Goal: Task Accomplishment & Management: Manage account settings

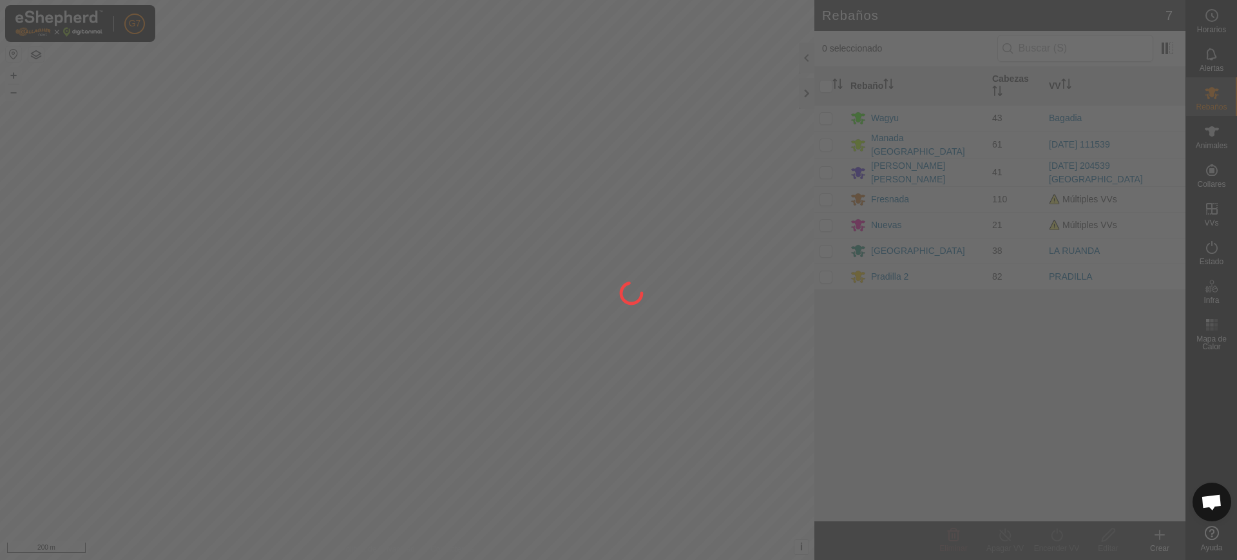
scroll to position [1003, 0]
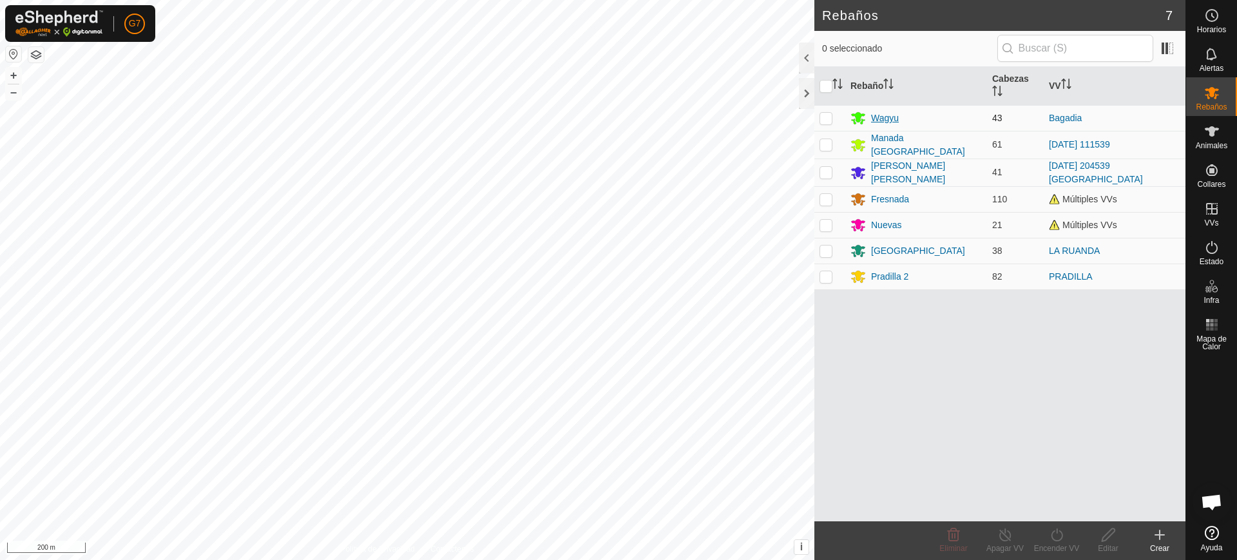
click at [862, 113] on icon at bounding box center [858, 117] width 15 height 15
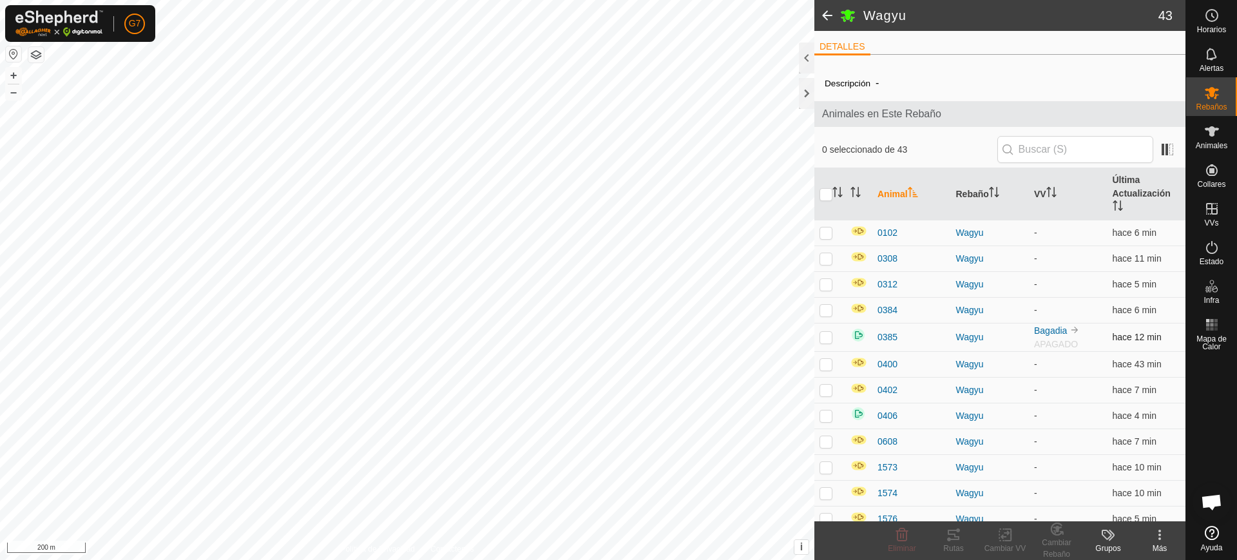
click at [825, 334] on p-checkbox at bounding box center [826, 337] width 13 height 10
checkbox input "true"
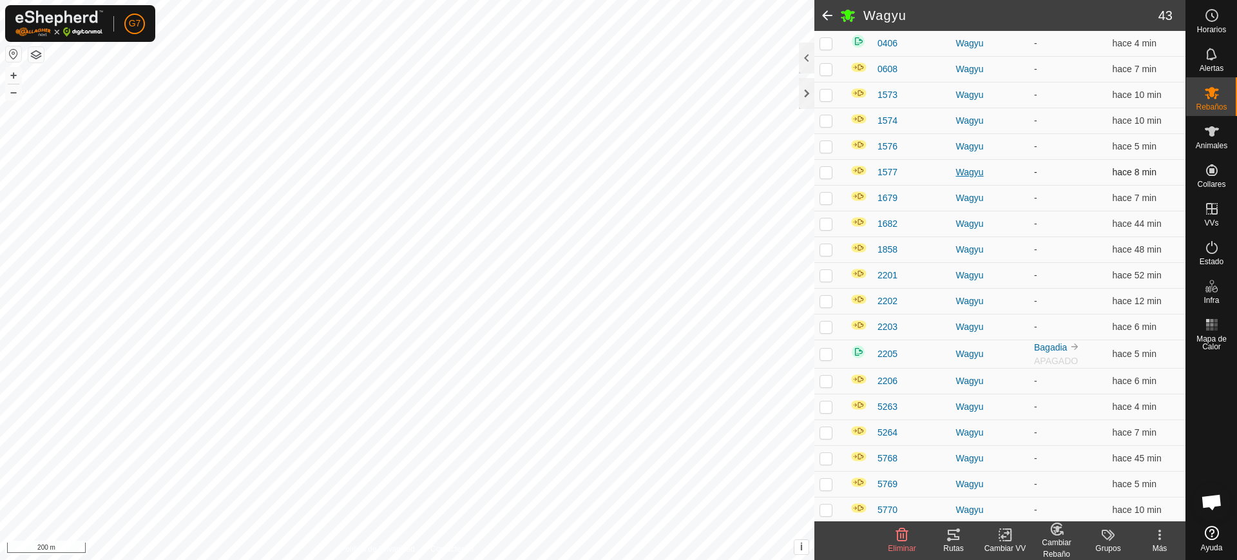
scroll to position [483, 0]
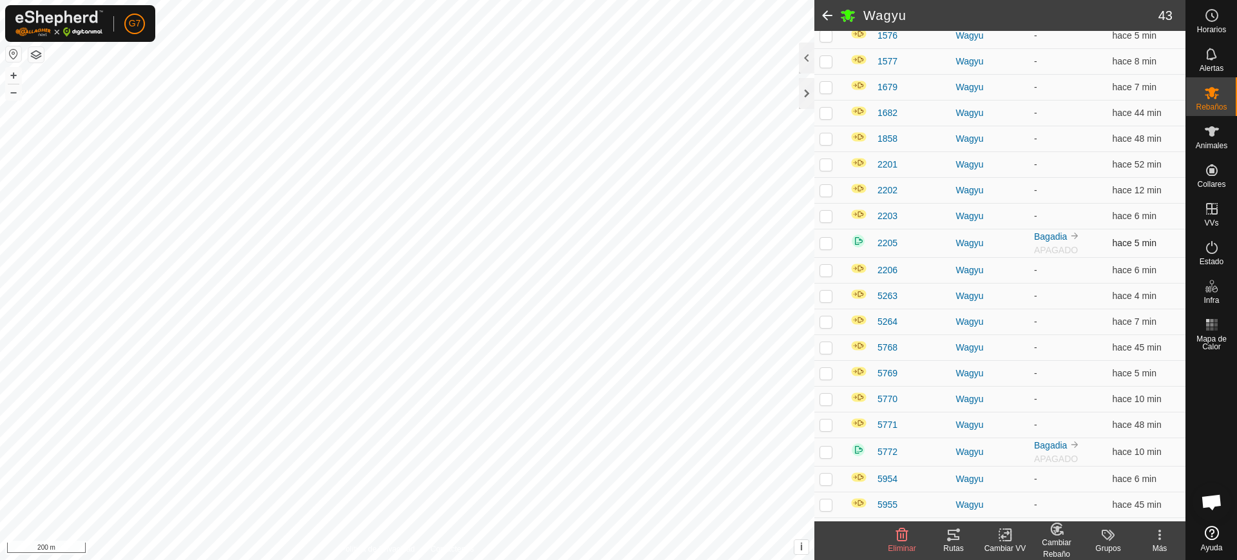
click at [827, 242] on p-checkbox at bounding box center [826, 243] width 13 height 10
checkbox input "true"
click at [826, 371] on p-checkbox at bounding box center [826, 371] width 13 height 10
checkbox input "true"
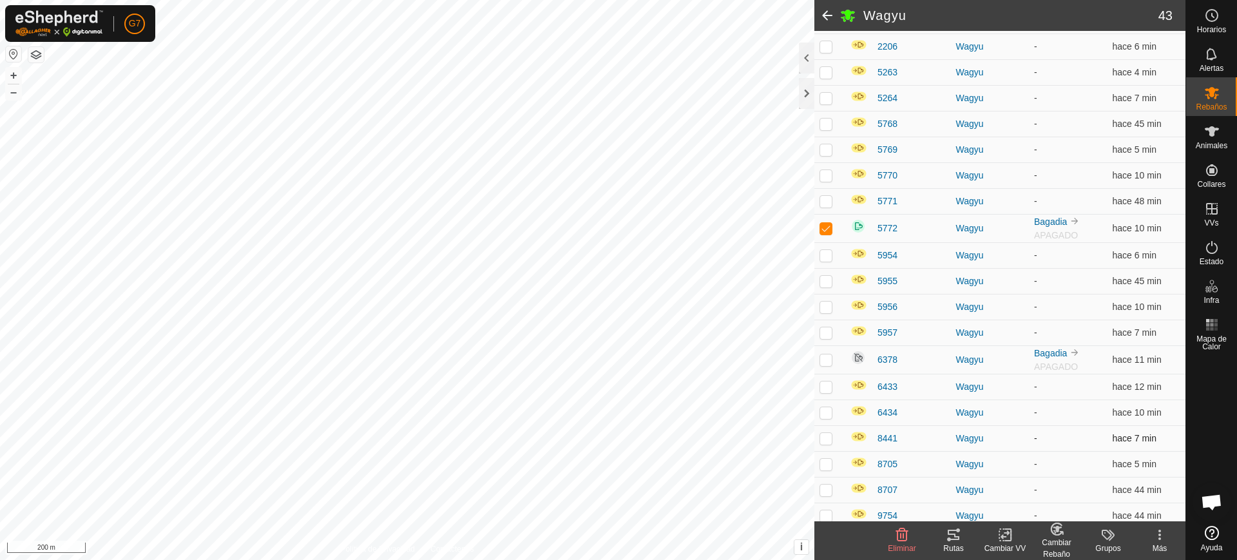
scroll to position [725, 0]
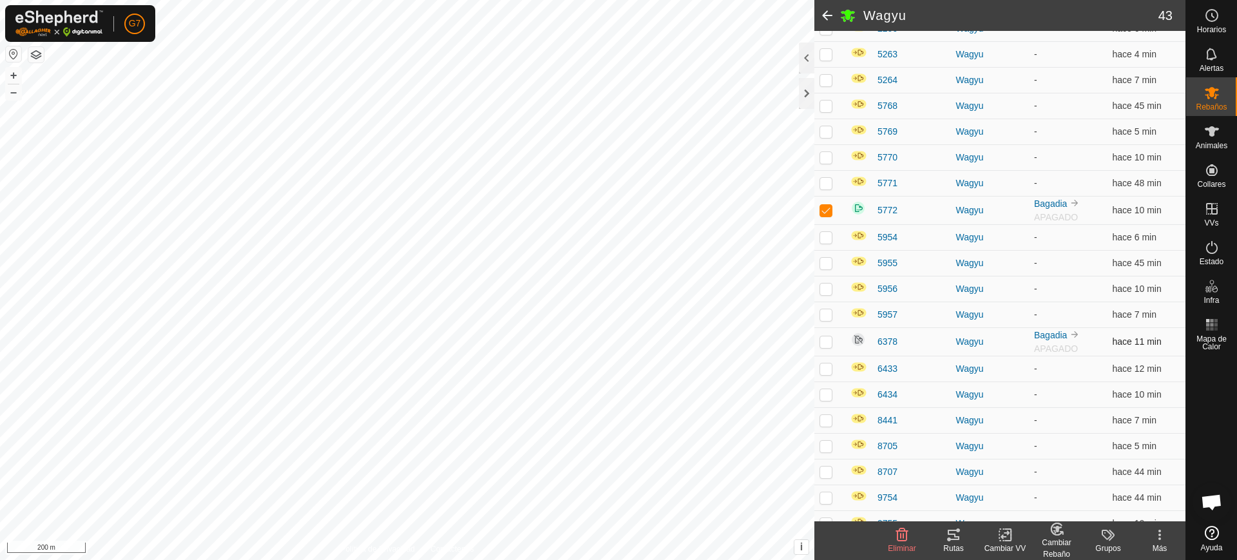
click at [826, 341] on p-checkbox at bounding box center [826, 341] width 13 height 10
checkbox input "true"
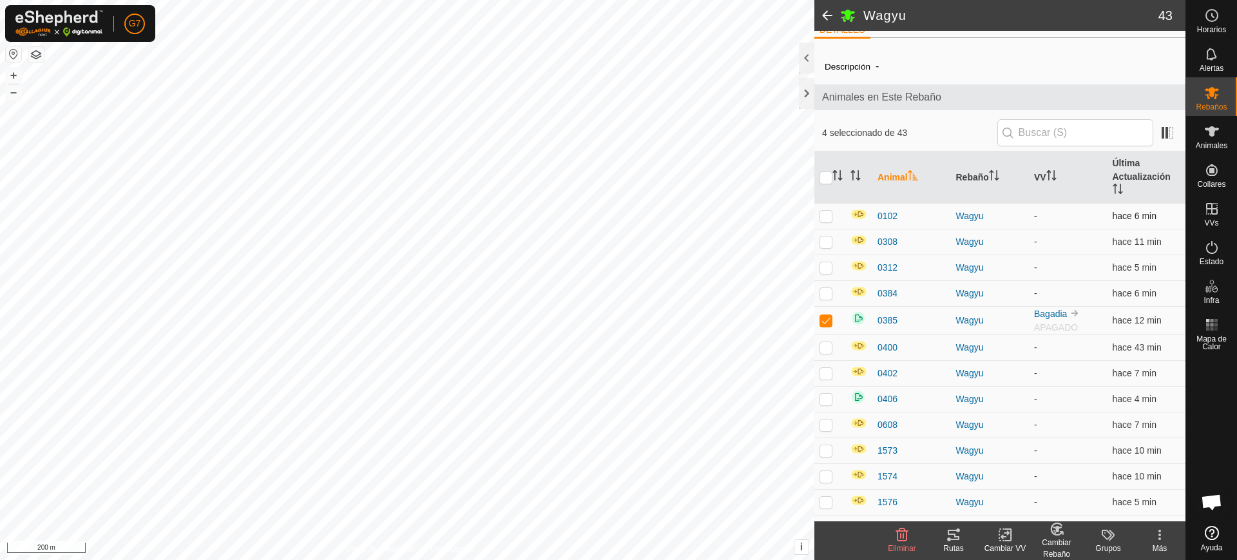
scroll to position [0, 0]
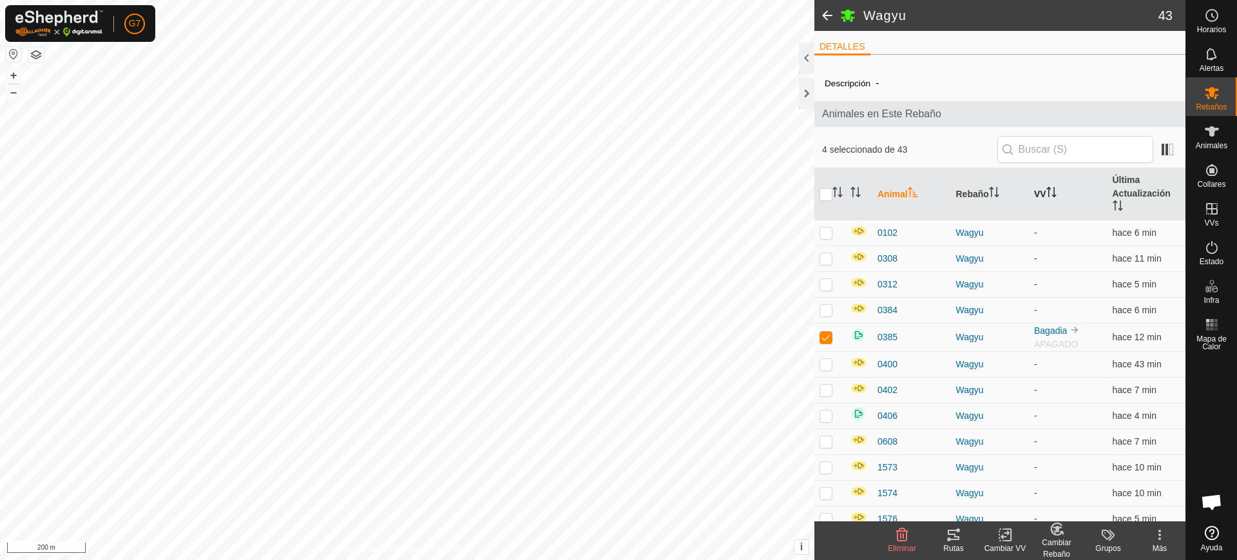
click at [1040, 195] on th "VV" at bounding box center [1068, 194] width 79 height 52
click at [1042, 197] on th "VV" at bounding box center [1068, 194] width 79 height 52
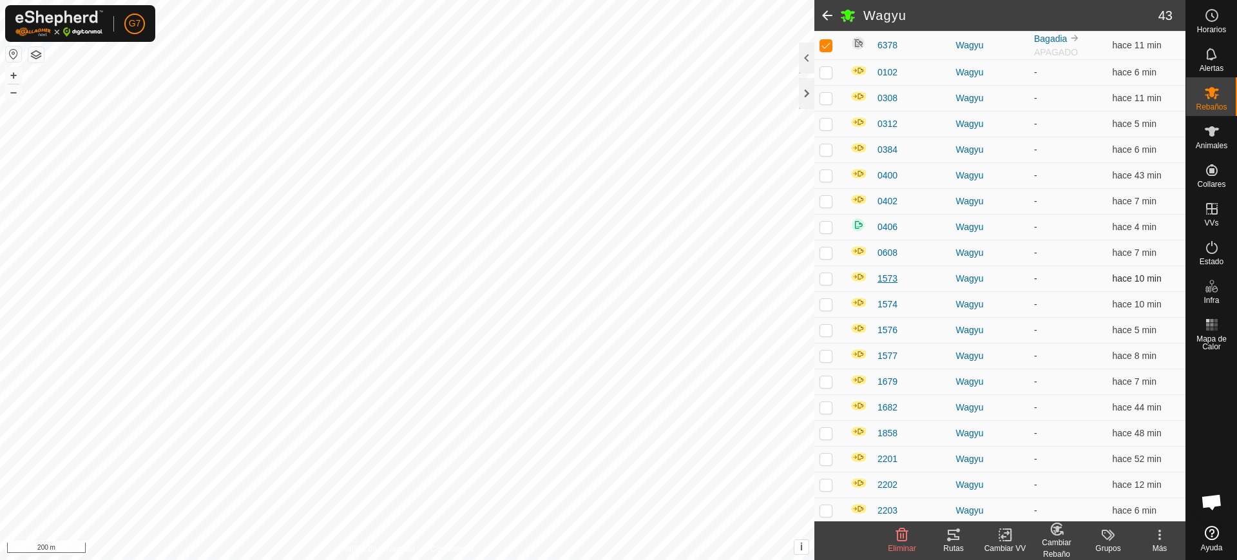
scroll to position [173, 0]
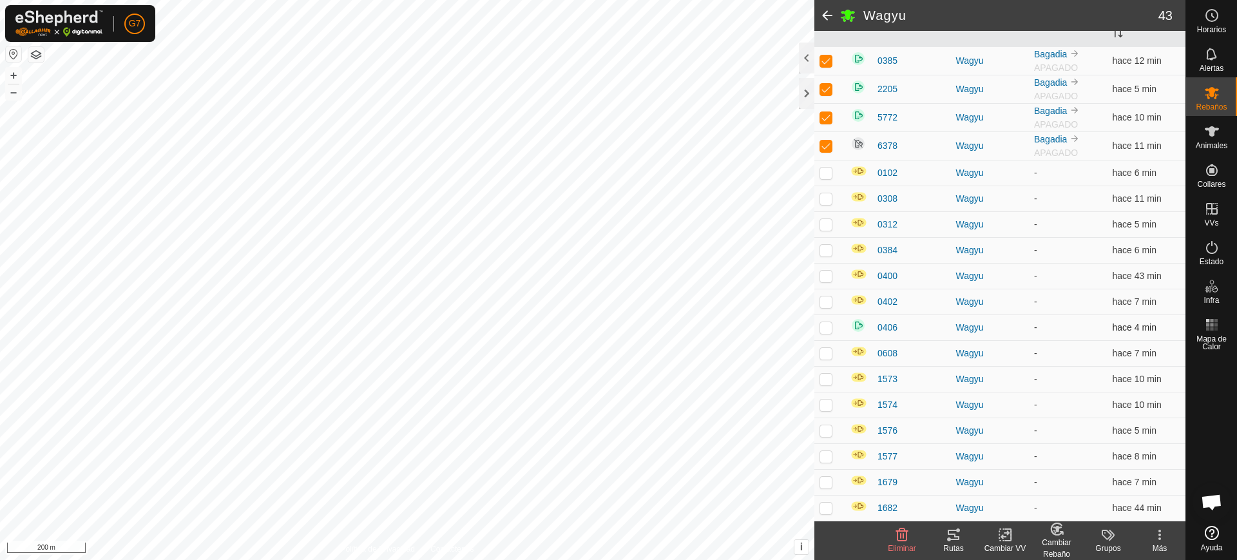
click at [828, 325] on p-checkbox at bounding box center [826, 327] width 13 height 10
checkbox input "true"
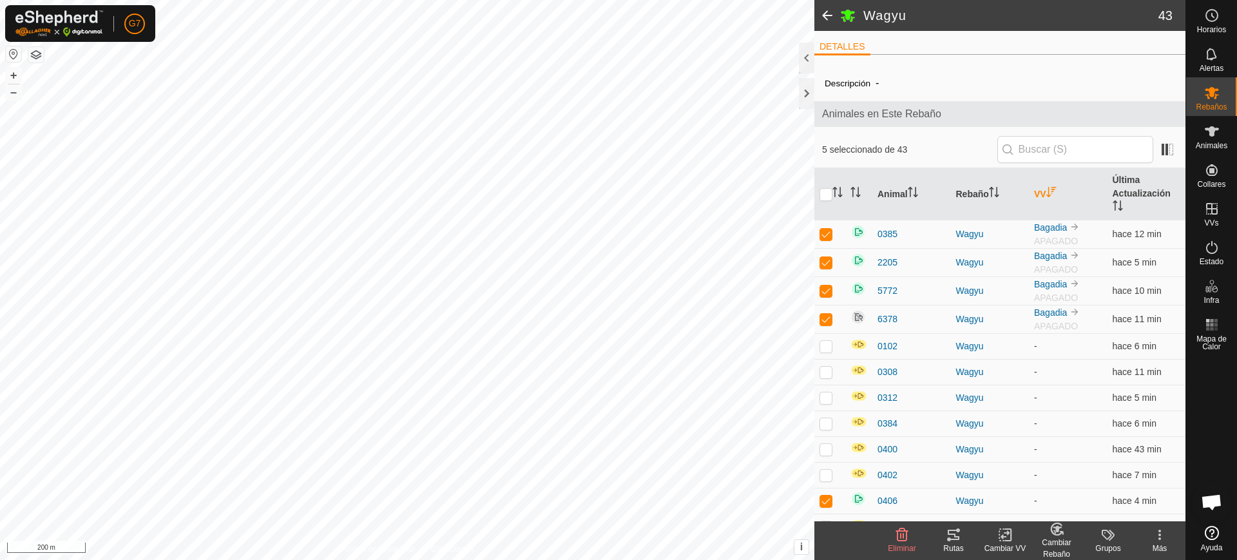
click at [1047, 194] on icon "Activar para ordenar" at bounding box center [1051, 192] width 10 height 10
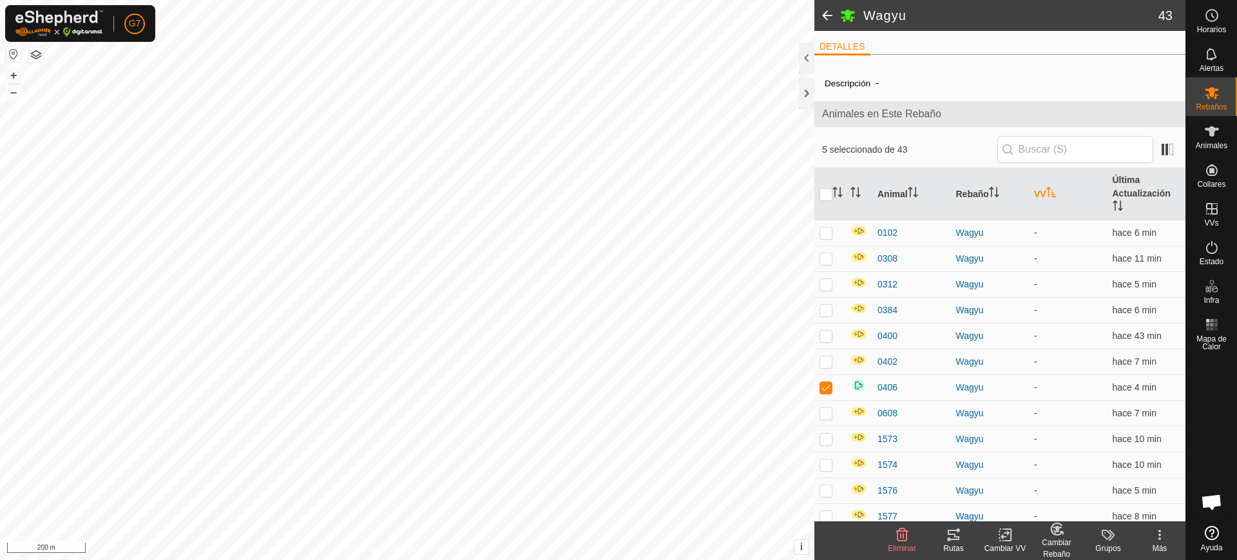
click at [1047, 194] on icon "Activar para ordenar" at bounding box center [1051, 192] width 10 height 10
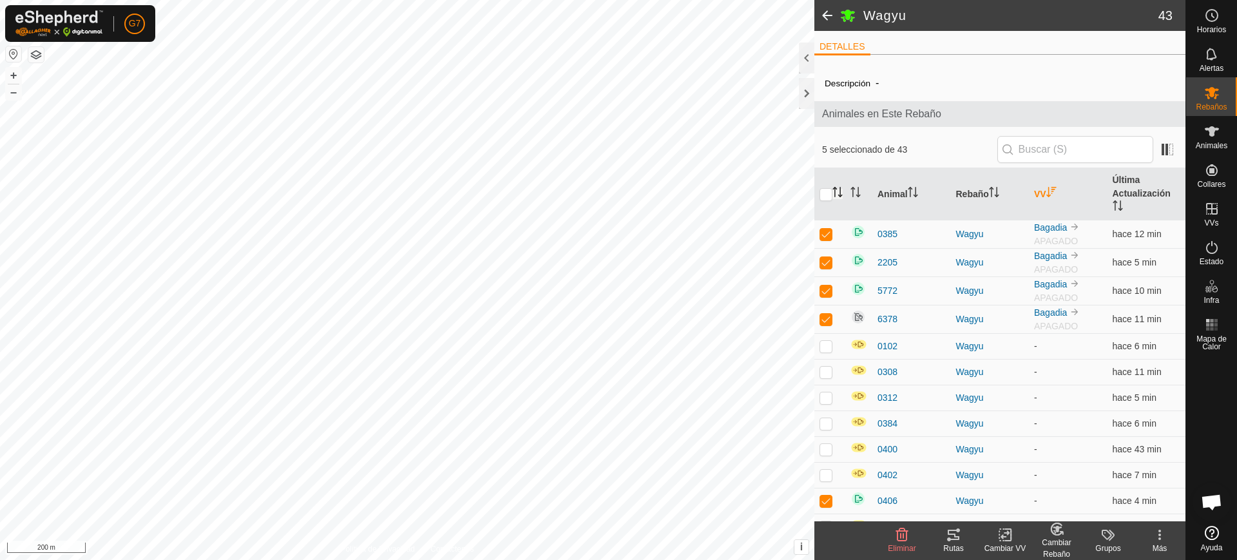
click at [838, 188] on icon "Activar para ordenar" at bounding box center [838, 192] width 10 height 10
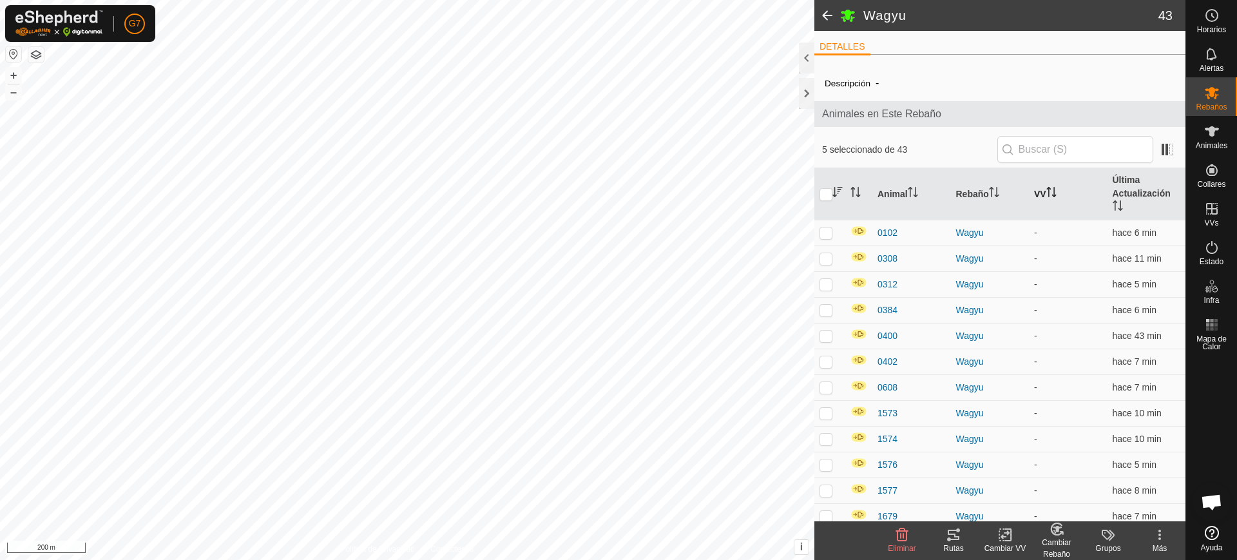
click at [838, 188] on icon "Activar para ordenar" at bounding box center [838, 192] width 10 height 10
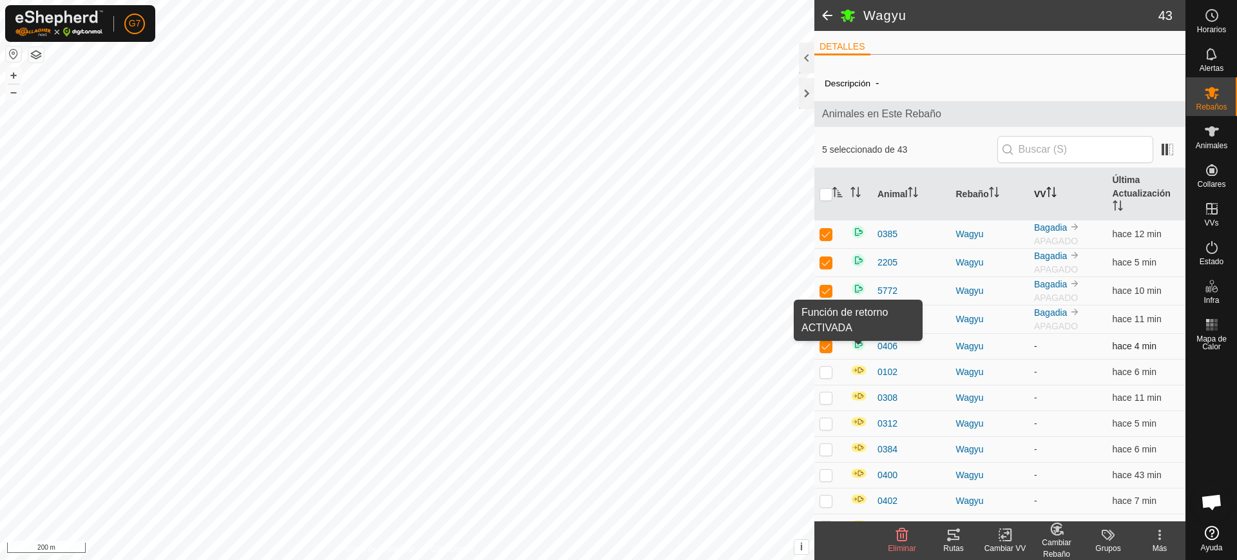
click at [857, 343] on img at bounding box center [858, 343] width 15 height 15
click at [858, 338] on img at bounding box center [858, 343] width 15 height 15
click at [1160, 533] on icon at bounding box center [1159, 534] width 15 height 15
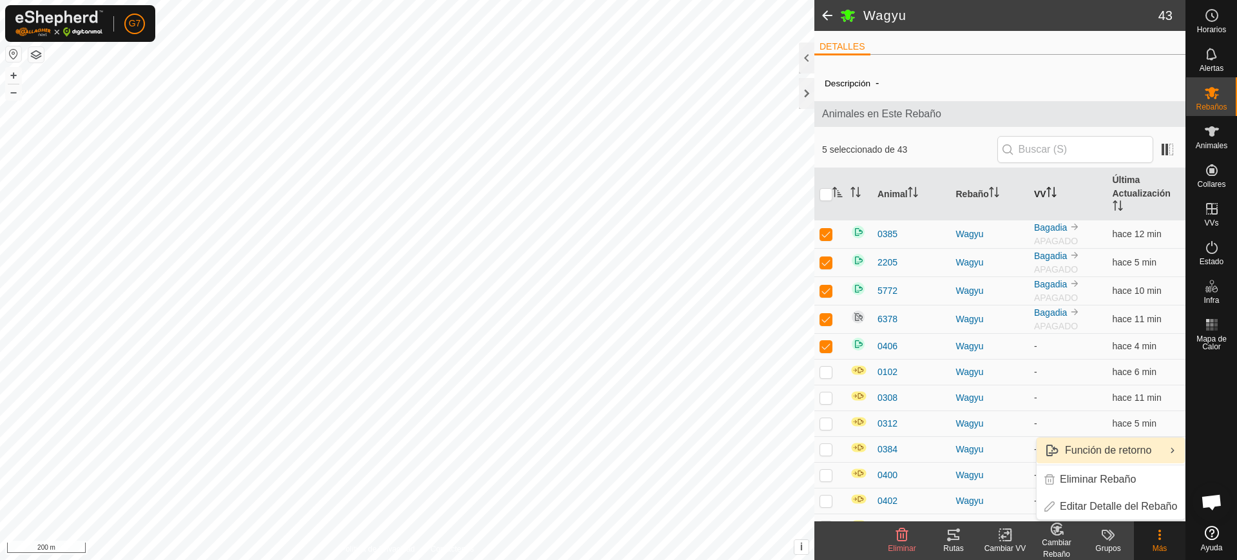
click at [1151, 448] on link "Función de retorno" at bounding box center [1111, 451] width 148 height 26
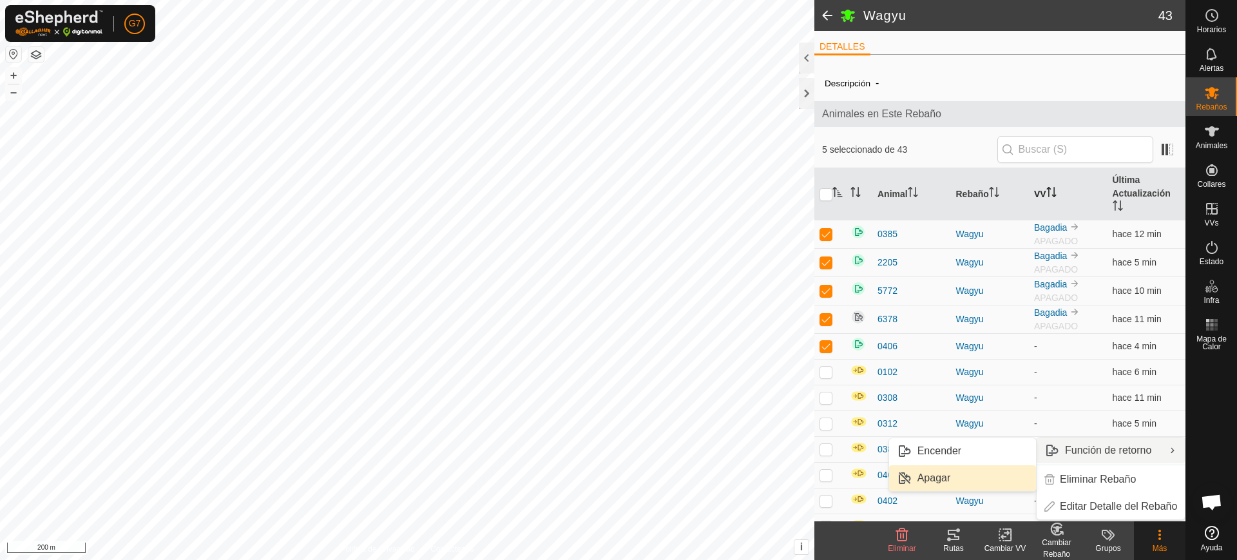
click at [974, 477] on link "Apagar" at bounding box center [962, 478] width 147 height 26
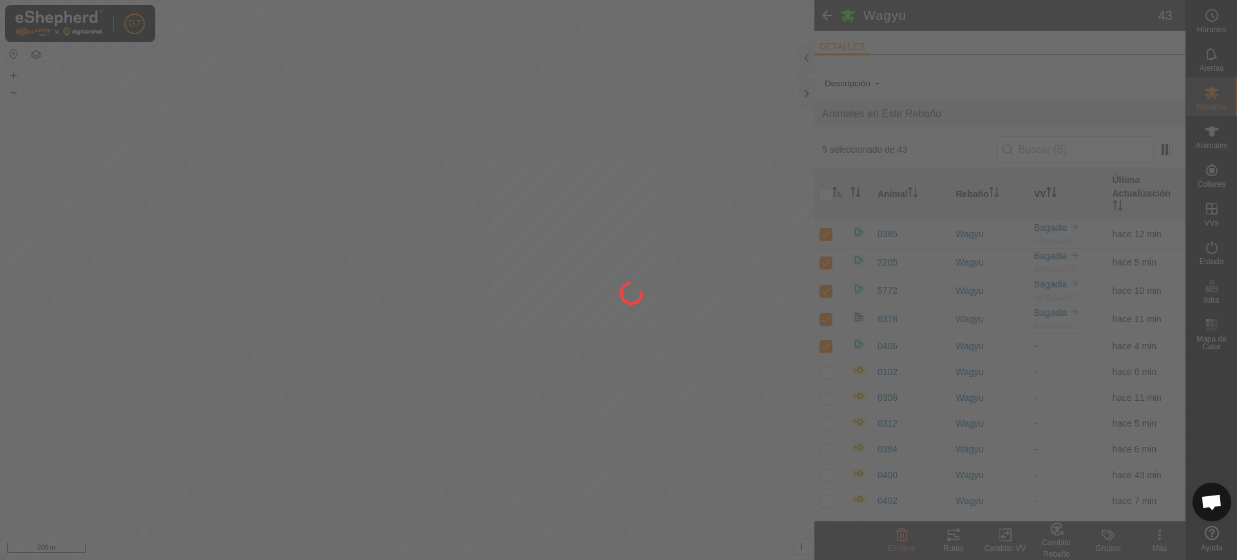
checkbox input "false"
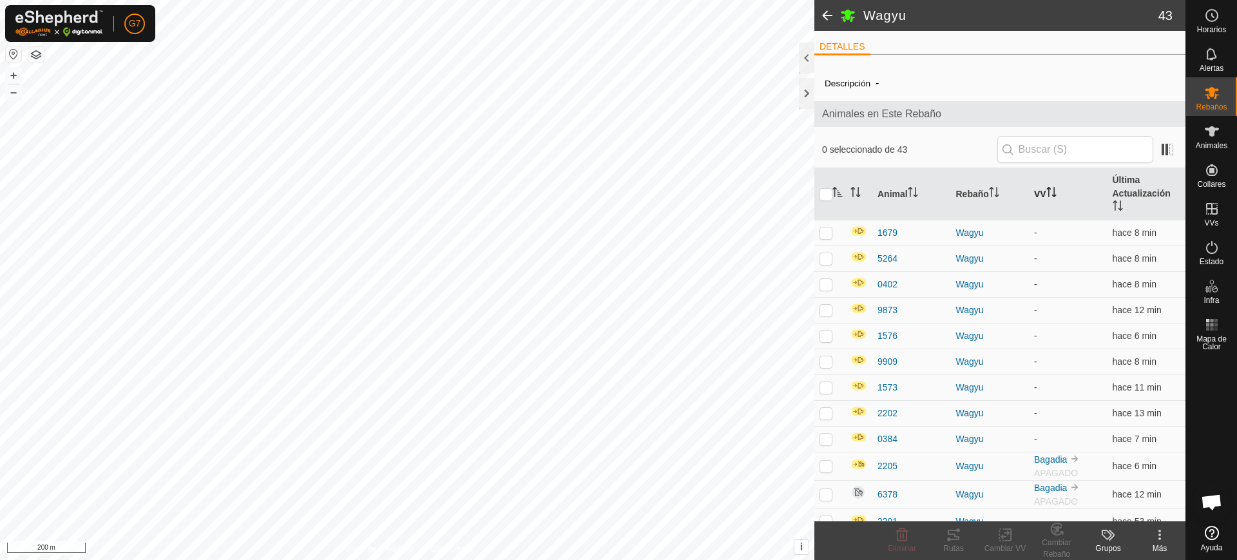
click at [1040, 188] on th "VV" at bounding box center [1068, 194] width 79 height 52
click at [1046, 192] on icon "Activar para ordenar" at bounding box center [1051, 192] width 10 height 10
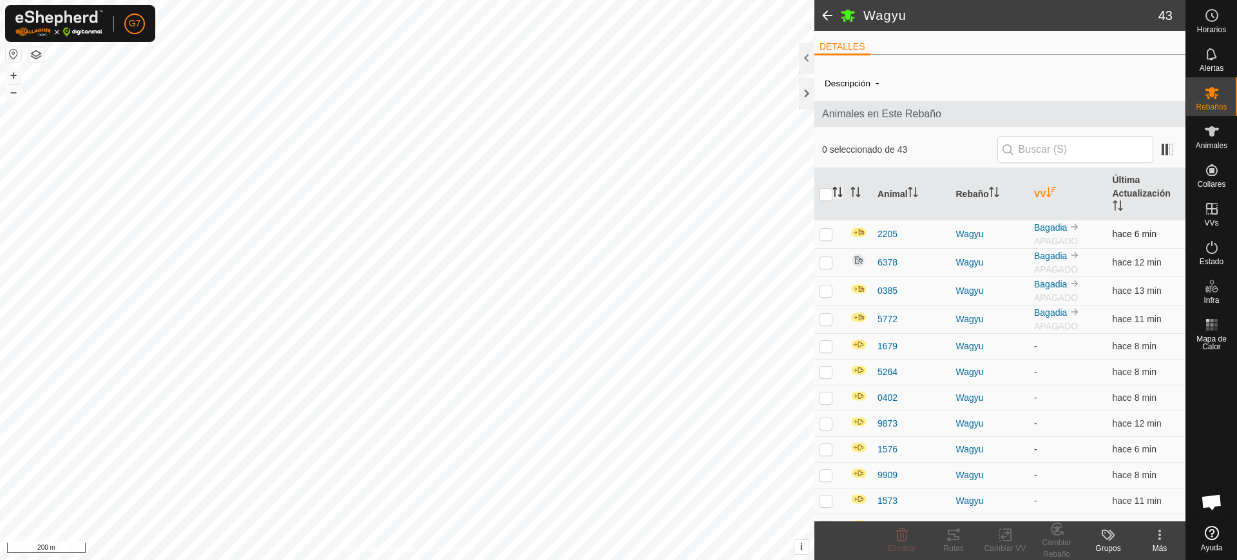
click at [832, 231] on p-checkbox at bounding box center [826, 234] width 13 height 10
checkbox input "true"
click at [827, 261] on p-checkbox at bounding box center [826, 262] width 13 height 10
checkbox input "true"
click at [826, 293] on p-checkbox at bounding box center [826, 290] width 13 height 10
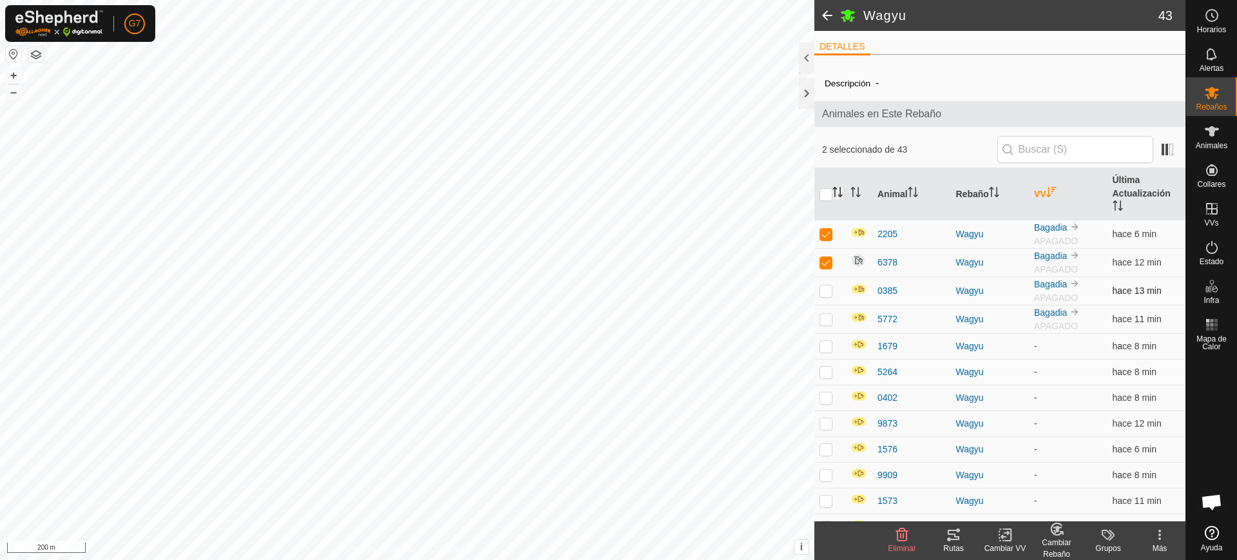
checkbox input "true"
click at [824, 319] on p-checkbox at bounding box center [826, 319] width 13 height 10
checkbox input "true"
click at [1162, 149] on span at bounding box center [1167, 149] width 21 height 21
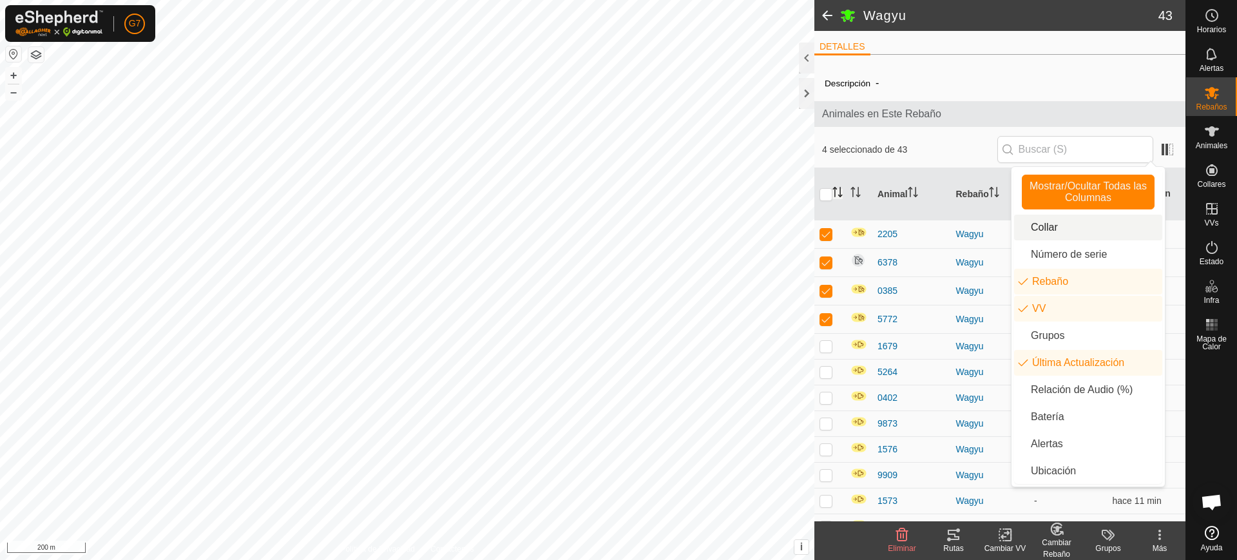
click at [1057, 231] on li "Collar" at bounding box center [1088, 228] width 148 height 26
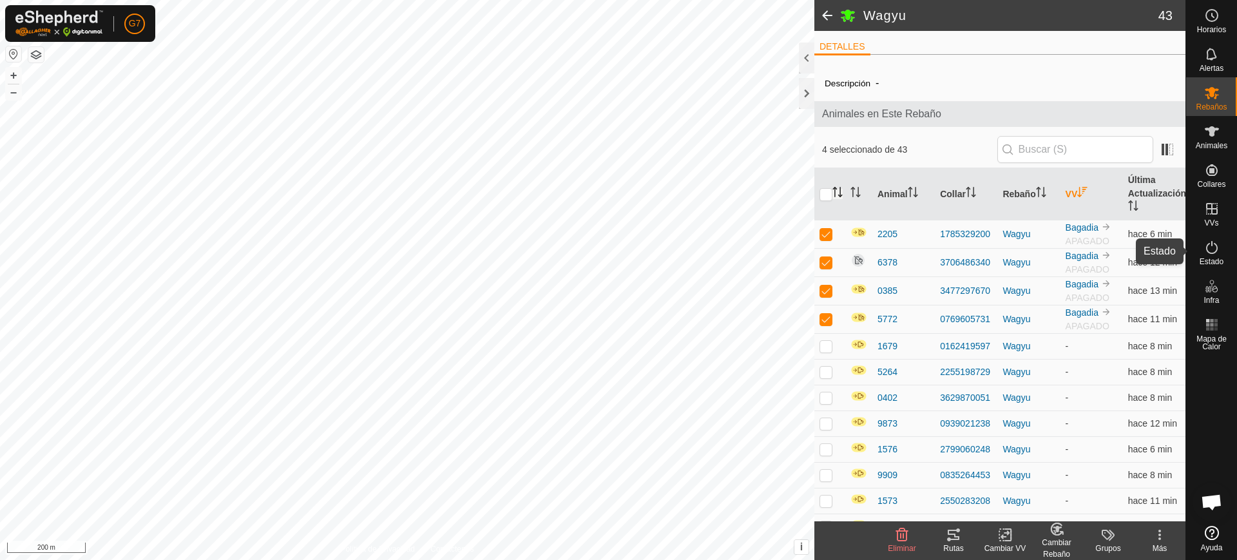
drag, startPoint x: 1214, startPoint y: 263, endPoint x: 1204, endPoint y: 243, distance: 22.2
click at [1214, 263] on span "Estado" at bounding box center [1212, 262] width 24 height 8
click at [1209, 255] on icon at bounding box center [1211, 247] width 15 height 15
click at [1204, 243] on icon at bounding box center [1211, 247] width 15 height 15
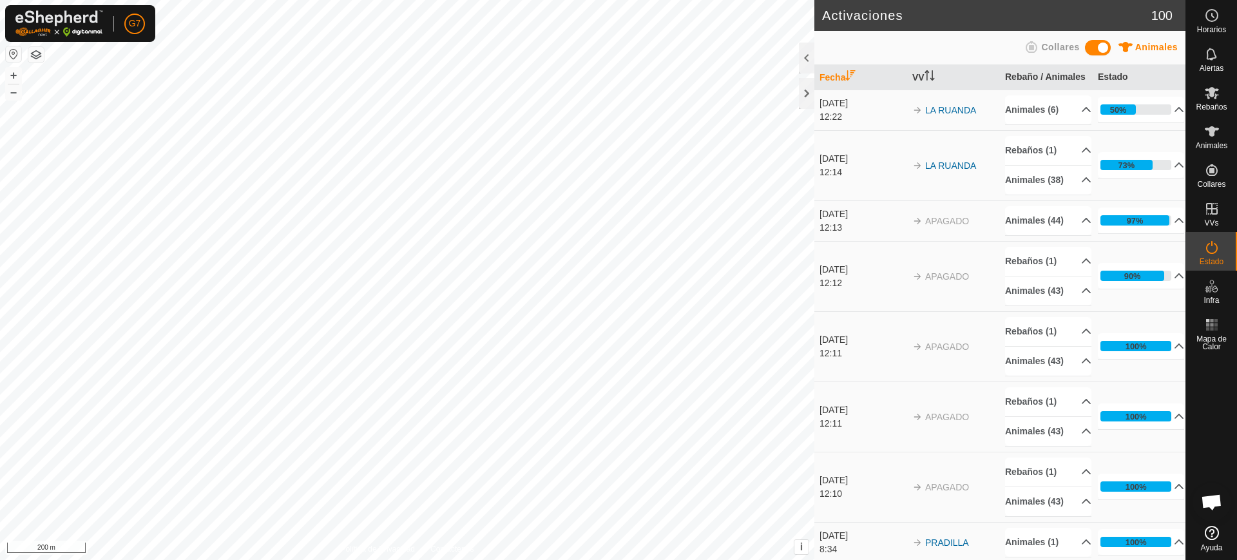
click at [1168, 233] on p-accordion-header "97%" at bounding box center [1141, 220] width 86 height 26
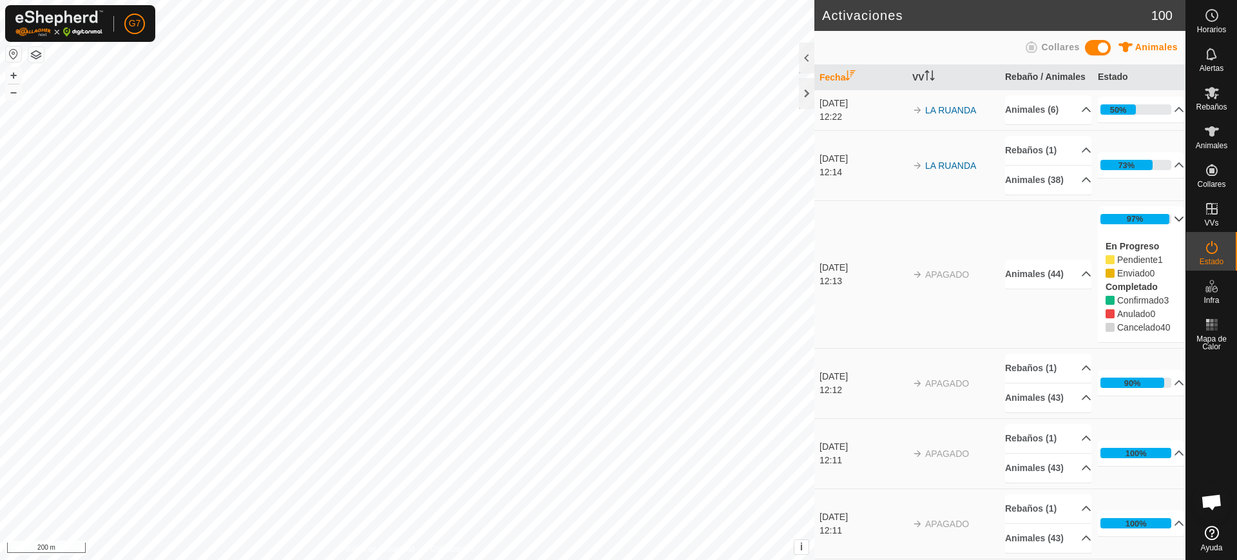
click at [1148, 232] on p-accordion-header "97%" at bounding box center [1141, 219] width 86 height 26
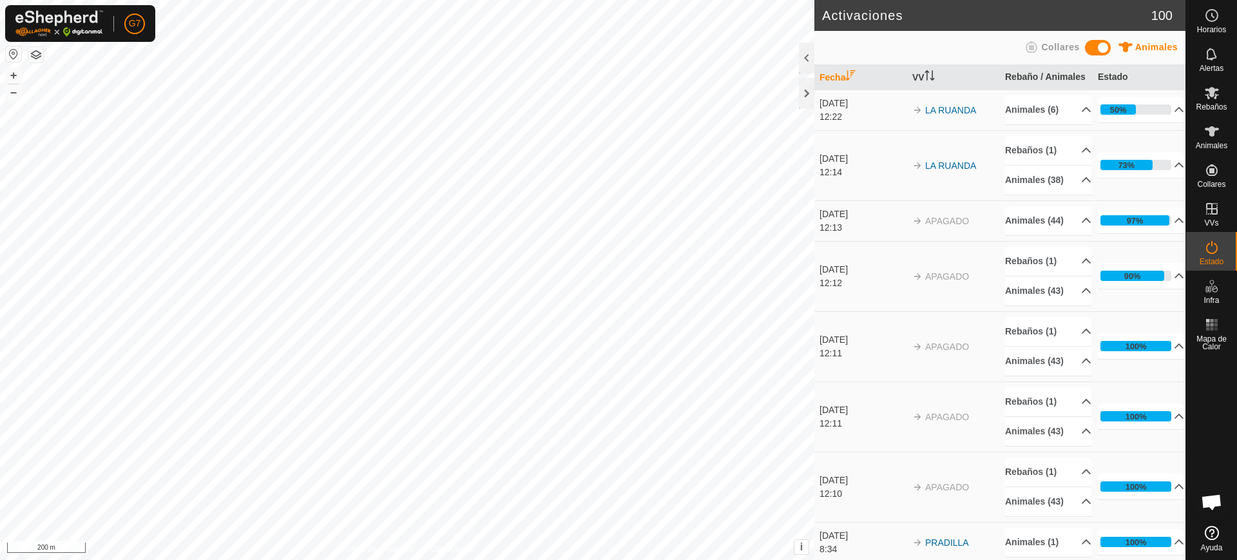
click at [848, 311] on td "24 sept 2025 12:12" at bounding box center [860, 276] width 93 height 70
click at [805, 60] on div at bounding box center [806, 58] width 15 height 31
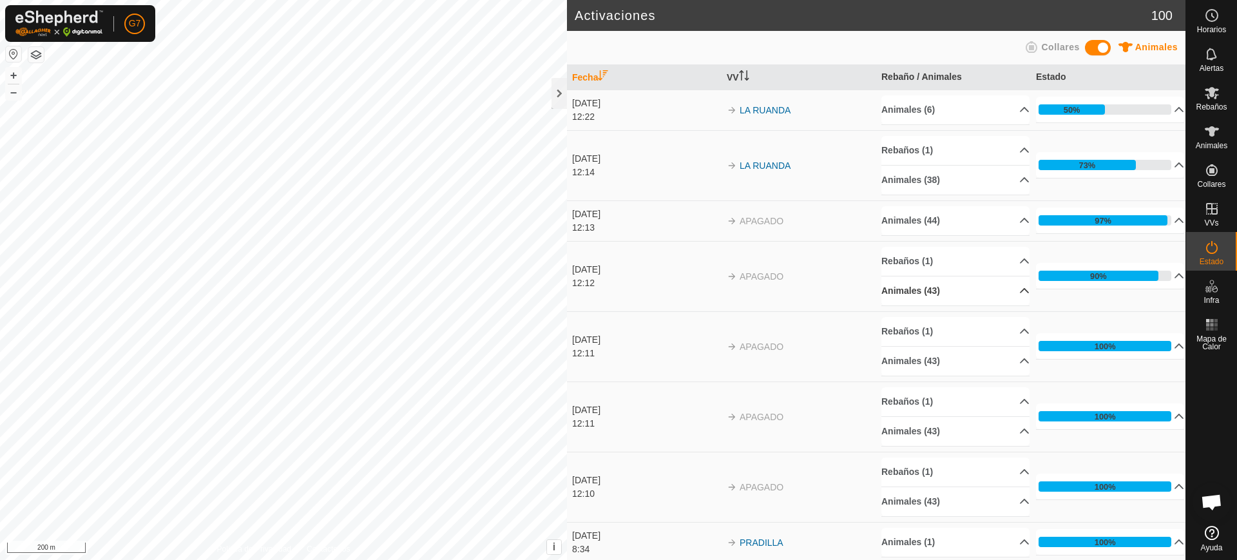
click at [997, 295] on p-accordion-header "Animales (43)" at bounding box center [955, 290] width 148 height 29
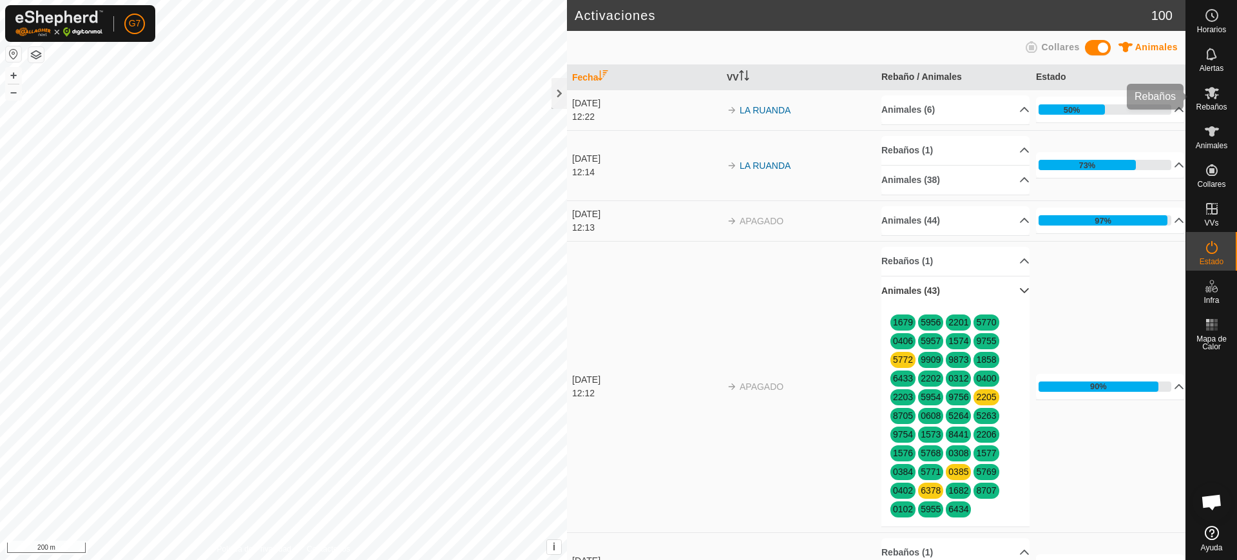
click at [1212, 109] on span "Rebaños" at bounding box center [1211, 107] width 31 height 8
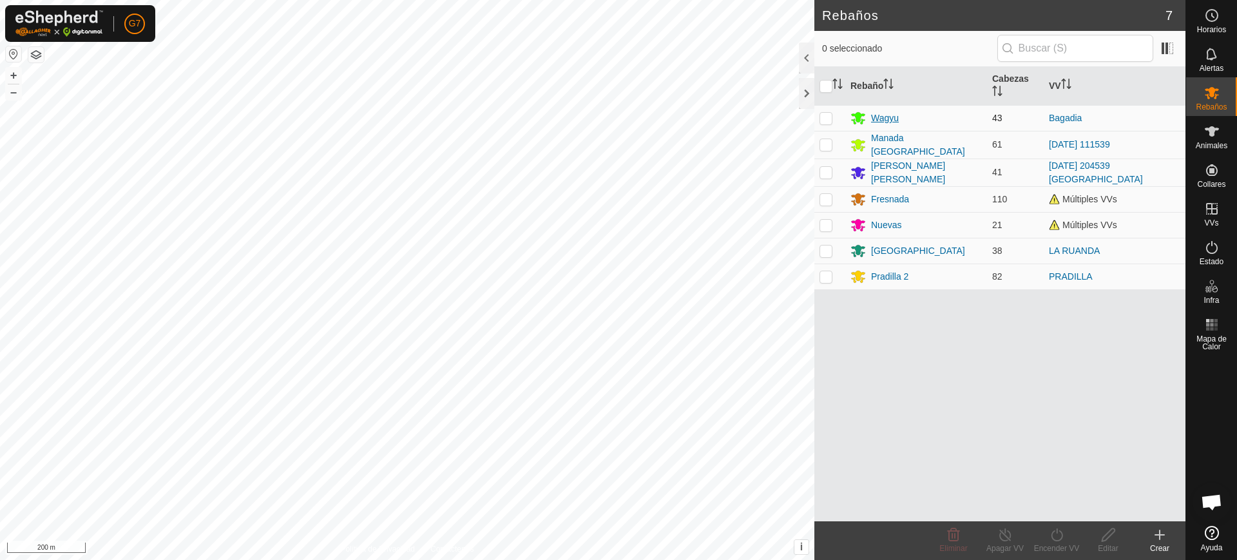
click at [890, 118] on div "Wagyu" at bounding box center [885, 118] width 28 height 14
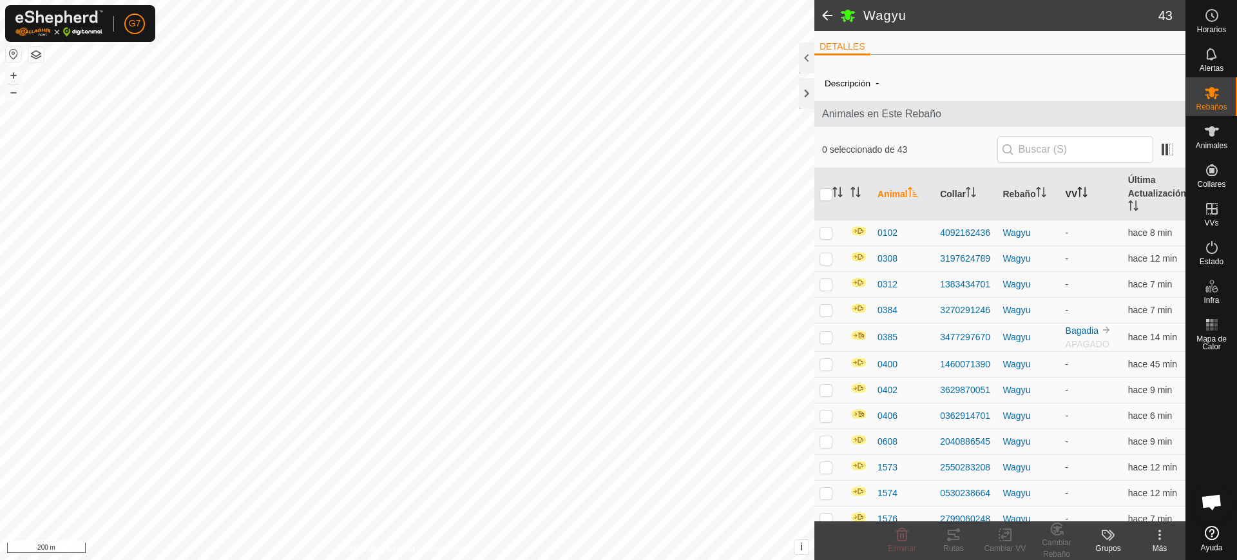
click at [1065, 200] on th "VV" at bounding box center [1092, 194] width 63 height 52
click at [1074, 180] on th "VV" at bounding box center [1092, 194] width 63 height 52
click at [1065, 189] on th "VV" at bounding box center [1092, 194] width 63 height 52
click at [1077, 193] on icon "Activar para ordenar" at bounding box center [1082, 192] width 10 height 10
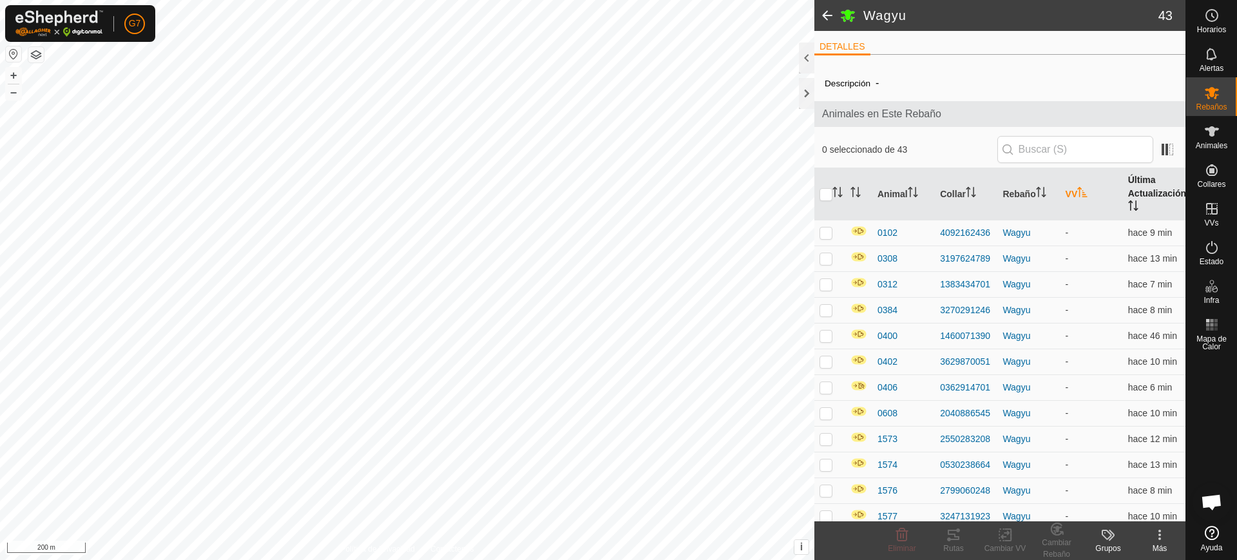
click at [1123, 193] on th "Última Actualización" at bounding box center [1154, 194] width 63 height 52
click at [1063, 206] on th "VV" at bounding box center [1092, 194] width 63 height 52
click at [1067, 200] on th "VV" at bounding box center [1092, 194] width 63 height 52
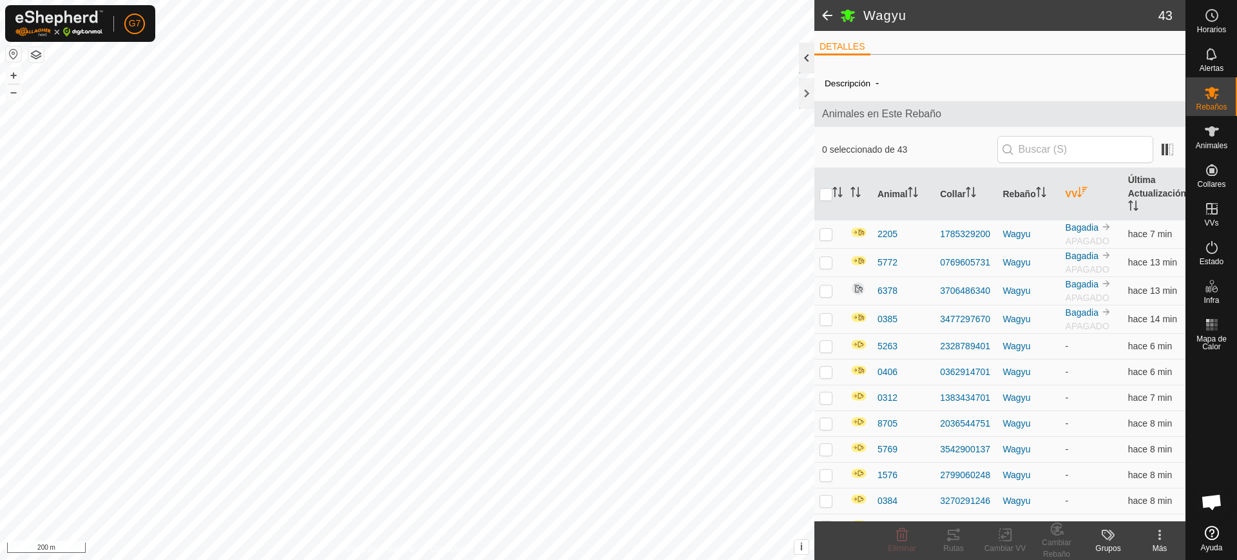
click at [807, 68] on div at bounding box center [806, 58] width 15 height 31
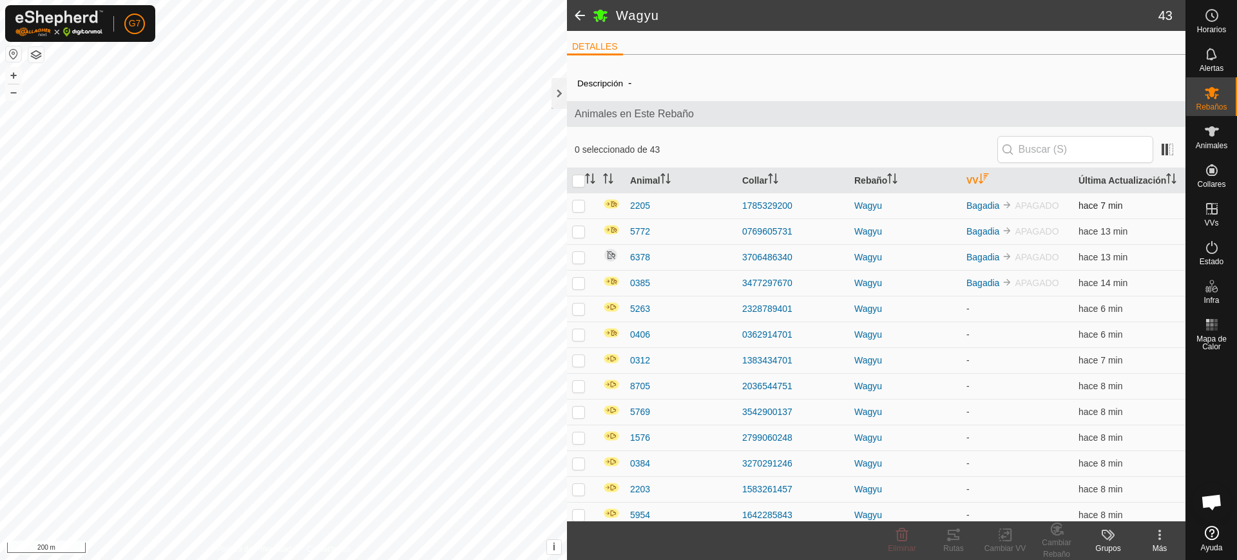
click at [583, 211] on p-checkbox at bounding box center [578, 205] width 13 height 10
checkbox input "true"
click at [583, 236] on p-checkbox at bounding box center [578, 231] width 13 height 10
checkbox input "true"
click at [583, 262] on p-checkbox at bounding box center [578, 257] width 13 height 10
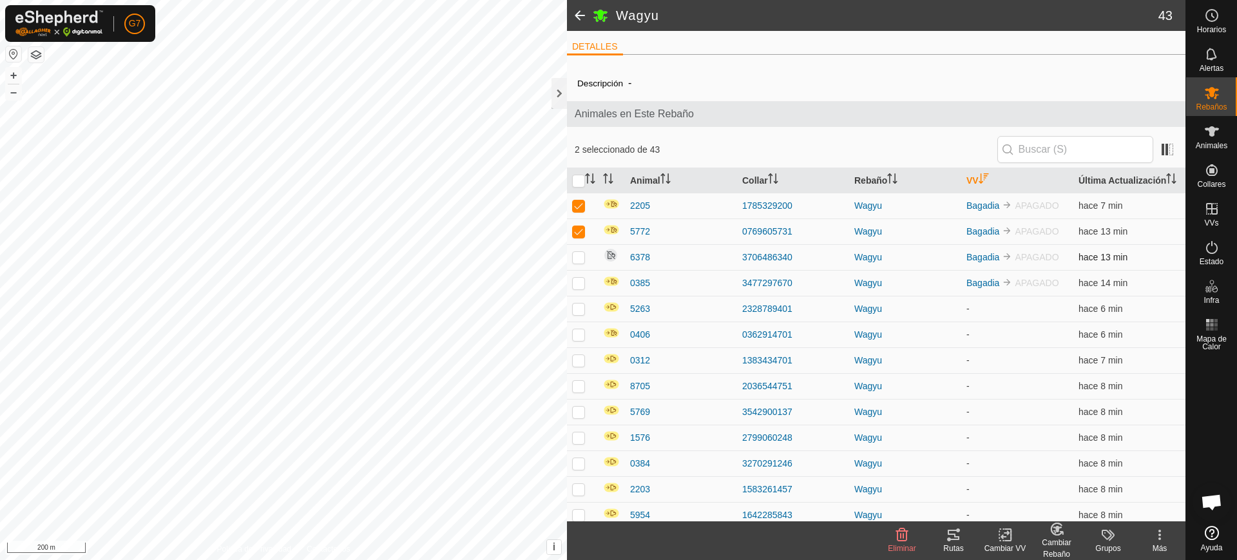
checkbox input "true"
click at [583, 288] on p-checkbox at bounding box center [578, 283] width 13 height 10
checkbox input "true"
click at [1153, 535] on icon at bounding box center [1159, 534] width 15 height 15
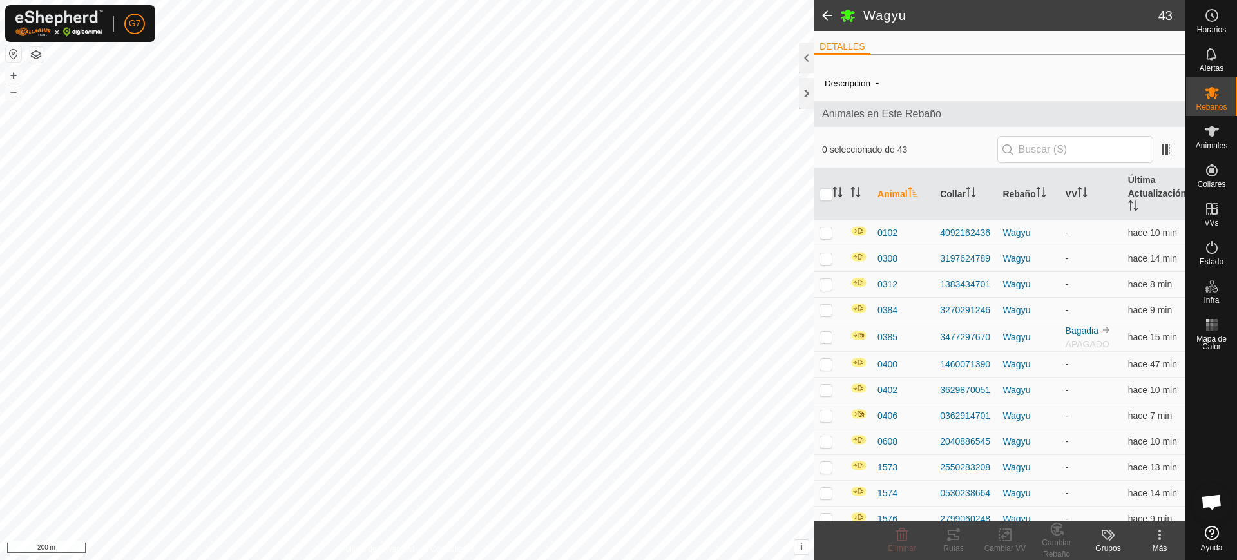
scroll to position [1003, 0]
click at [1069, 187] on th "VV" at bounding box center [1092, 194] width 63 height 52
click at [1070, 188] on th "VV" at bounding box center [1092, 194] width 63 height 52
click at [811, 58] on div at bounding box center [806, 58] width 15 height 31
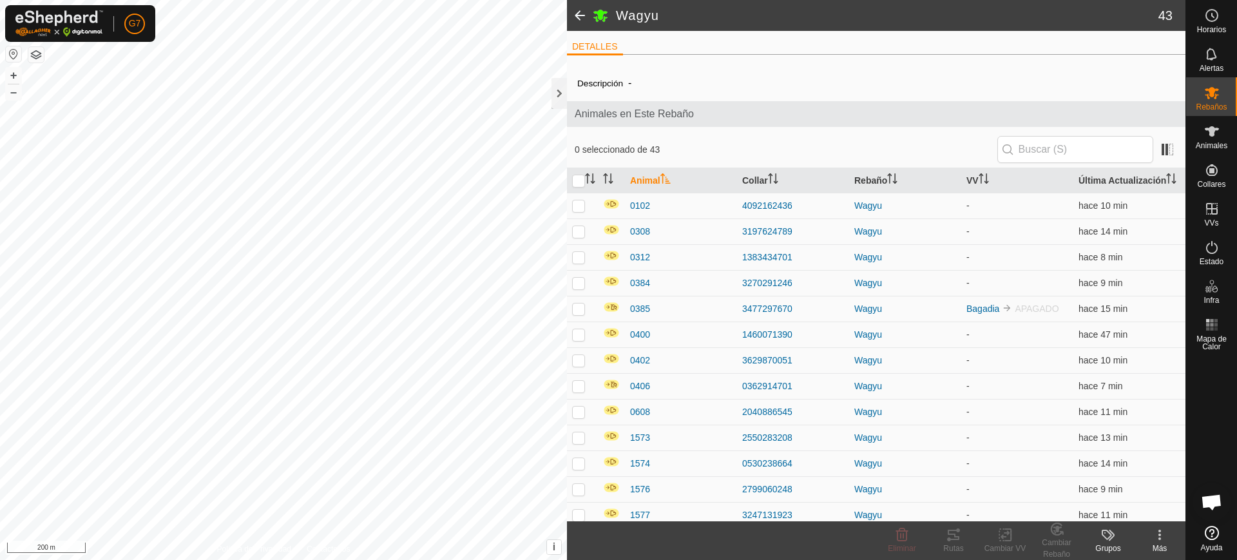
scroll to position [1003, 0]
click at [963, 174] on th "VV" at bounding box center [1017, 180] width 112 height 25
click at [575, 211] on p-checkbox at bounding box center [578, 205] width 13 height 10
checkbox input "true"
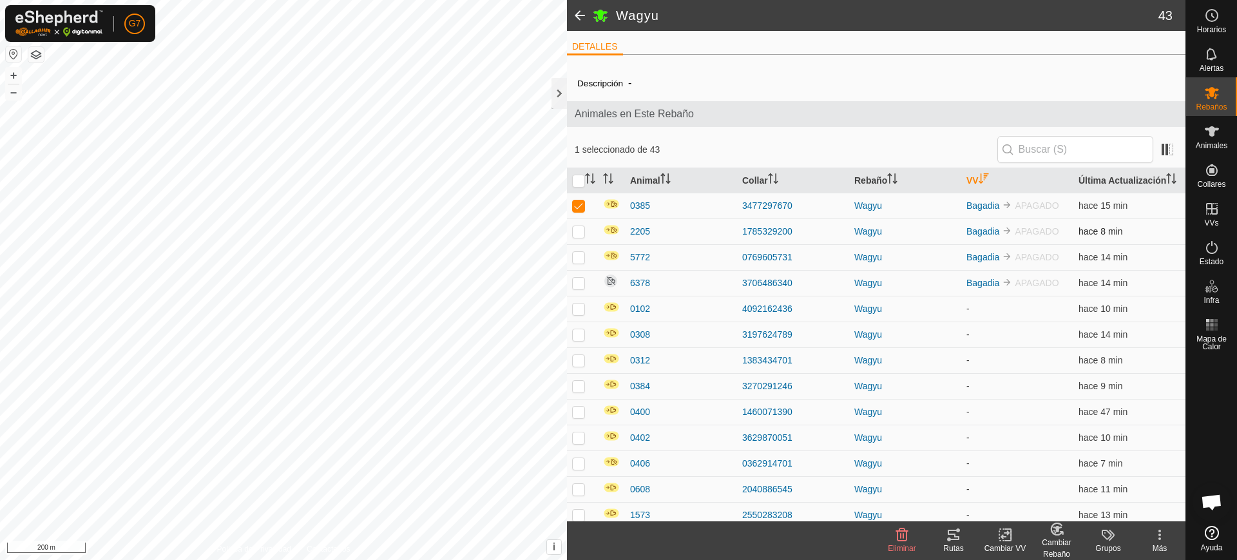
click at [579, 244] on td at bounding box center [582, 231] width 31 height 26
checkbox input "true"
click at [581, 262] on p-checkbox at bounding box center [578, 257] width 13 height 10
checkbox input "true"
click at [579, 288] on p-checkbox at bounding box center [578, 283] width 13 height 10
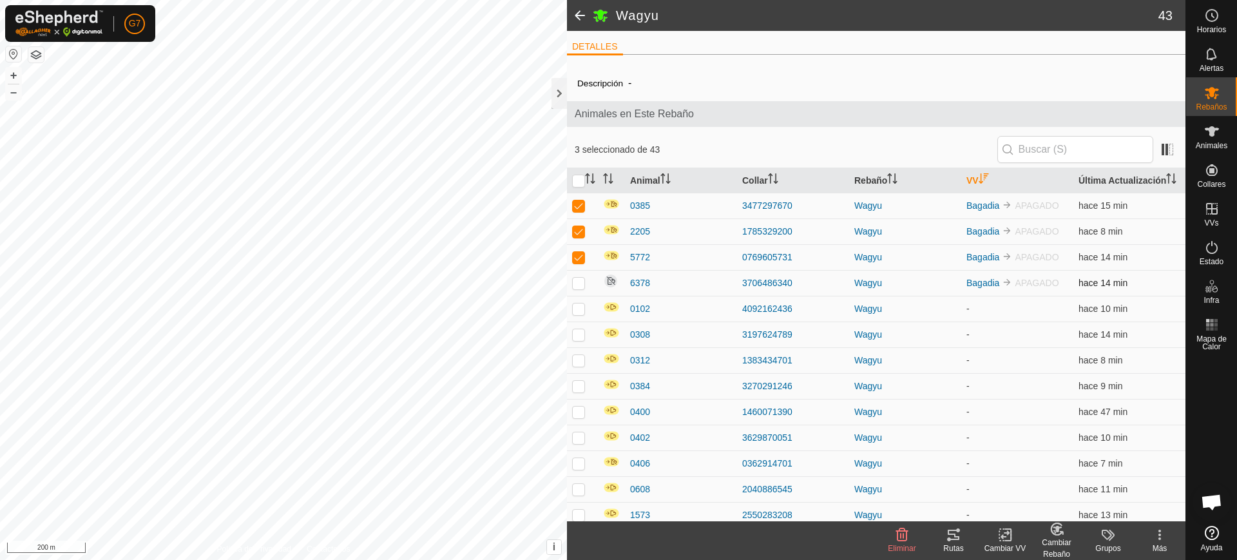
checkbox input "true"
click at [1164, 540] on icon at bounding box center [1159, 534] width 15 height 15
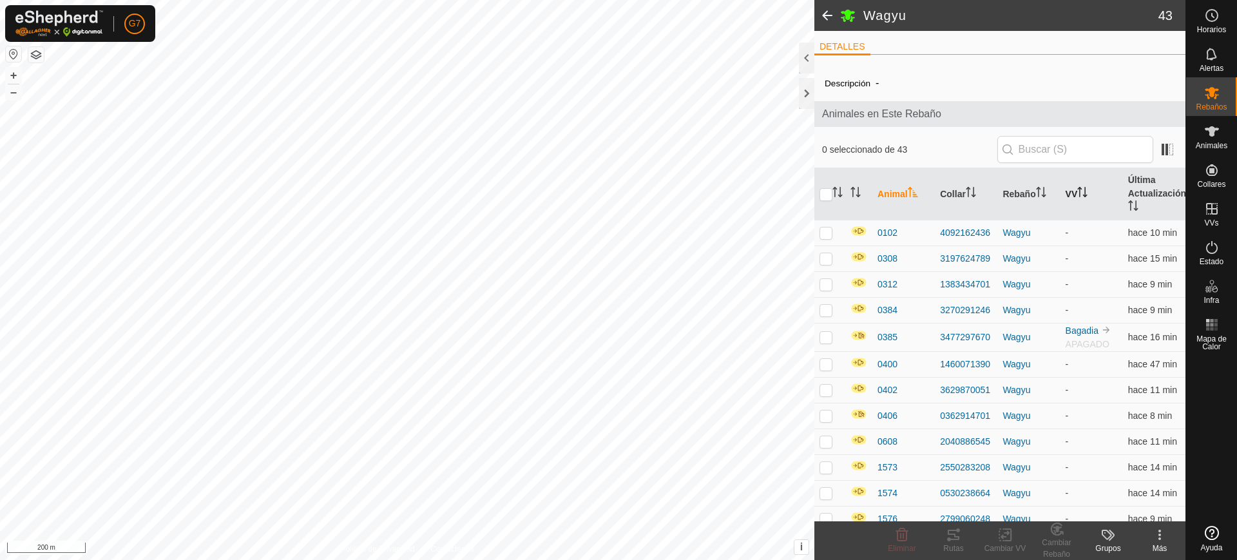
click at [1078, 192] on icon "Activar para ordenar" at bounding box center [1082, 192] width 10 height 10
click at [1078, 192] on icon "Activar para ordenar" at bounding box center [1083, 192] width 10 height 10
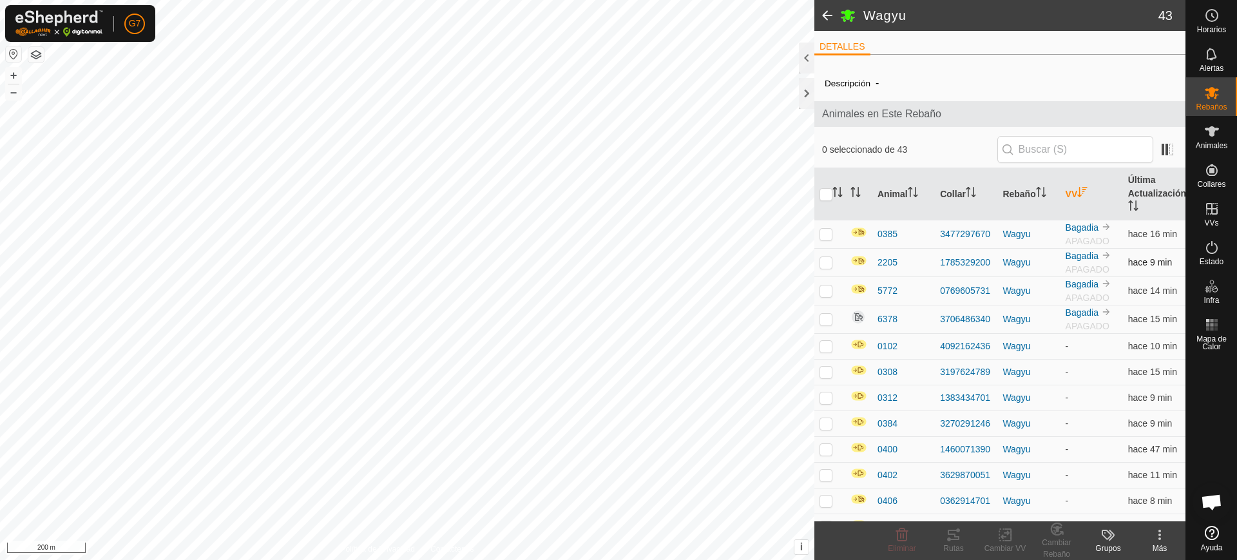
drag, startPoint x: 829, startPoint y: 234, endPoint x: 827, endPoint y: 250, distance: 16.2
click at [829, 238] on p-checkbox at bounding box center [826, 234] width 13 height 10
checkbox input "true"
drag, startPoint x: 822, startPoint y: 265, endPoint x: 823, endPoint y: 272, distance: 7.2
click at [822, 268] on td at bounding box center [829, 262] width 31 height 28
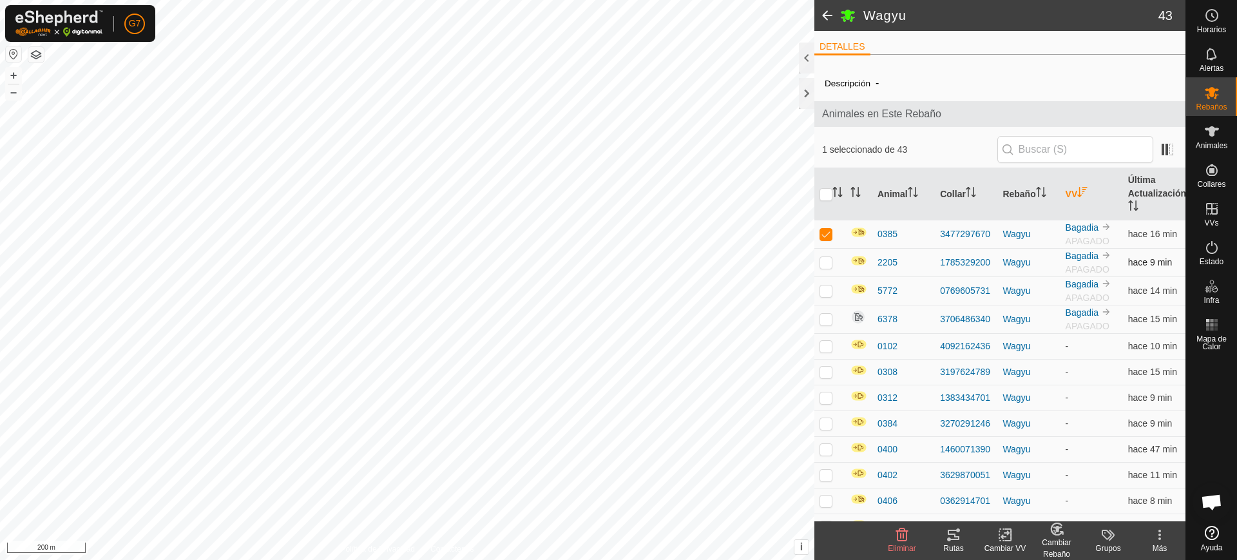
checkbox input "true"
click at [818, 296] on td at bounding box center [829, 290] width 31 height 28
checkbox input "true"
click at [826, 317] on p-checkbox at bounding box center [826, 319] width 13 height 10
checkbox input "true"
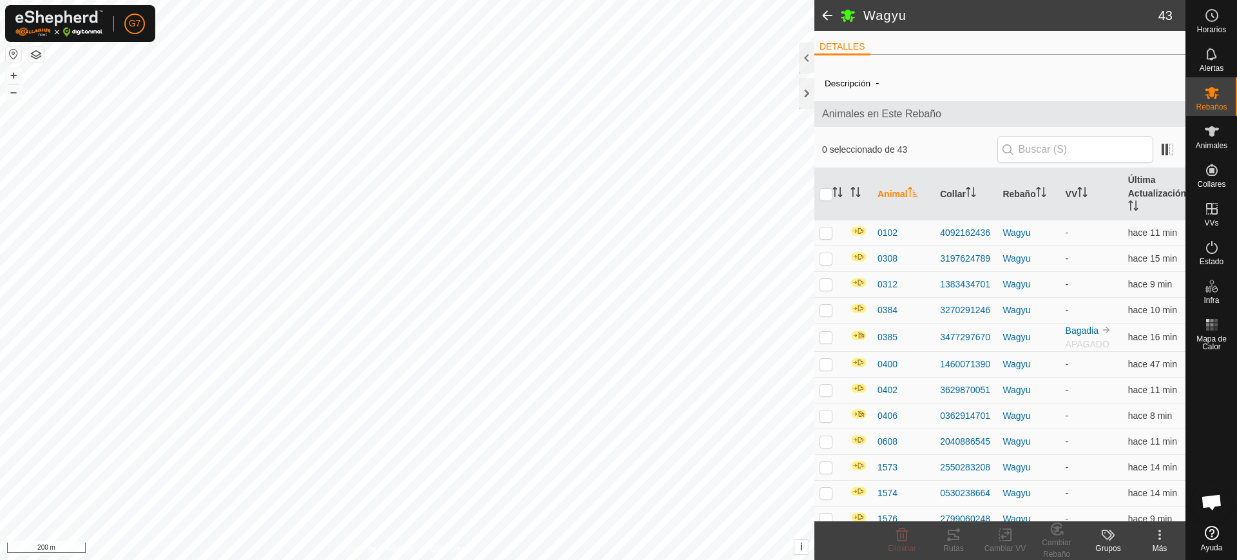
scroll to position [1003, 0]
click at [805, 61] on div at bounding box center [806, 58] width 15 height 31
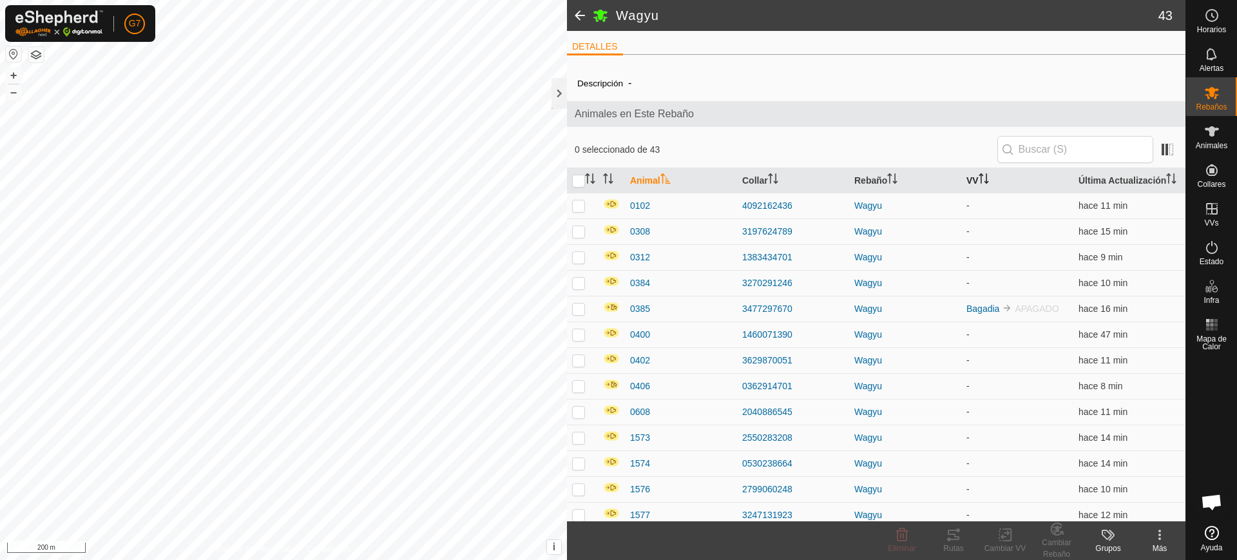
click at [984, 184] on icon "Activar para ordenar" at bounding box center [986, 182] width 5 height 3
click at [993, 193] on th "VV" at bounding box center [1017, 180] width 112 height 25
drag, startPoint x: 573, startPoint y: 221, endPoint x: 577, endPoint y: 238, distance: 17.1
click at [573, 211] on p-checkbox at bounding box center [578, 205] width 13 height 10
checkbox input "true"
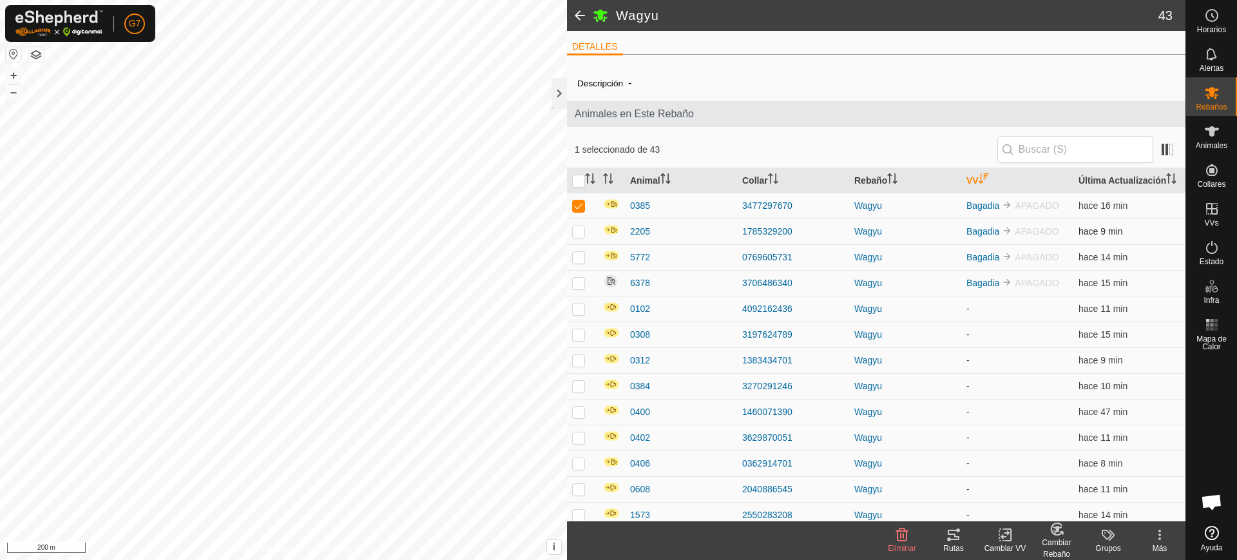
click at [579, 236] on p-checkbox at bounding box center [578, 231] width 13 height 10
checkbox input "true"
drag, startPoint x: 577, startPoint y: 269, endPoint x: 576, endPoint y: 278, distance: 8.4
click at [577, 262] on p-checkbox at bounding box center [578, 257] width 13 height 10
checkbox input "true"
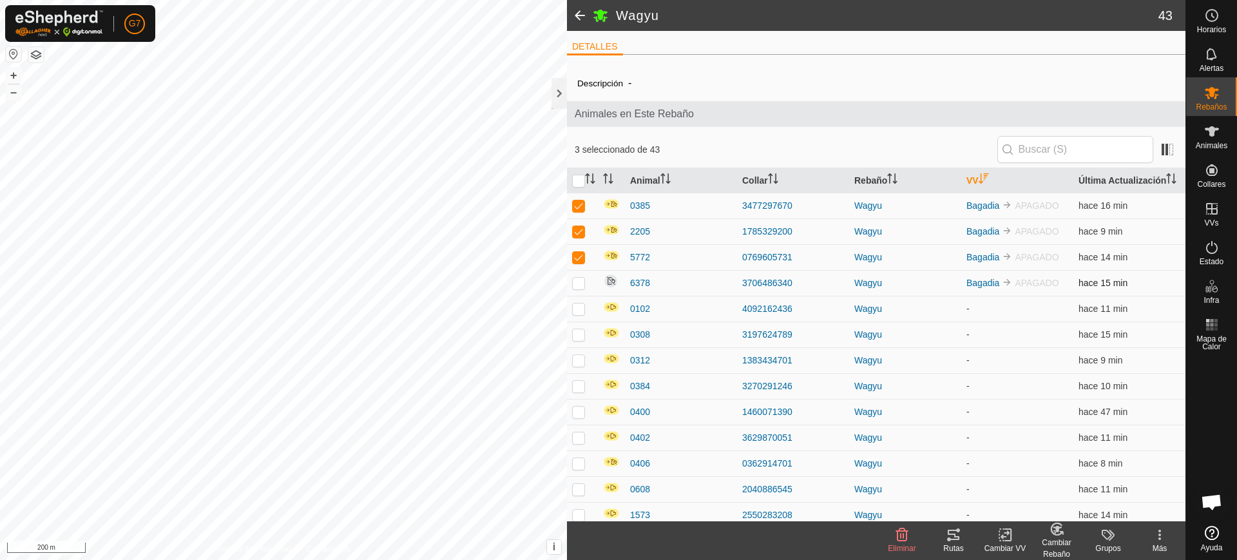
click at [572, 296] on td at bounding box center [582, 283] width 31 height 26
checkbox input "true"
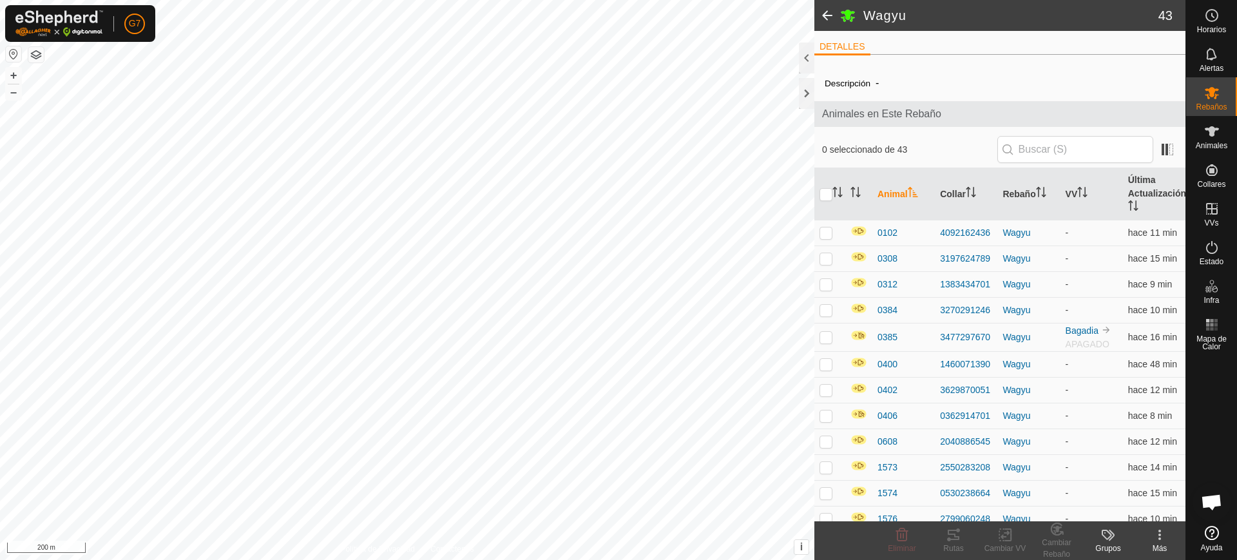
scroll to position [1003, 0]
click at [1069, 197] on th "VV" at bounding box center [1092, 194] width 63 height 52
click at [1077, 207] on th "VV" at bounding box center [1092, 194] width 63 height 52
click at [1070, 188] on th "VV" at bounding box center [1092, 194] width 63 height 52
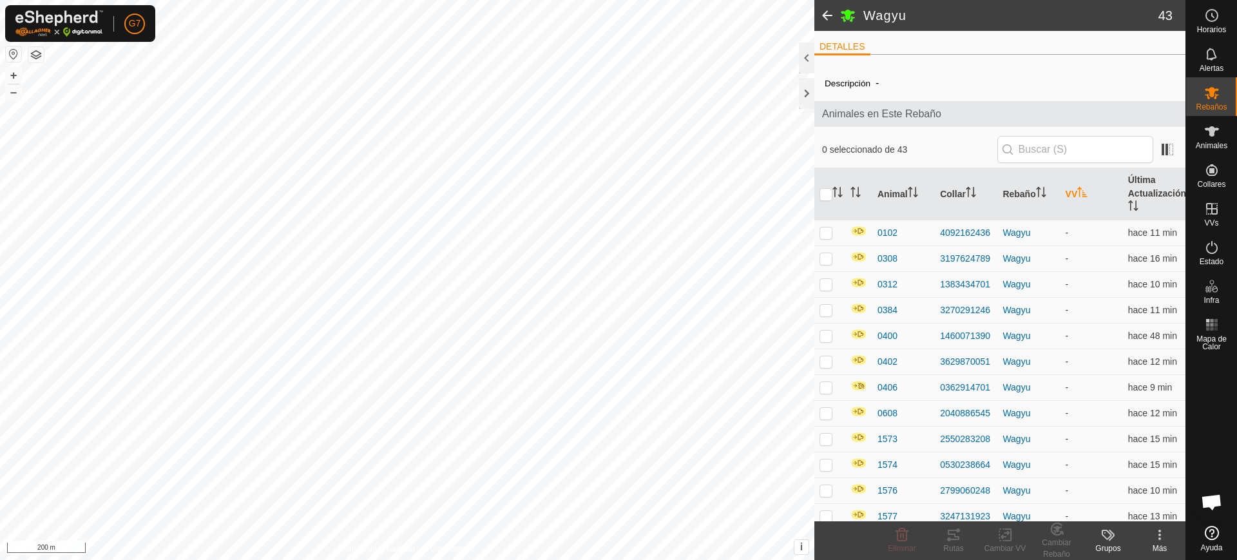
click at [1072, 188] on th "VV" at bounding box center [1092, 194] width 63 height 52
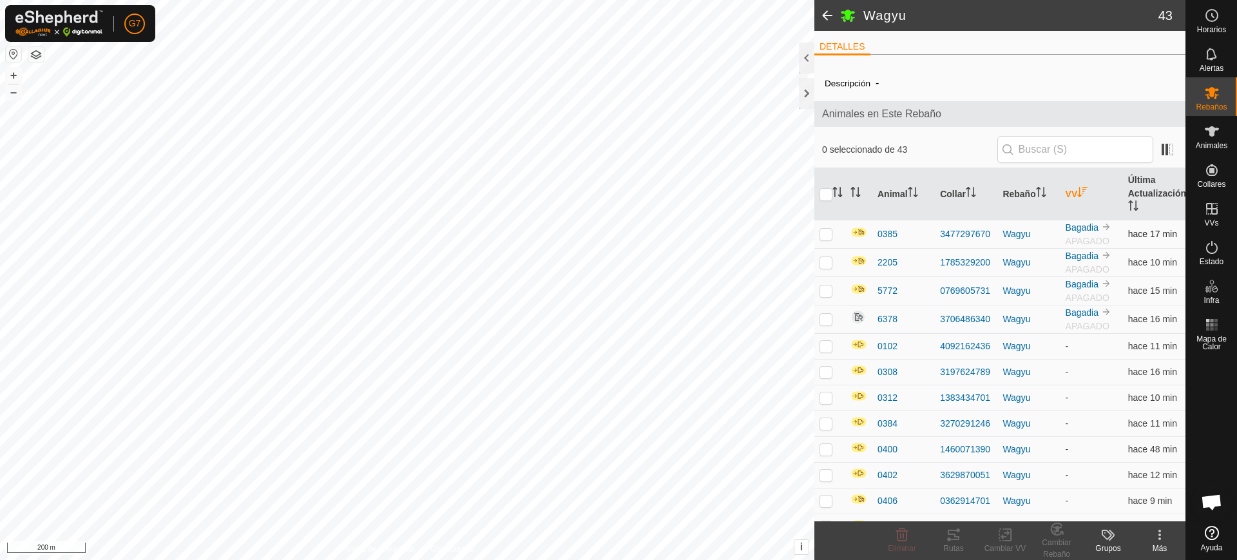
click at [831, 236] on p-checkbox at bounding box center [826, 234] width 13 height 10
checkbox input "true"
click at [829, 265] on p-checkbox at bounding box center [826, 262] width 13 height 10
checkbox input "true"
click at [827, 293] on p-checkbox at bounding box center [826, 290] width 13 height 10
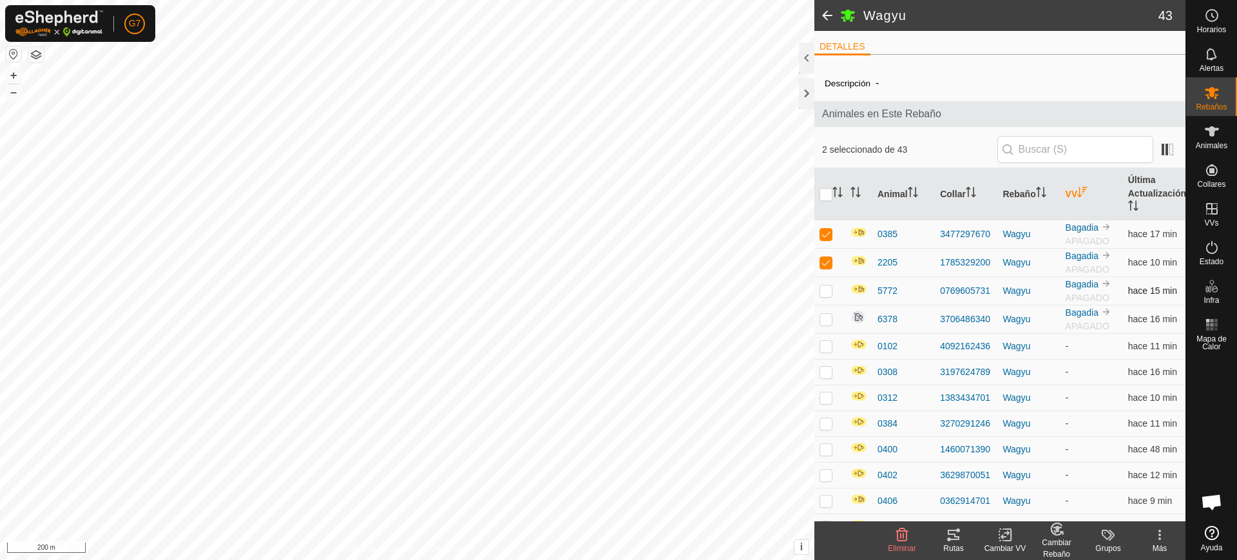
checkbox input "true"
click at [825, 318] on p-checkbox at bounding box center [826, 319] width 13 height 10
checkbox input "true"
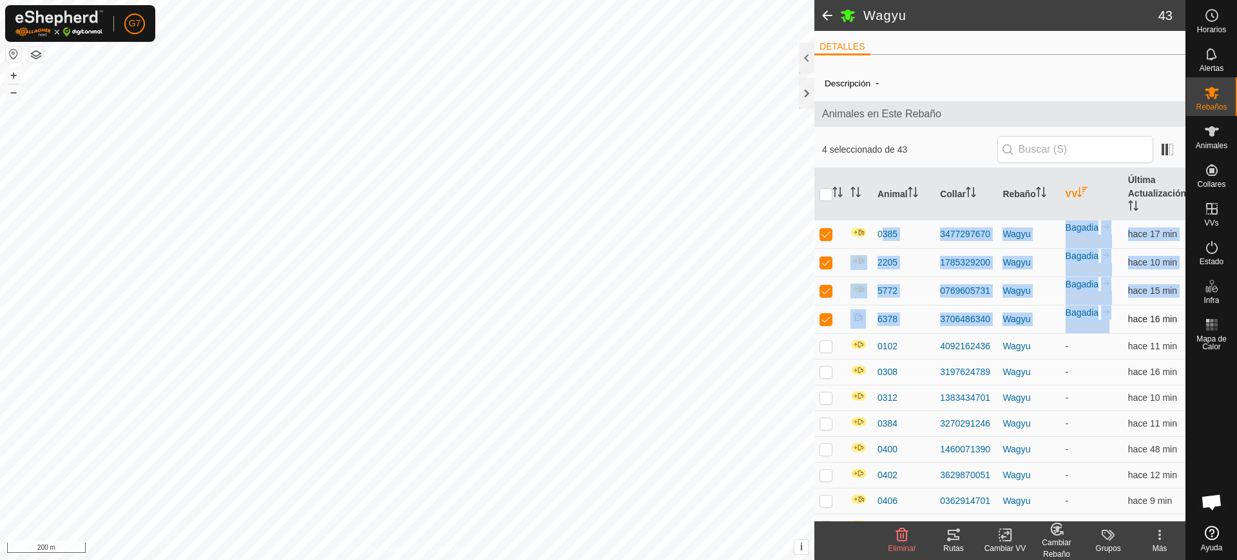
drag, startPoint x: 876, startPoint y: 227, endPoint x: 1120, endPoint y: 322, distance: 261.6
copy tbody "0385 3477297670 Wagyu Bagadia APAGADO hace 17 min 2205 1785329200 Wagyu Bagadia…"
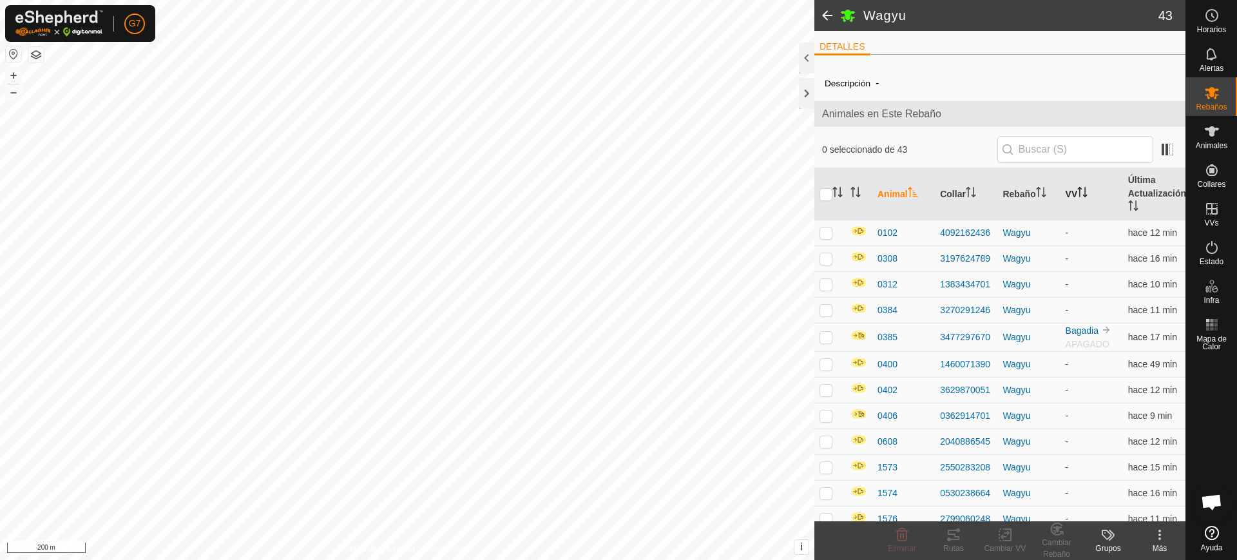
scroll to position [1003, 0]
click at [1079, 197] on icon "Activar para ordenar" at bounding box center [1082, 192] width 10 height 10
click at [1078, 190] on icon "Activar para ordenar" at bounding box center [1083, 192] width 10 height 10
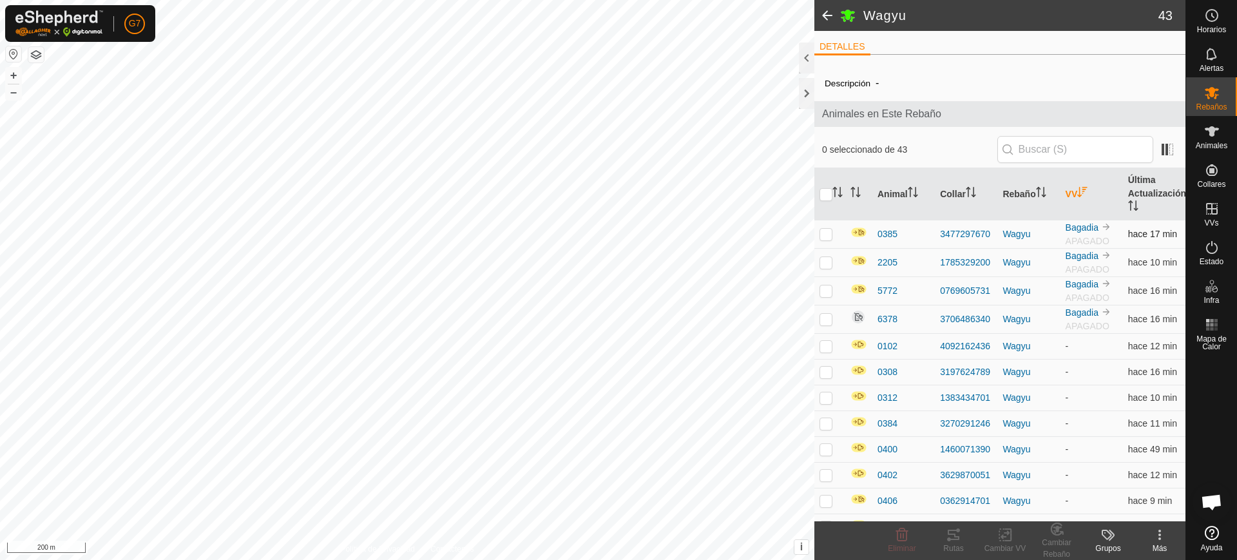
drag, startPoint x: 820, startPoint y: 230, endPoint x: 820, endPoint y: 237, distance: 7.1
click at [820, 231] on p-checkbox at bounding box center [826, 234] width 13 height 10
checkbox input "true"
click at [824, 264] on p-checkbox at bounding box center [826, 262] width 13 height 10
checkbox input "true"
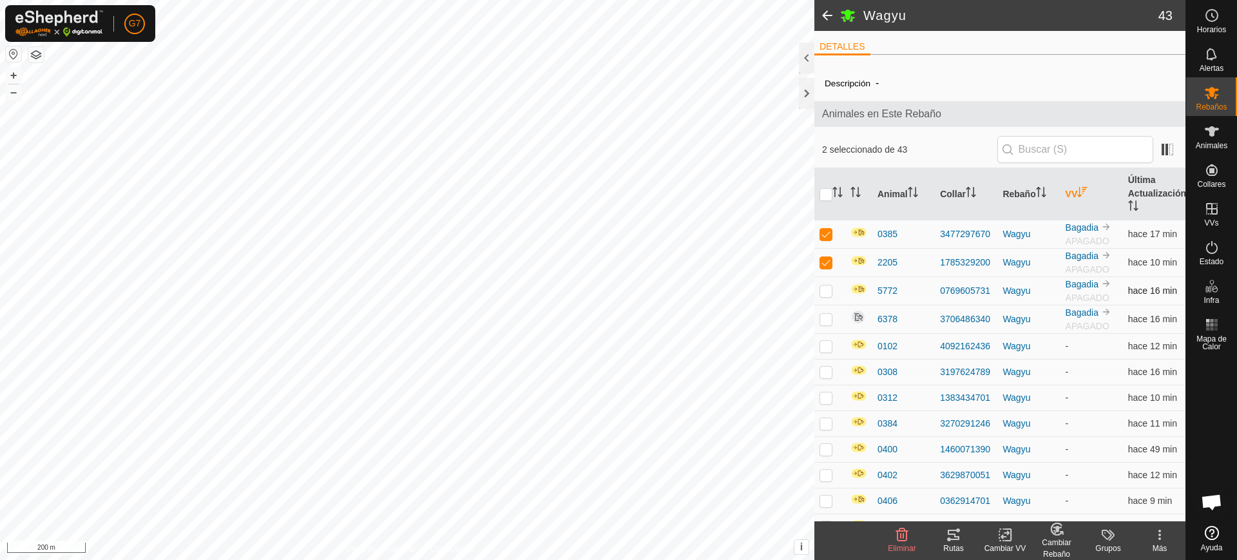
click at [820, 287] on p-checkbox at bounding box center [826, 290] width 13 height 10
checkbox input "true"
click at [824, 316] on p-checkbox at bounding box center [826, 319] width 13 height 10
checkbox input "true"
click at [899, 537] on icon at bounding box center [901, 534] width 15 height 15
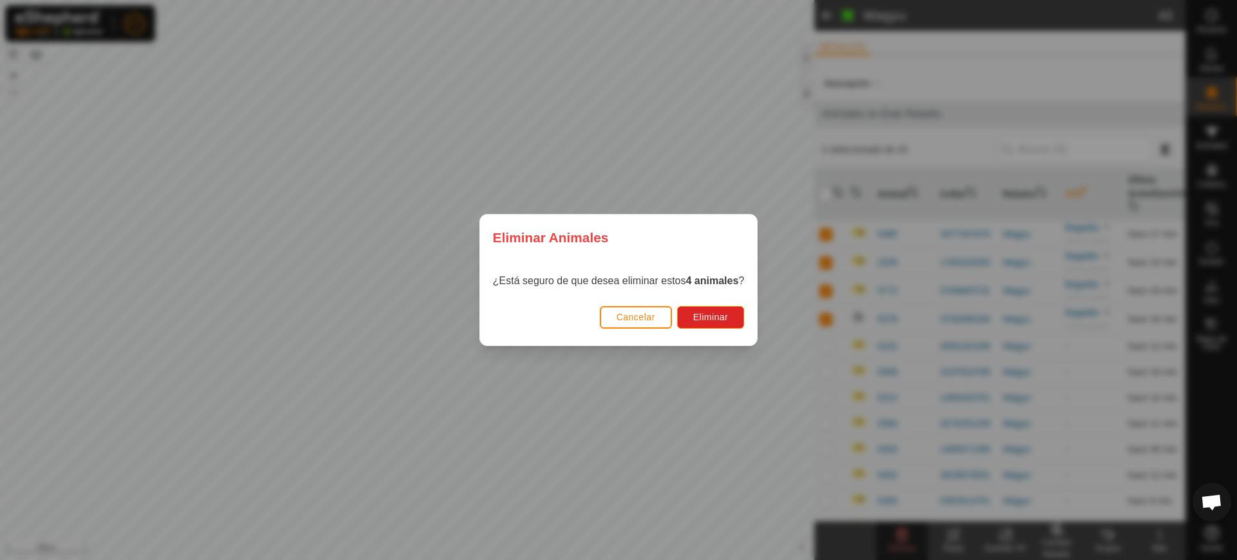
click at [822, 77] on div "Eliminar Animales ¿Está seguro de que desea eliminar estos 4 animales ? Cancela…" at bounding box center [618, 280] width 1237 height 560
click at [630, 317] on span "Cancelar" at bounding box center [636, 317] width 39 height 10
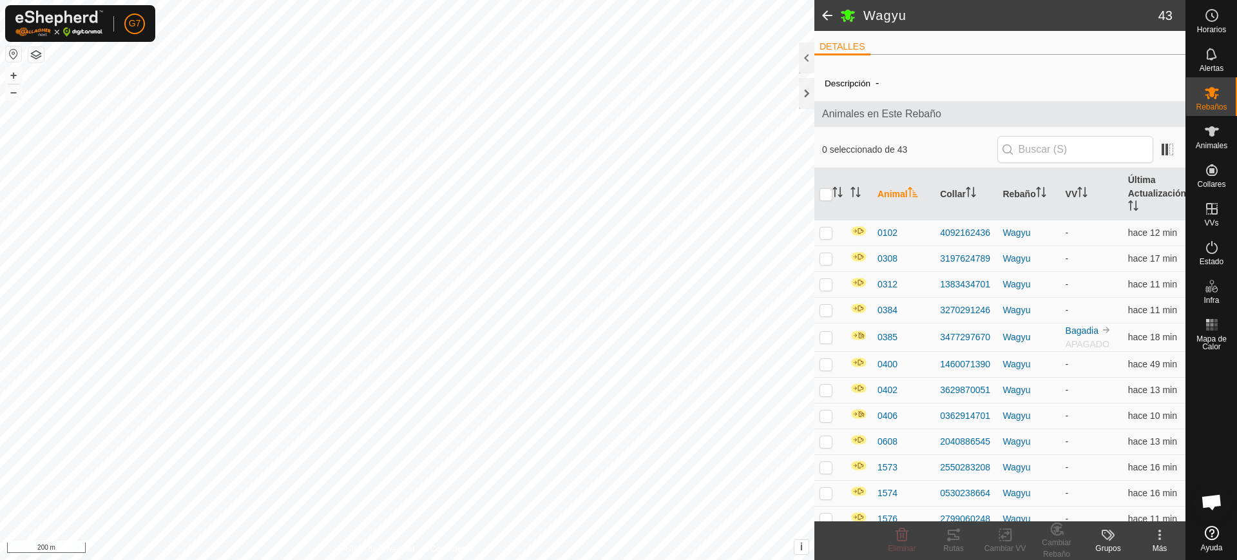
scroll to position [1003, 0]
click at [813, 59] on div at bounding box center [806, 58] width 15 height 31
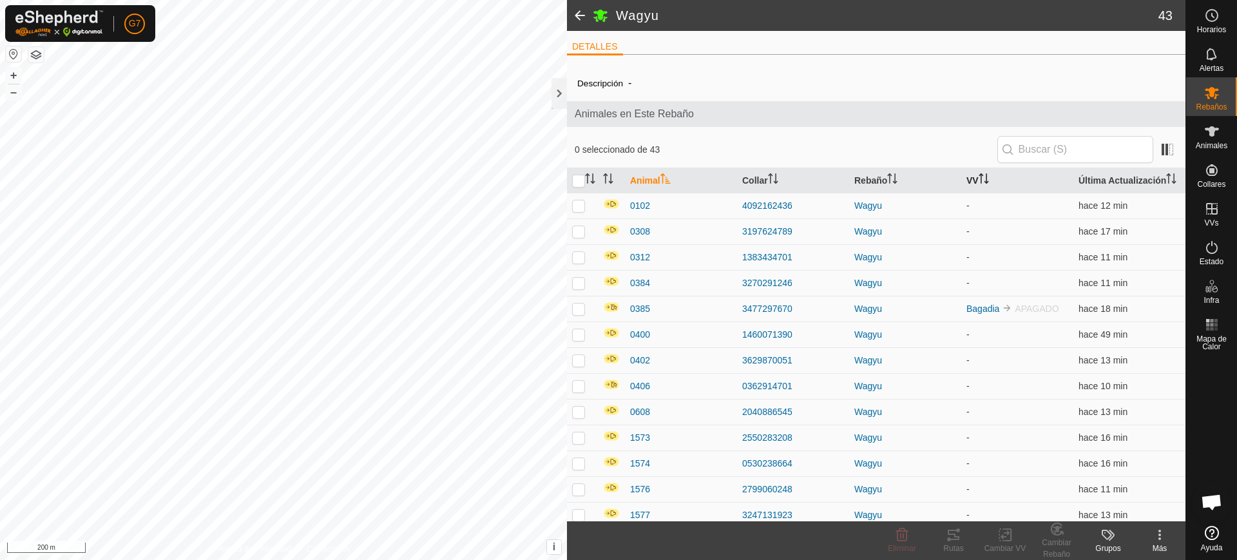
click at [961, 171] on th "VV" at bounding box center [1017, 180] width 112 height 25
click at [968, 186] on th "VV" at bounding box center [1017, 180] width 112 height 25
drag, startPoint x: 580, startPoint y: 217, endPoint x: 582, endPoint y: 237, distance: 20.7
click at [581, 211] on p-checkbox at bounding box center [578, 205] width 13 height 10
checkbox input "true"
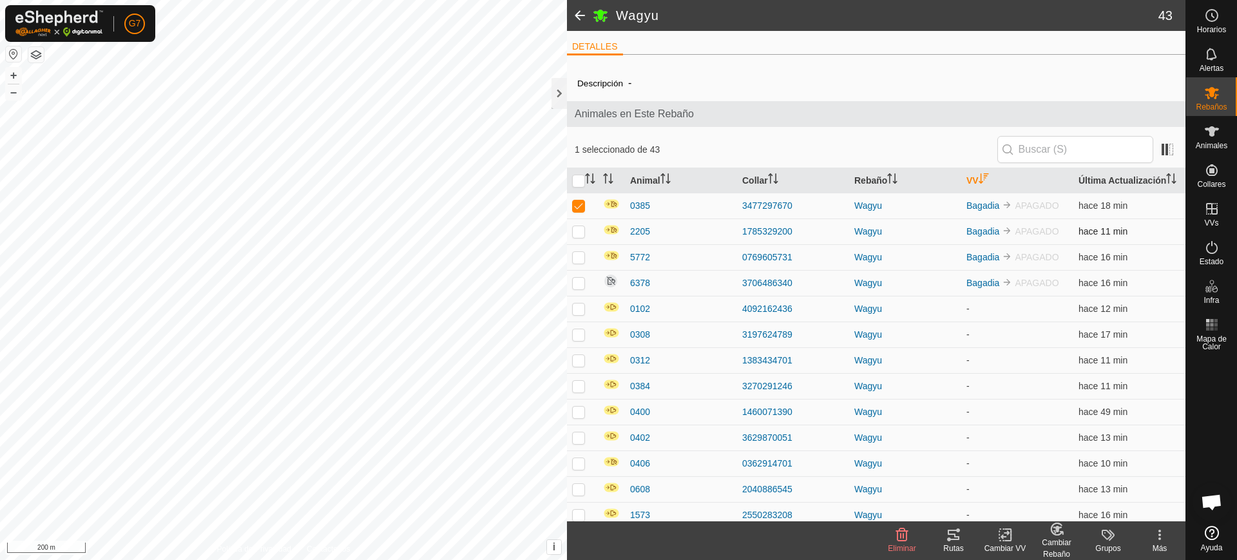
click at [581, 236] on p-checkbox at bounding box center [578, 231] width 13 height 10
checkbox input "true"
click at [580, 270] on td at bounding box center [582, 257] width 31 height 26
checkbox input "true"
click at [578, 288] on p-checkbox at bounding box center [578, 283] width 13 height 10
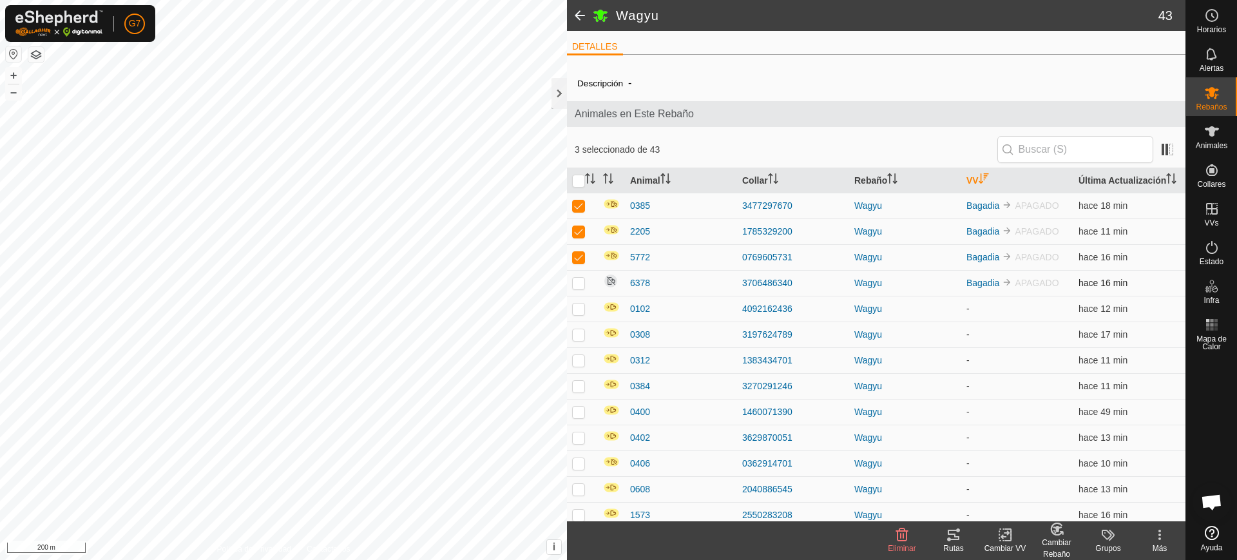
checkbox input "true"
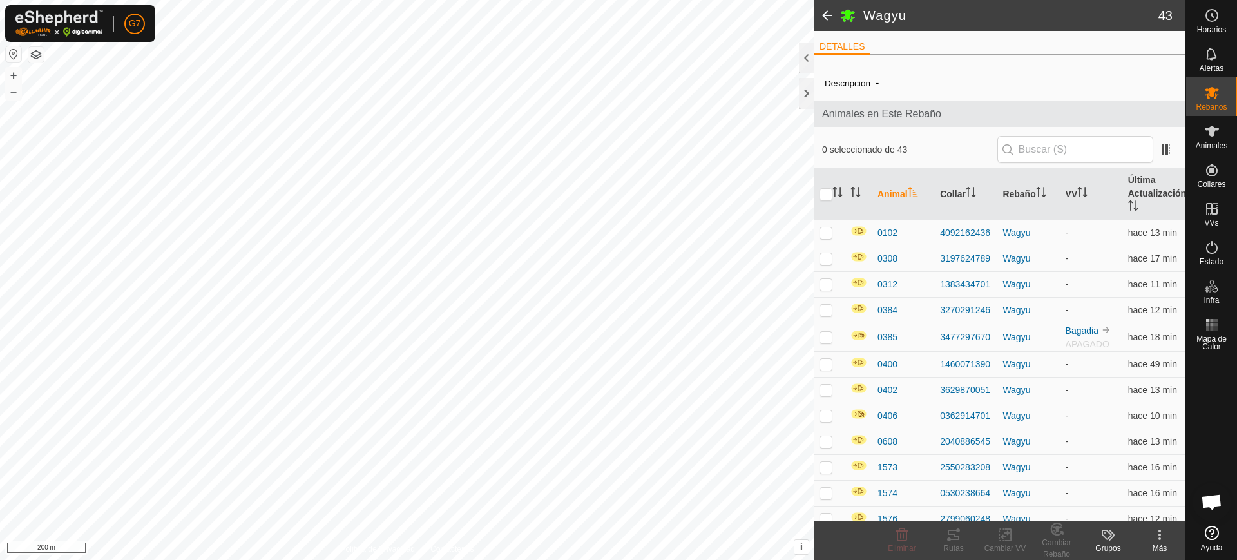
scroll to position [1003, 0]
click at [1101, 195] on th "VV" at bounding box center [1092, 194] width 63 height 52
click at [1084, 189] on th "VV" at bounding box center [1092, 194] width 63 height 52
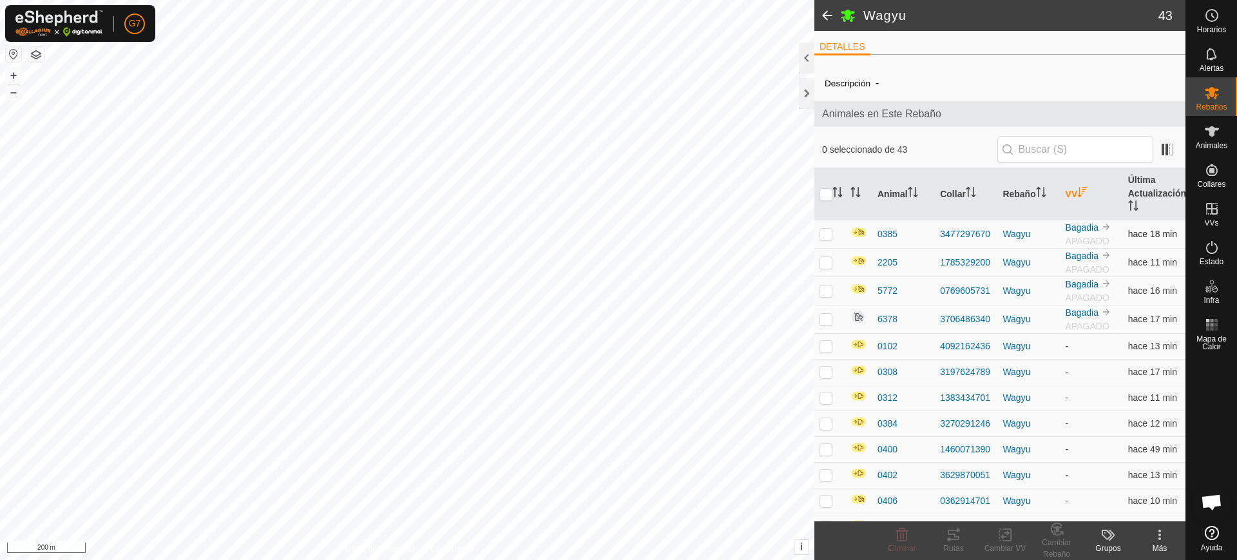
click at [817, 232] on td at bounding box center [829, 234] width 31 height 28
checkbox input "true"
click at [818, 260] on td at bounding box center [829, 262] width 31 height 28
checkbox input "true"
click at [825, 287] on p-checkbox at bounding box center [826, 290] width 13 height 10
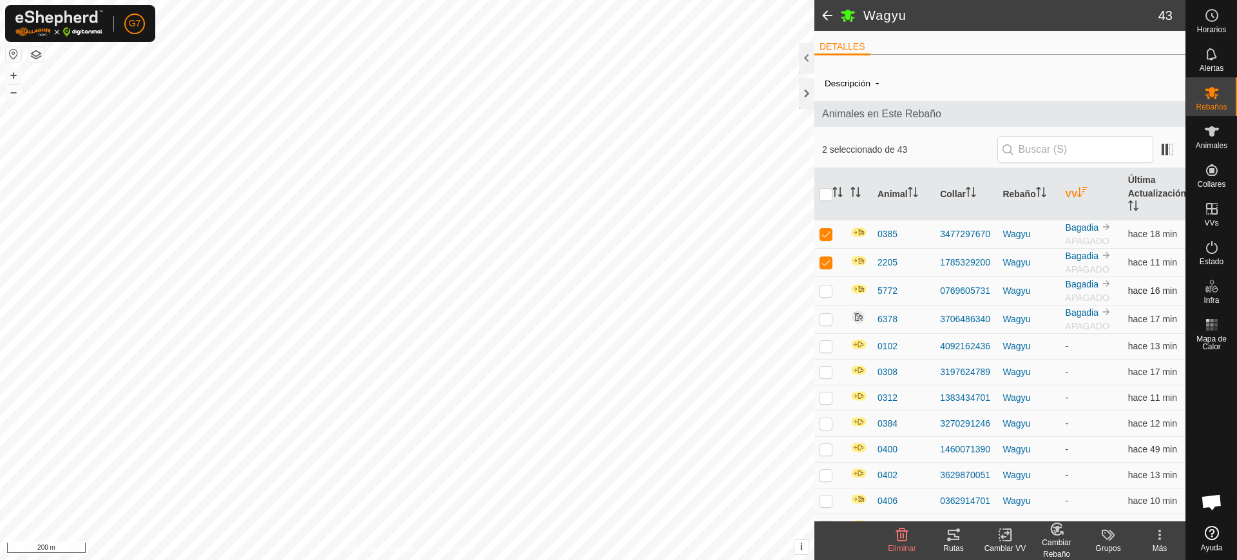
checkbox input "true"
click at [825, 322] on p-checkbox at bounding box center [826, 319] width 13 height 10
checkbox input "true"
click at [906, 546] on span "Eliminar" at bounding box center [902, 548] width 28 height 9
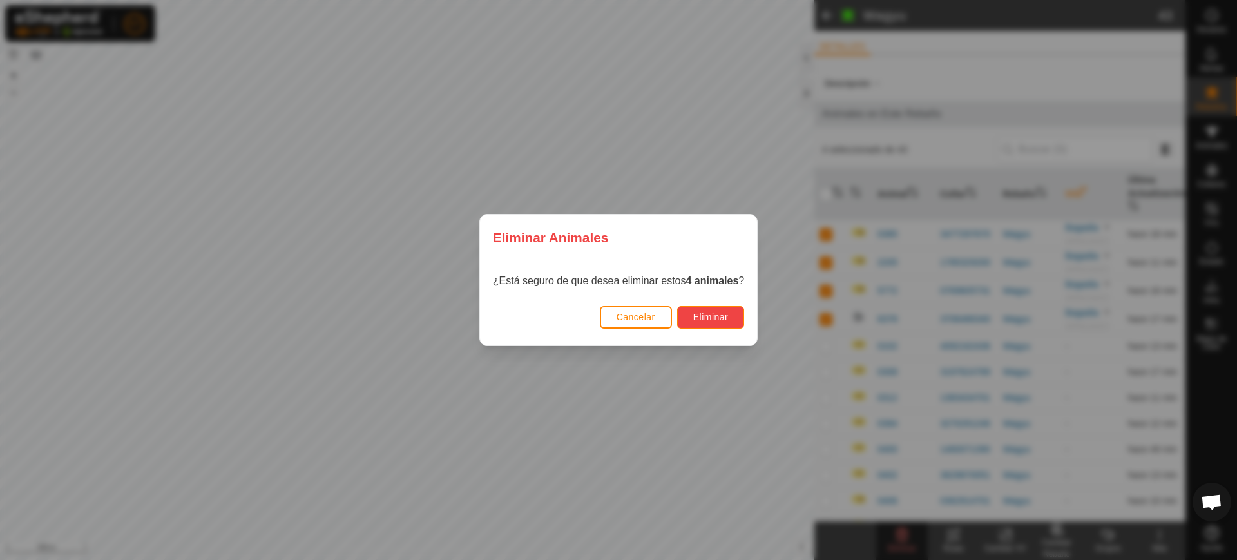
click at [706, 316] on span "Eliminar" at bounding box center [710, 317] width 35 height 10
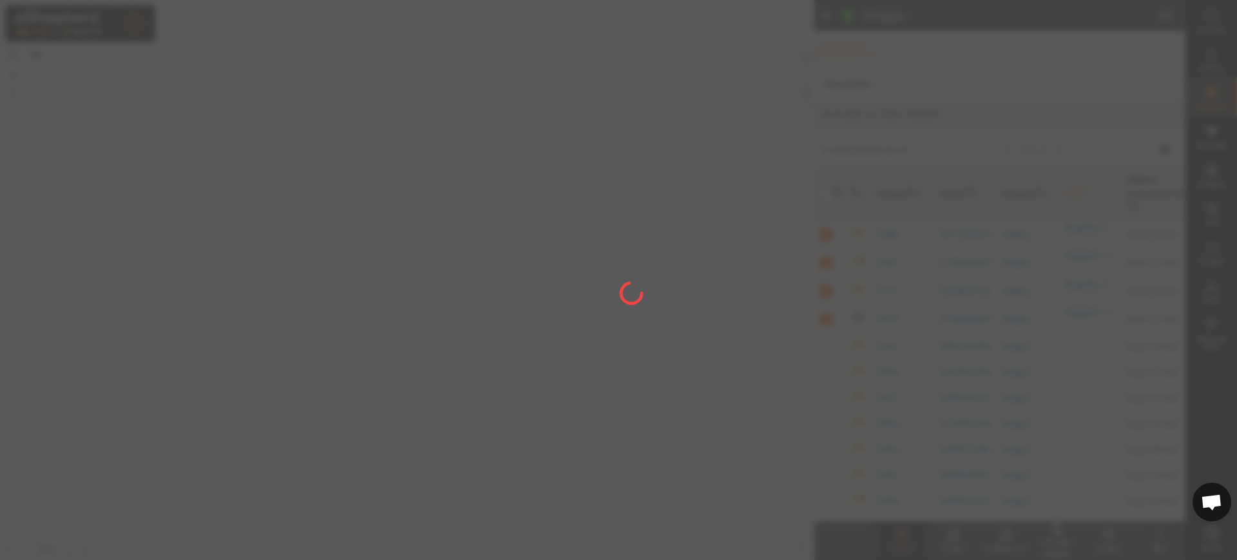
checkbox input "false"
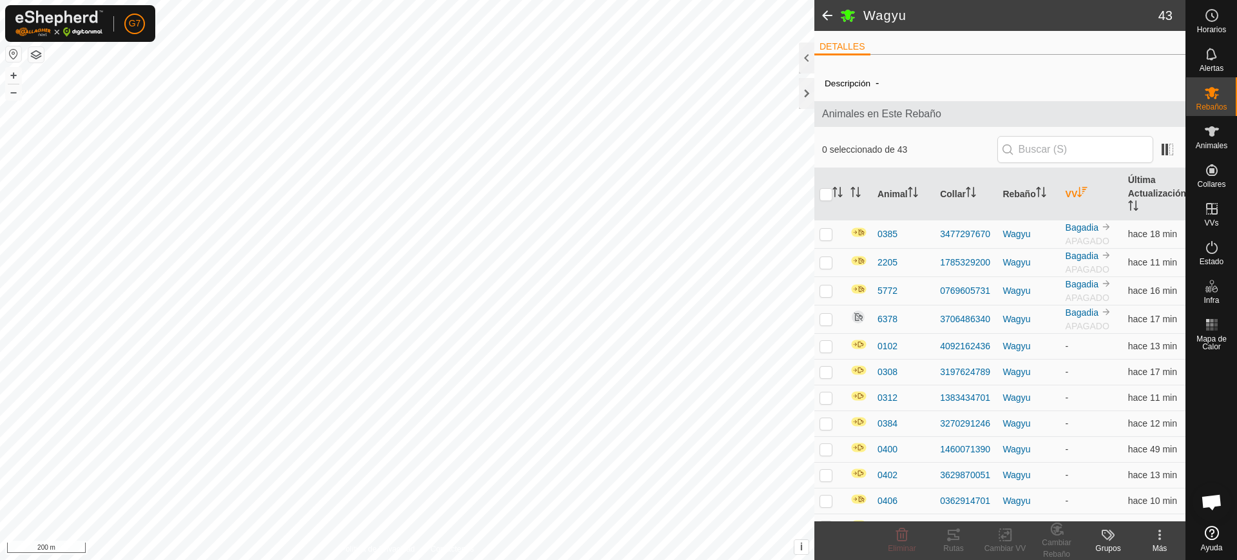
click at [1079, 189] on icon "Activar para ordenar" at bounding box center [1083, 192] width 10 height 10
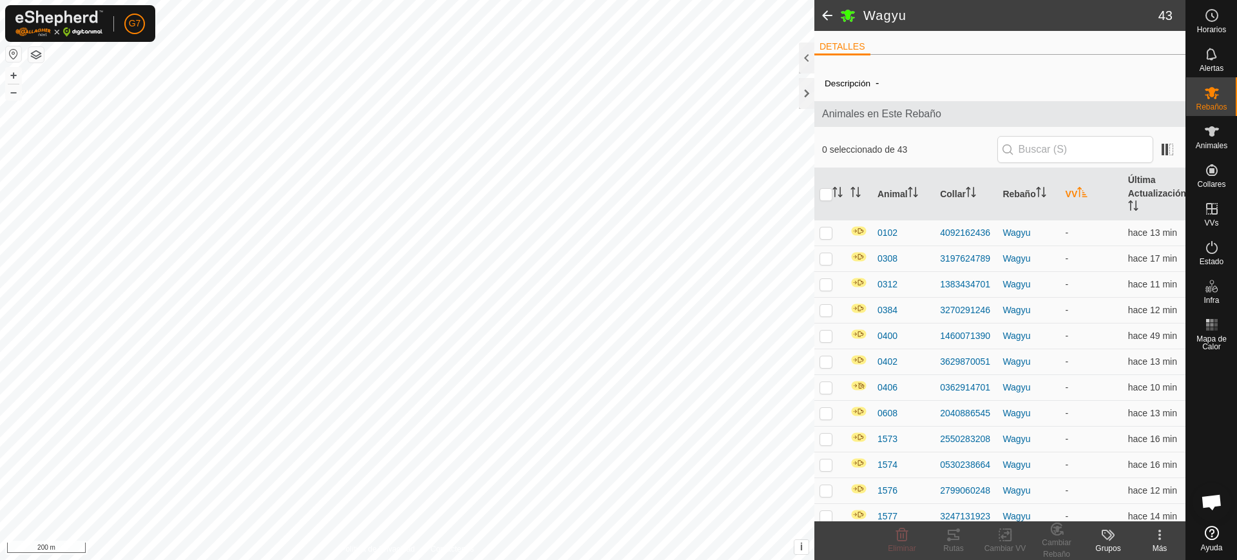
click at [1079, 189] on icon "Activar para ordenar" at bounding box center [1082, 192] width 10 height 10
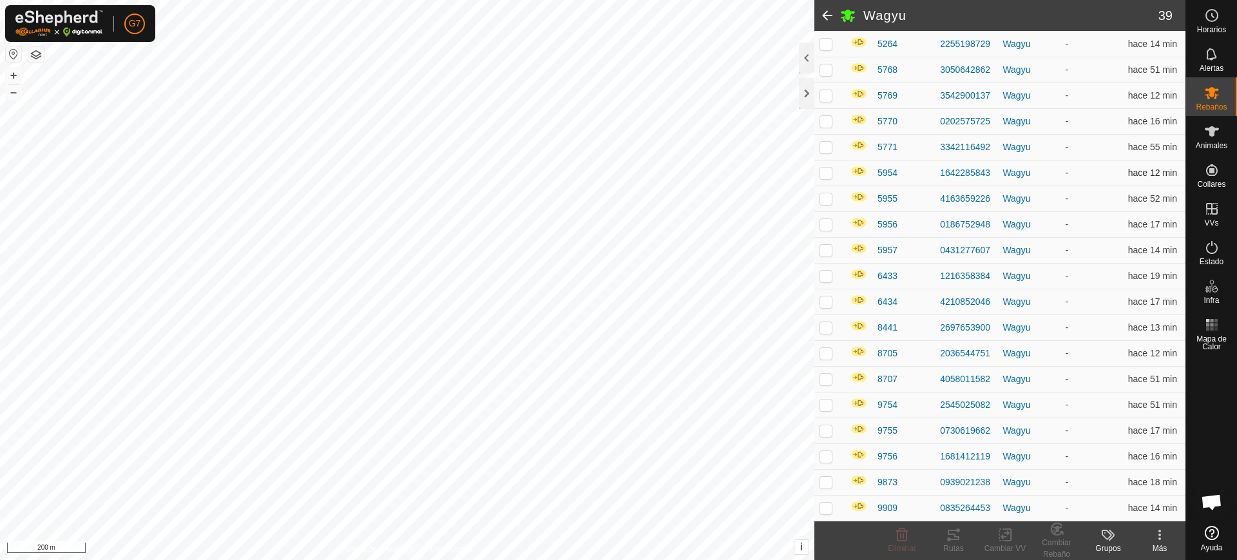
scroll to position [774, 0]
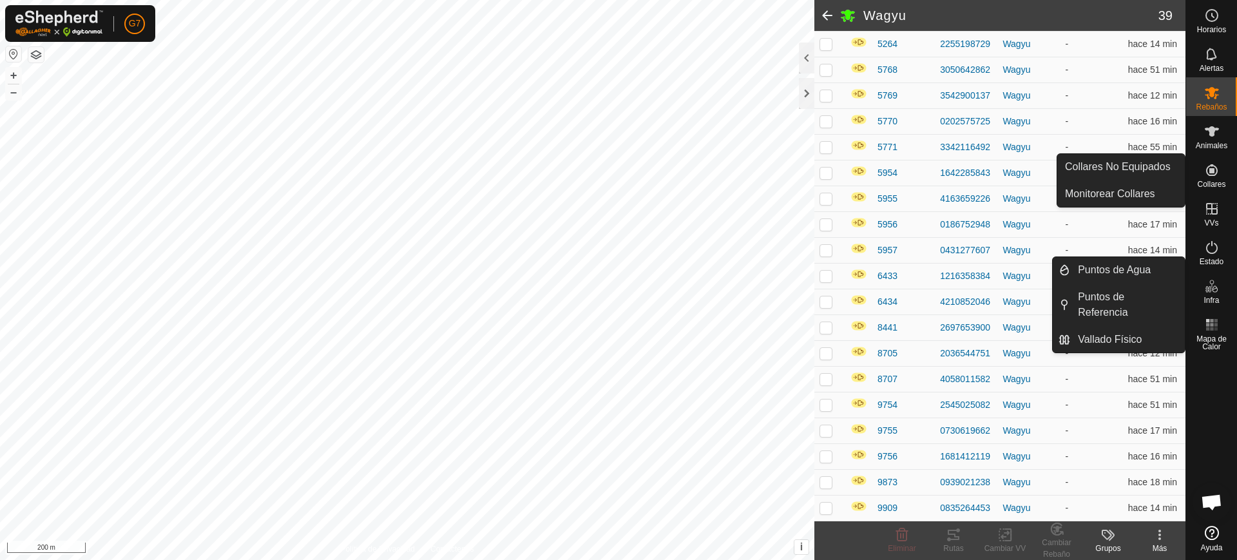
click at [1203, 153] on div "Animales" at bounding box center [1211, 135] width 51 height 39
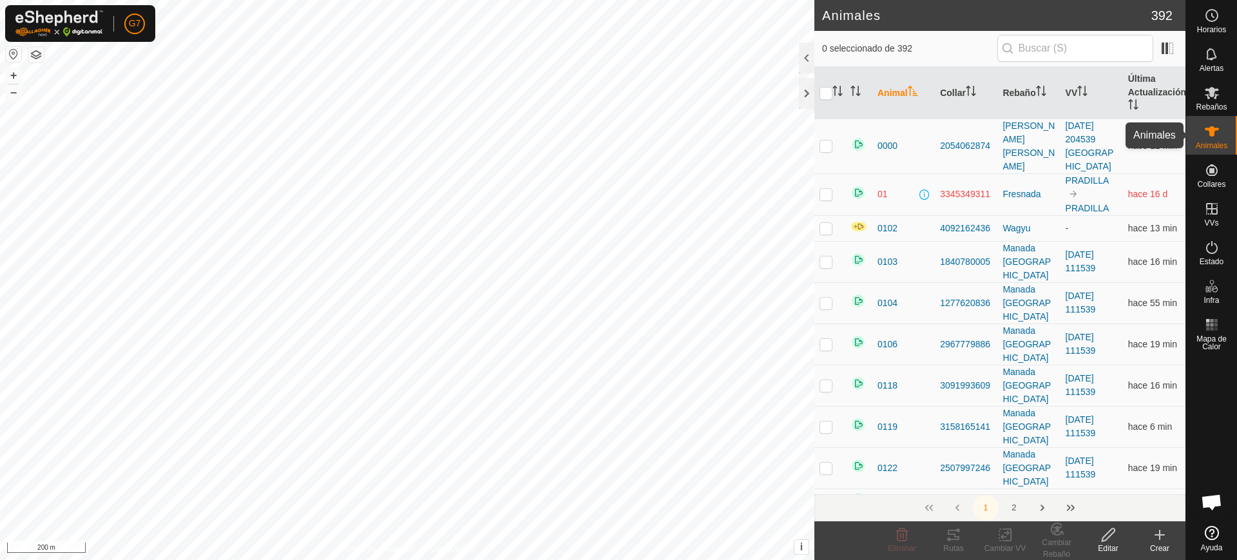
click at [1217, 146] on span "Animales" at bounding box center [1212, 146] width 32 height 8
click at [1209, 133] on icon at bounding box center [1212, 131] width 14 height 10
click at [1155, 535] on icon at bounding box center [1159, 534] width 15 height 15
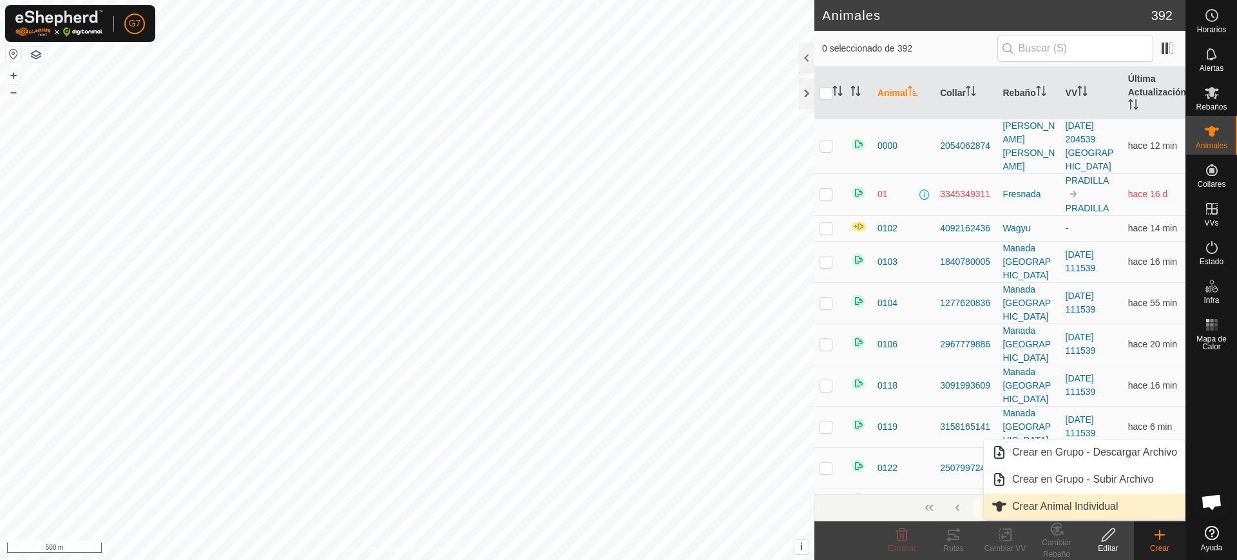
click at [1089, 506] on link "Crear Animal Individual" at bounding box center [1084, 507] width 201 height 26
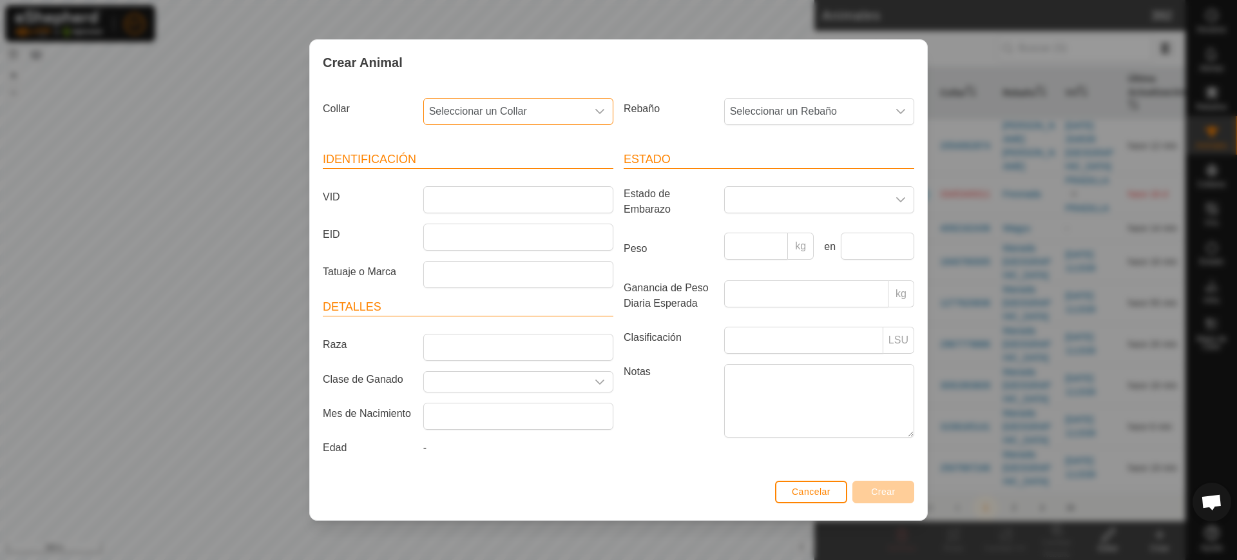
click at [541, 101] on span "Seleccionar un Collar" at bounding box center [505, 112] width 163 height 26
type input "7670"
click at [536, 177] on li "3477297670" at bounding box center [519, 178] width 189 height 26
click at [751, 115] on span "Seleccionar un Rebaño" at bounding box center [806, 112] width 163 height 26
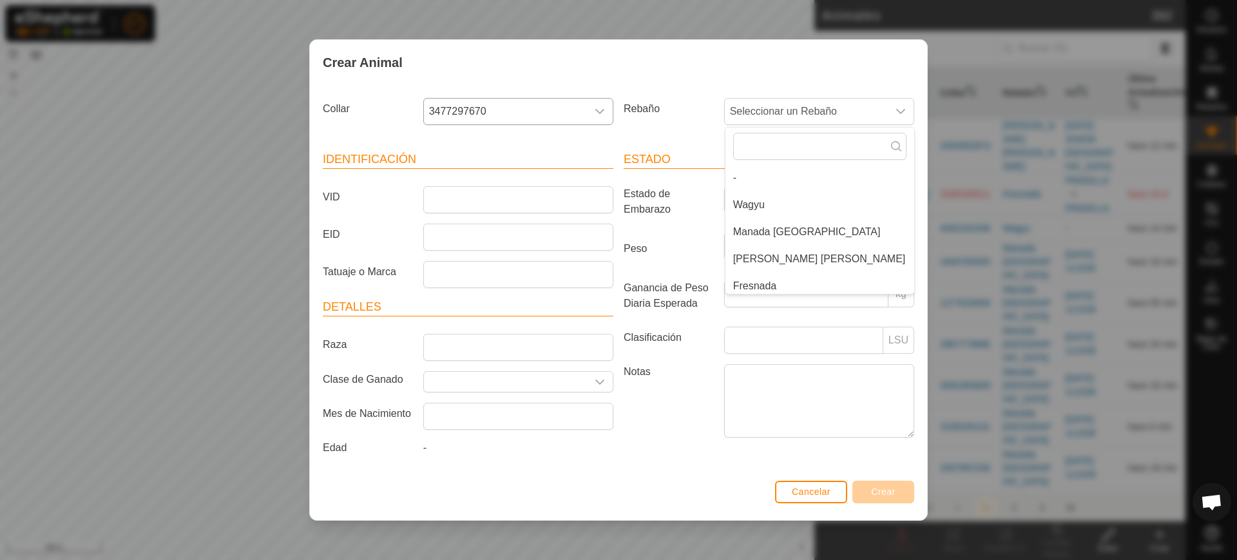
drag, startPoint x: 762, startPoint y: 200, endPoint x: 715, endPoint y: 241, distance: 62.1
click at [762, 200] on li "Wagyu" at bounding box center [820, 205] width 189 height 26
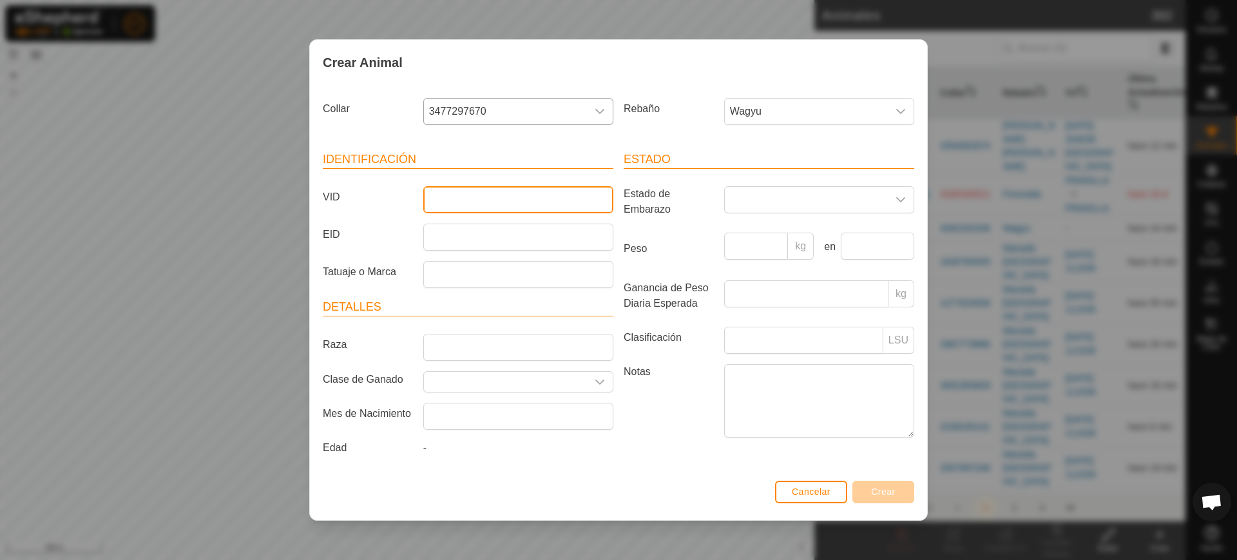
click at [455, 196] on input "VID" at bounding box center [518, 199] width 190 height 27
type input "0385"
click at [885, 486] on span "Crear" at bounding box center [883, 491] width 24 height 10
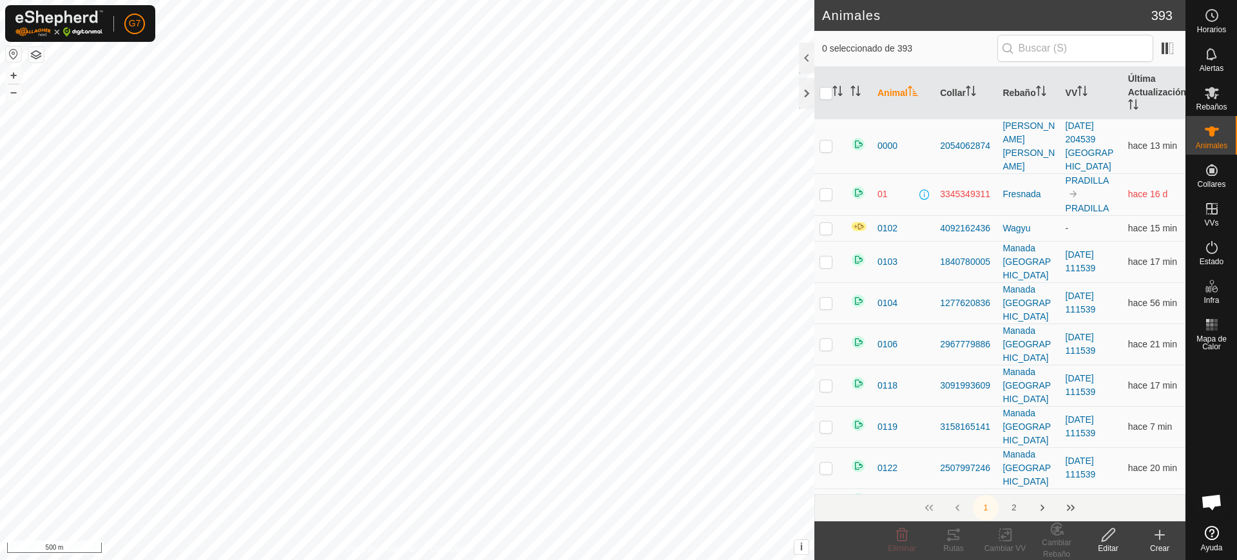
click at [1173, 531] on create-svg-icon at bounding box center [1160, 534] width 52 height 15
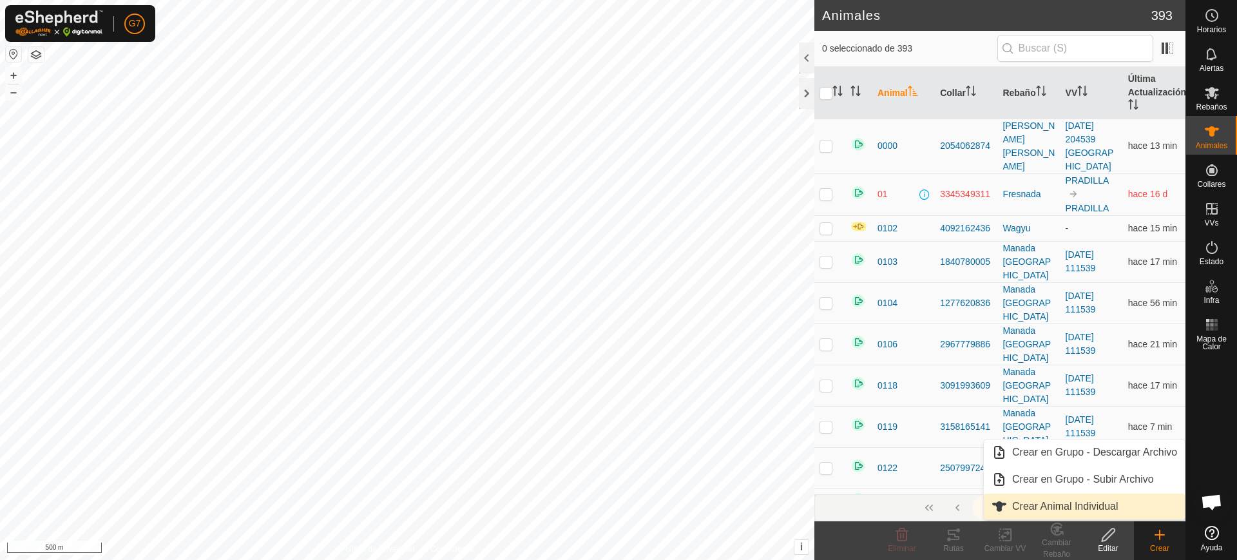
click at [1069, 507] on link "Crear Animal Individual" at bounding box center [1084, 507] width 201 height 26
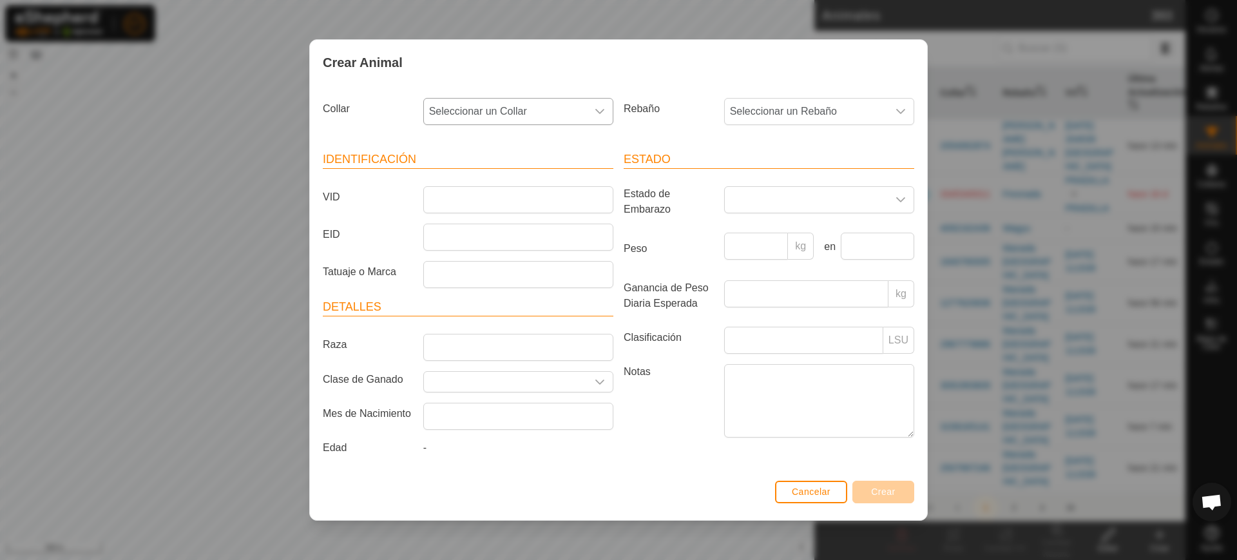
click at [508, 101] on span "Seleccionar un Collar" at bounding box center [505, 112] width 163 height 26
type input "2205"
drag, startPoint x: 516, startPoint y: 153, endPoint x: 405, endPoint y: 158, distance: 111.6
click at [405, 158] on section "Collar Seleccionar un Collar 2205 2205290183 Rebaño Seleccionar un Rebaño Ident…" at bounding box center [619, 284] width 592 height 383
click at [521, 99] on span "Seleccionar un Collar" at bounding box center [505, 112] width 163 height 26
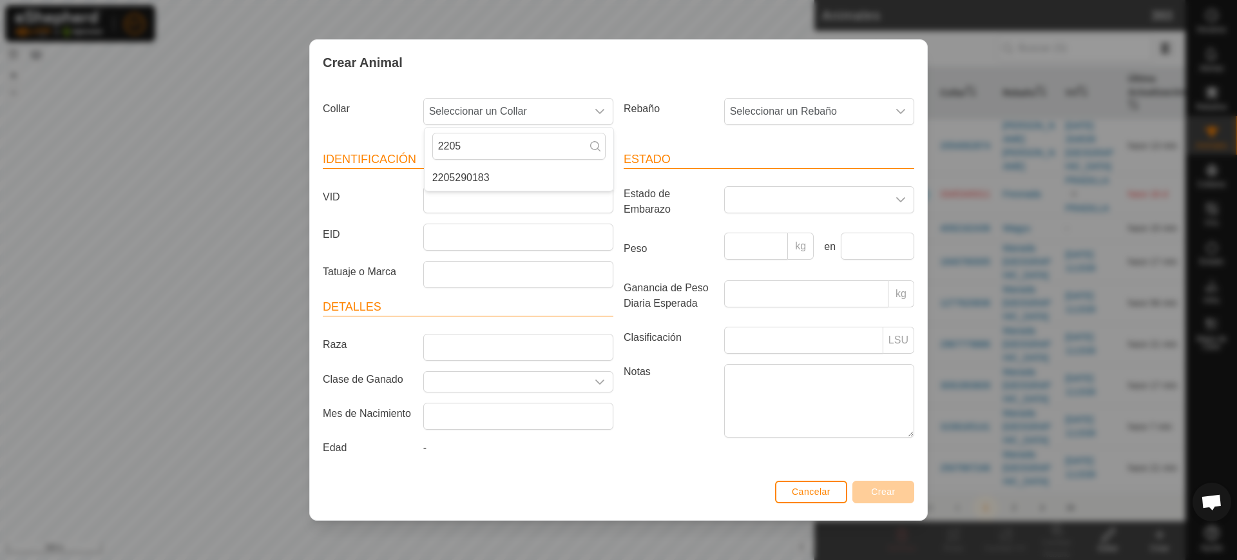
drag, startPoint x: 514, startPoint y: 144, endPoint x: 402, endPoint y: 148, distance: 112.2
click at [402, 148] on section "Collar Seleccionar un Collar 2205 2205290183 Rebaño Seleccionar un Rebaño Ident…" at bounding box center [619, 284] width 592 height 383
click at [483, 117] on span "Seleccionar un Collar" at bounding box center [505, 112] width 163 height 26
click at [477, 140] on input "2205" at bounding box center [518, 146] width 173 height 27
type input "2"
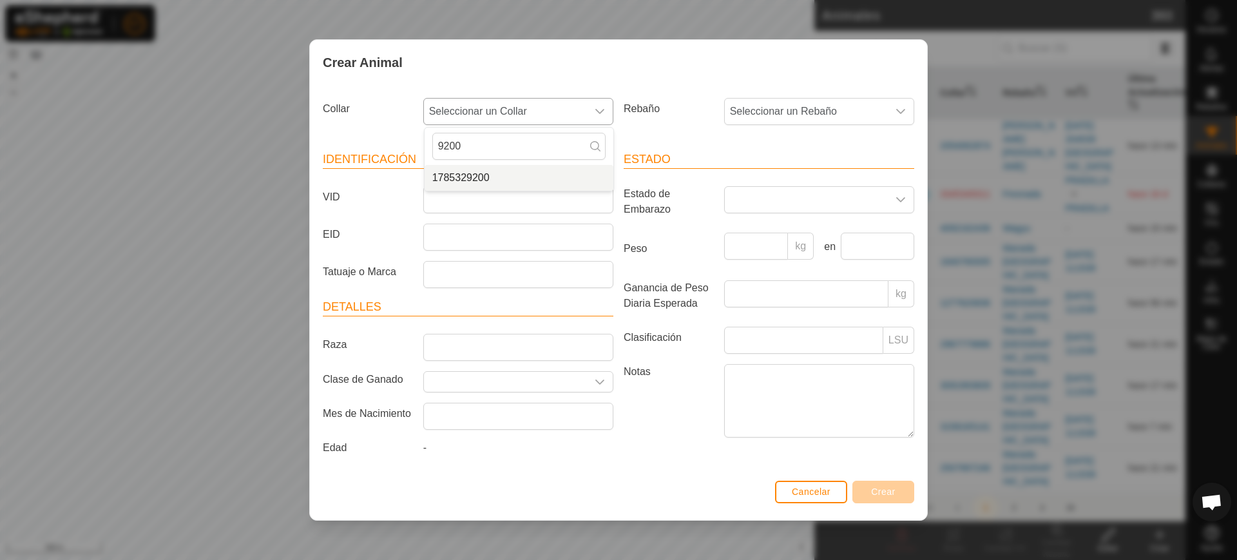
type input "9200"
click at [496, 173] on li "1785329200" at bounding box center [519, 178] width 189 height 26
click at [541, 195] on input "VID" at bounding box center [518, 199] width 190 height 27
paste input "2205"
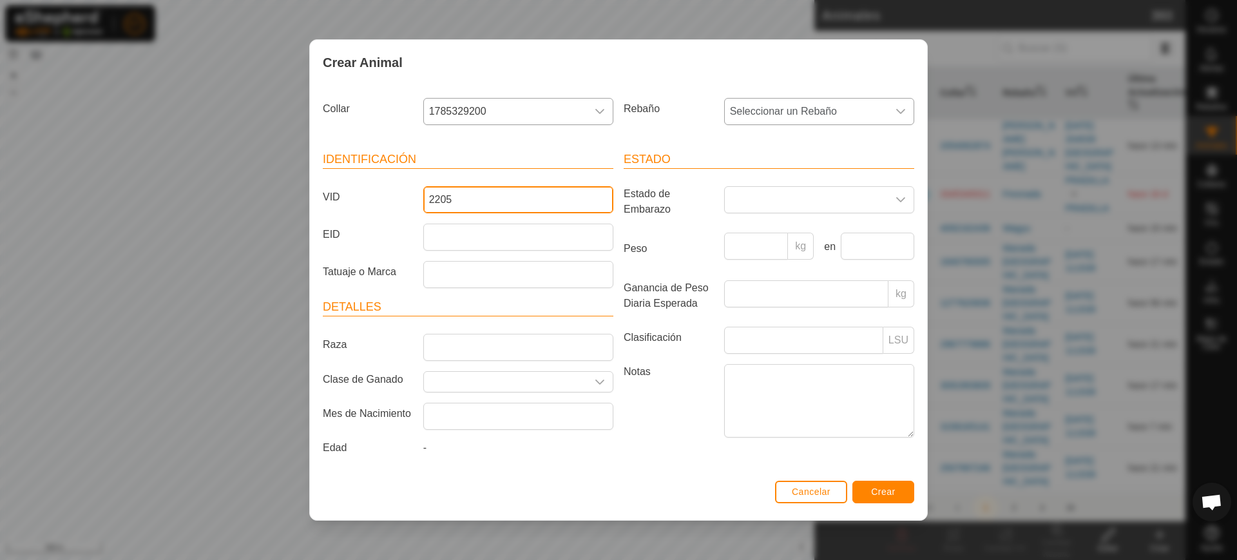
type input "2205"
click at [791, 115] on span "Seleccionar un Rebaño" at bounding box center [806, 112] width 163 height 26
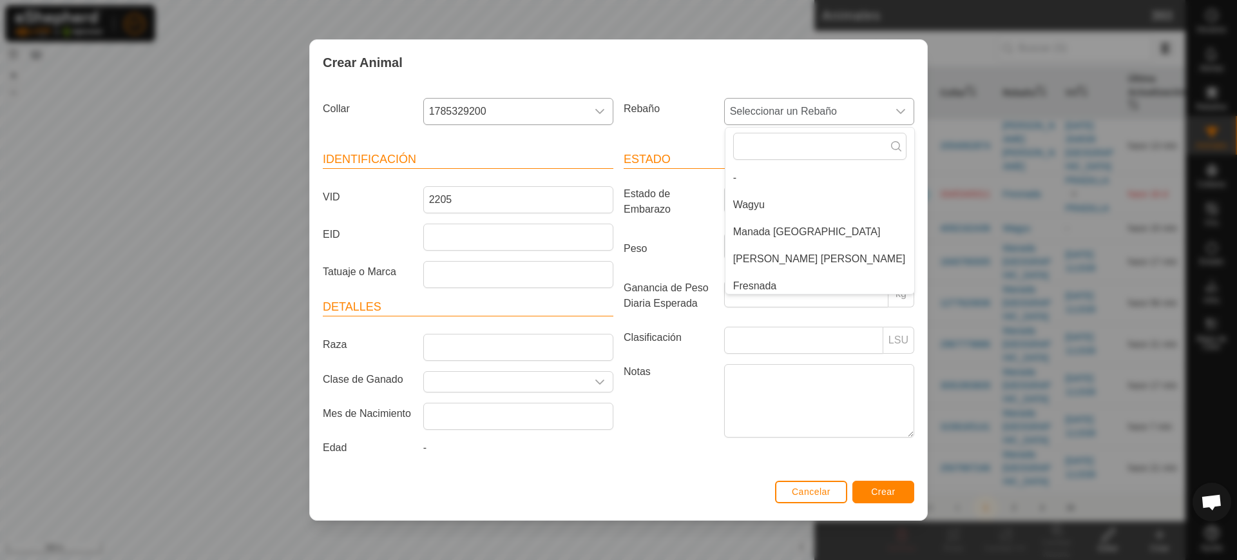
click at [791, 195] on li "Wagyu" at bounding box center [820, 205] width 189 height 26
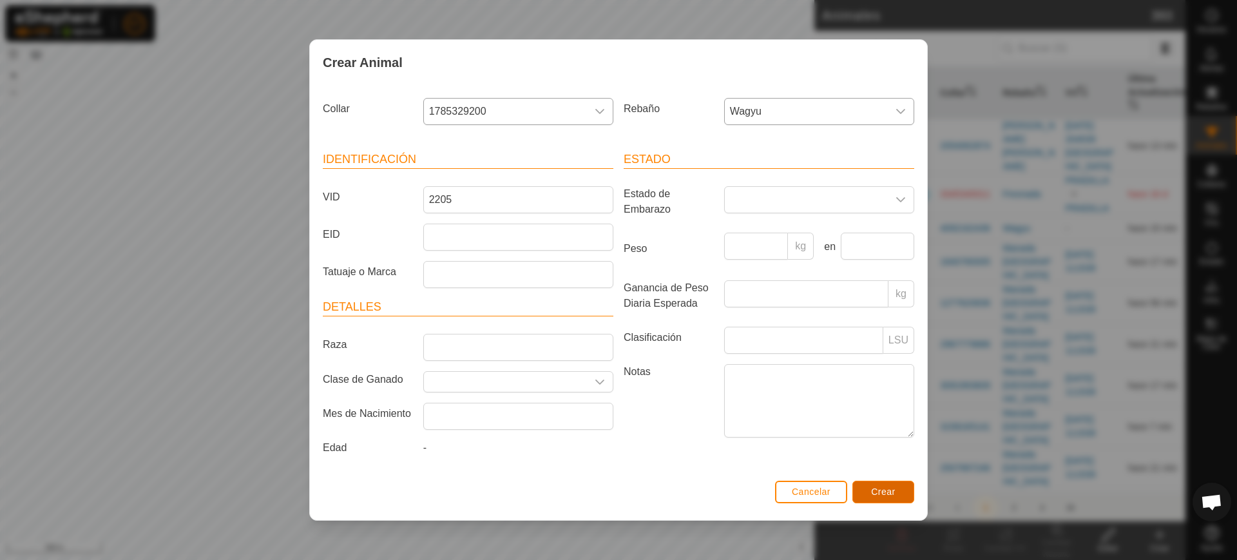
click at [879, 485] on button "Crear" at bounding box center [883, 492] width 62 height 23
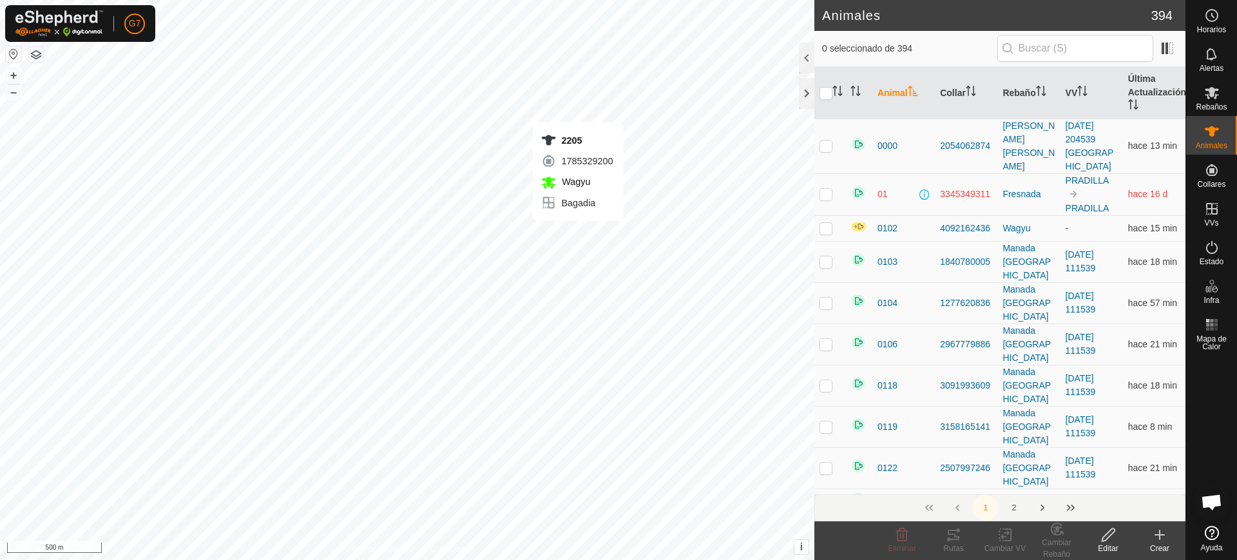
checkbox input "true"
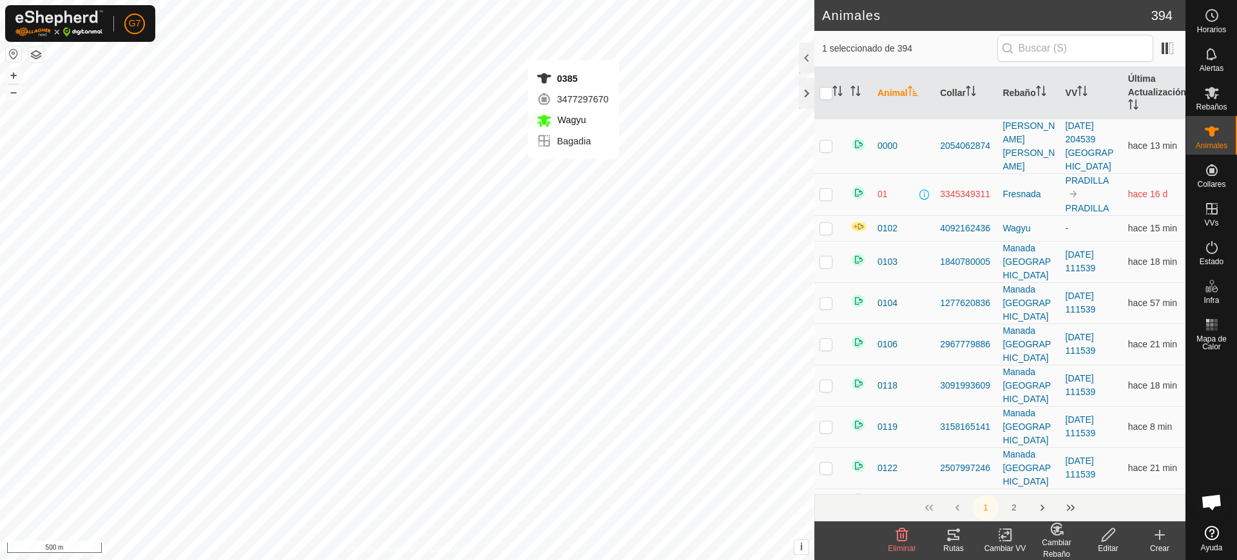
checkbox input "true"
click at [575, 234] on div "2205 1785329200 [GEOGRAPHIC_DATA] [PERSON_NAME] + – ⇧ i This application includ…" at bounding box center [407, 280] width 814 height 560
checkbox input "true"
click at [909, 541] on icon at bounding box center [901, 534] width 15 height 15
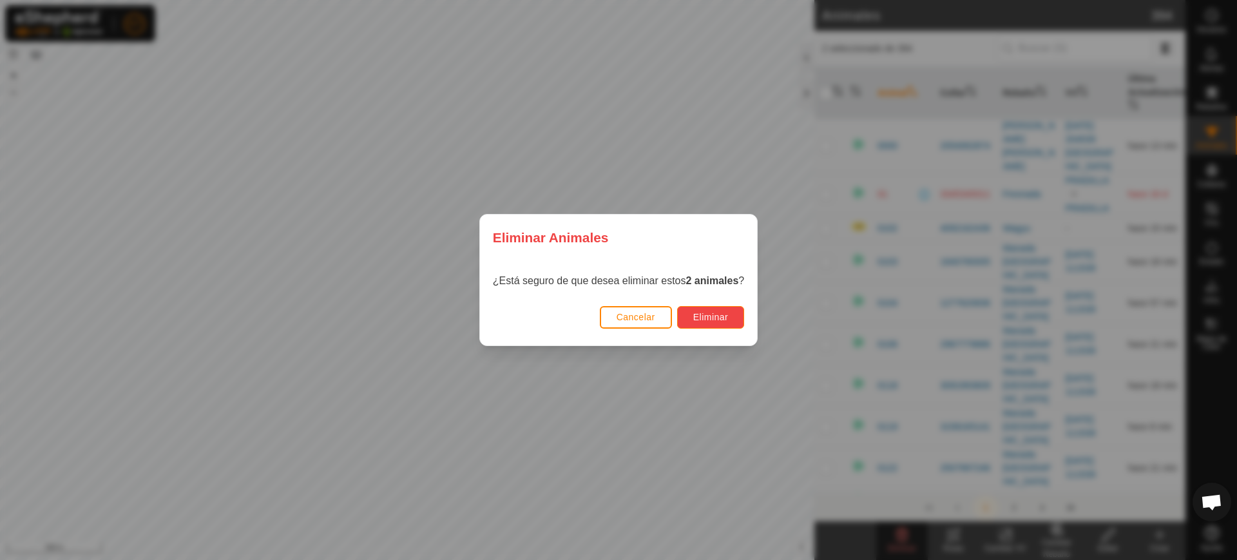
click at [719, 322] on span "Eliminar" at bounding box center [710, 317] width 35 height 10
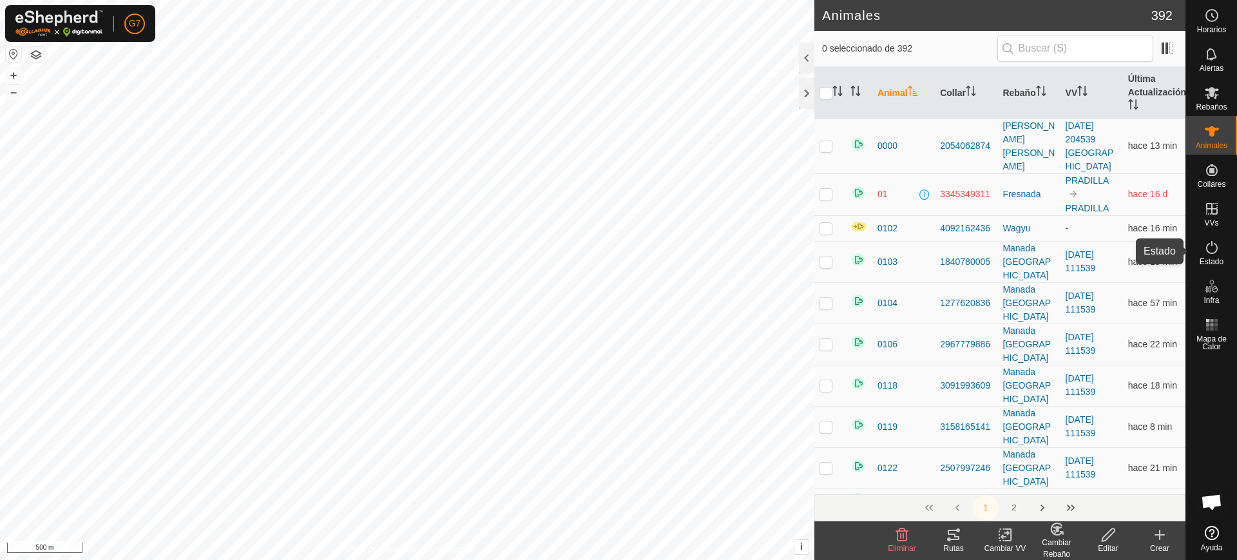
drag, startPoint x: 1206, startPoint y: 258, endPoint x: 1226, endPoint y: 253, distance: 20.5
click at [1206, 258] on span "Estado" at bounding box center [1212, 262] width 24 height 8
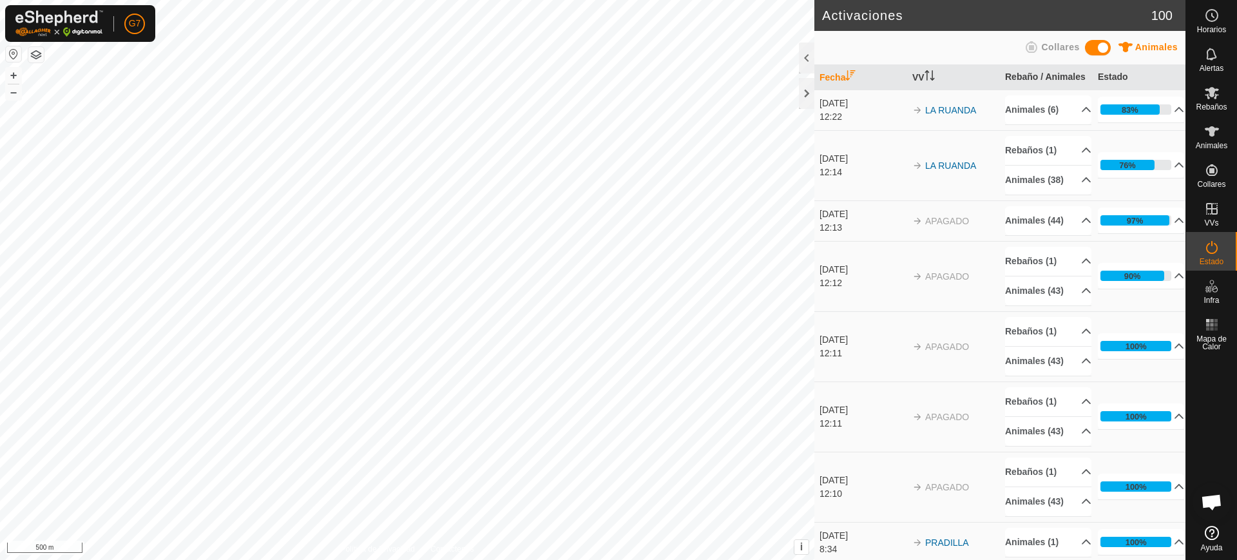
click at [1213, 249] on icon at bounding box center [1211, 247] width 15 height 15
click at [956, 241] on td "APAGADO" at bounding box center [953, 220] width 93 height 41
click at [1067, 235] on p-accordion-header "Animales (44)" at bounding box center [1048, 220] width 86 height 29
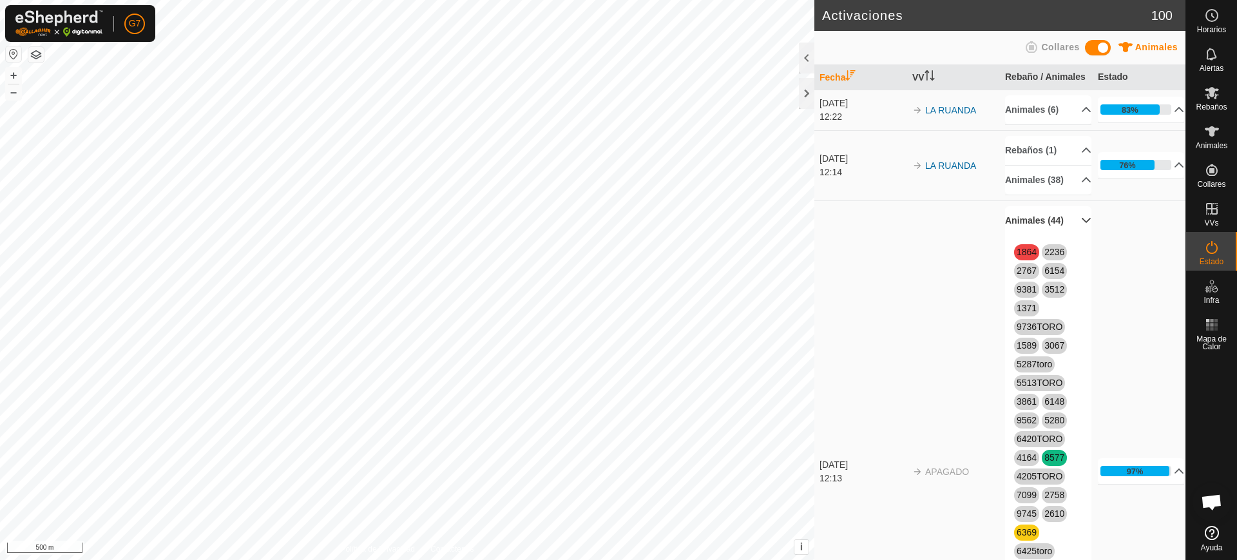
scroll to position [322, 0]
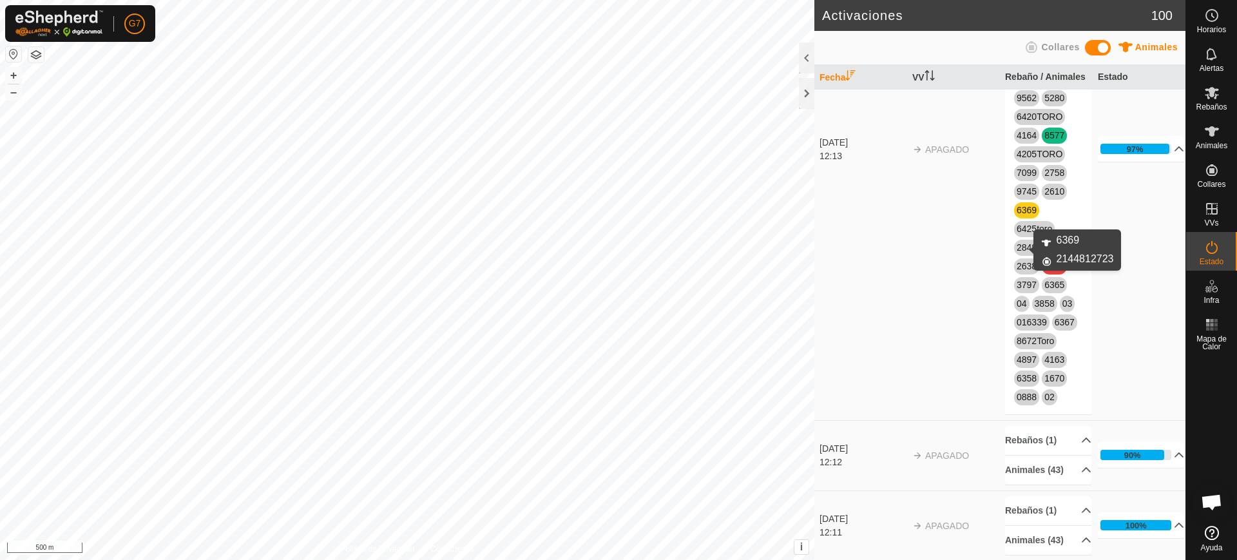
click at [1018, 215] on link "6369" at bounding box center [1027, 210] width 20 height 10
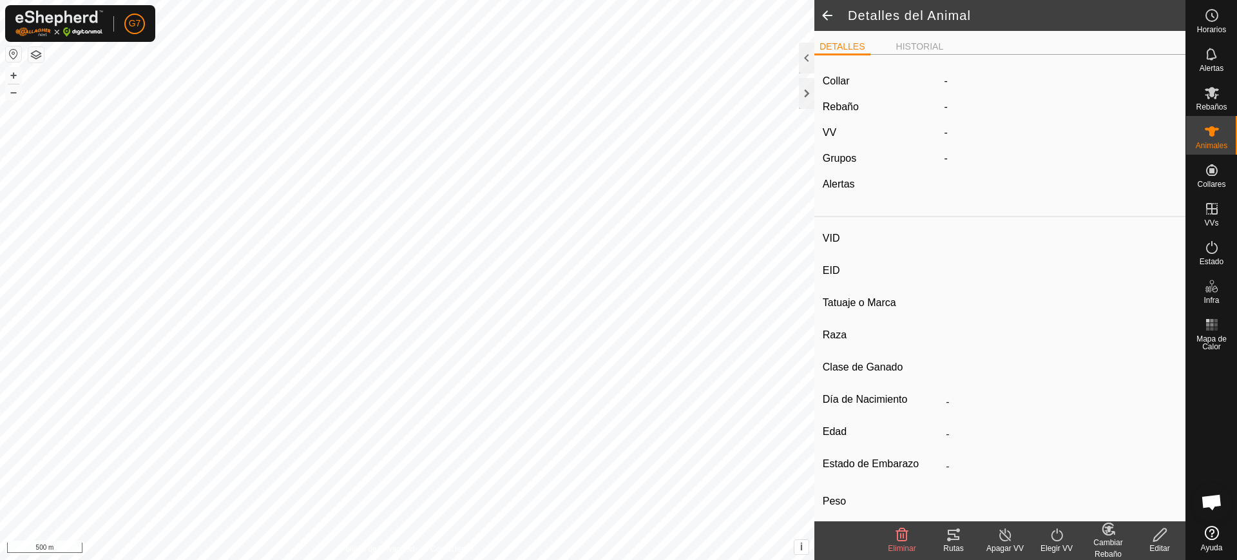
type input "6369"
type input "-"
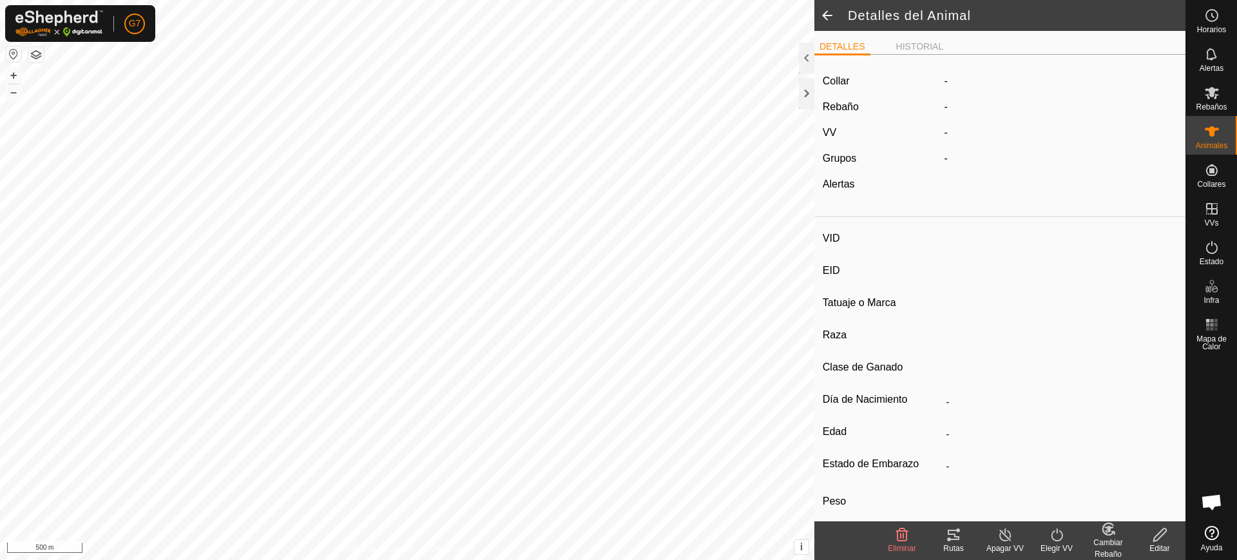
type input "0 kg"
type input "-"
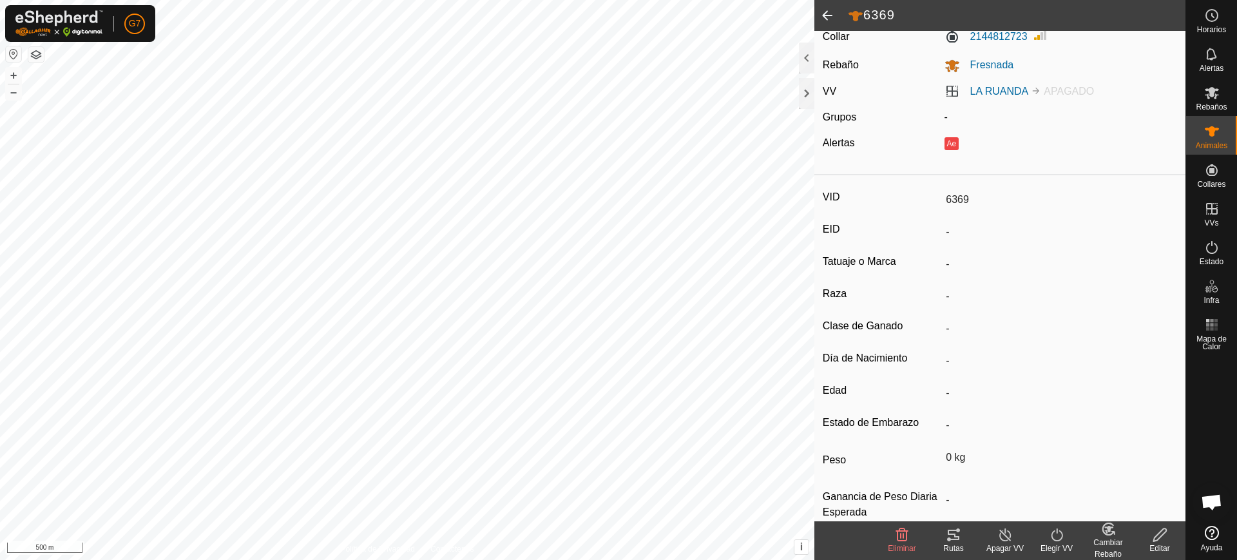
scroll to position [69, 0]
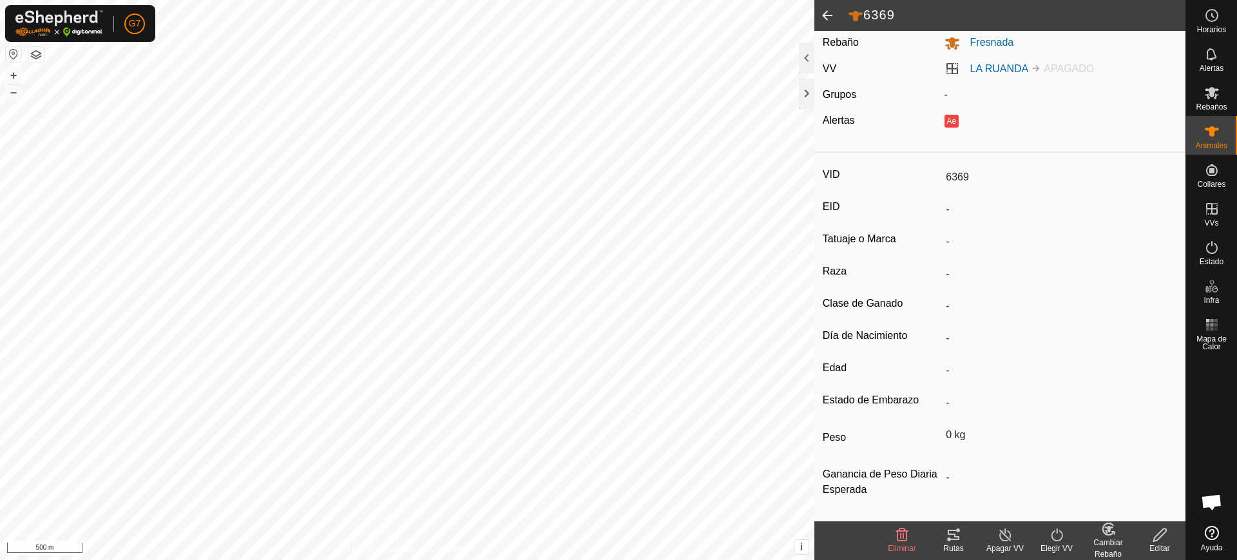
click at [825, 21] on span at bounding box center [827, 15] width 26 height 31
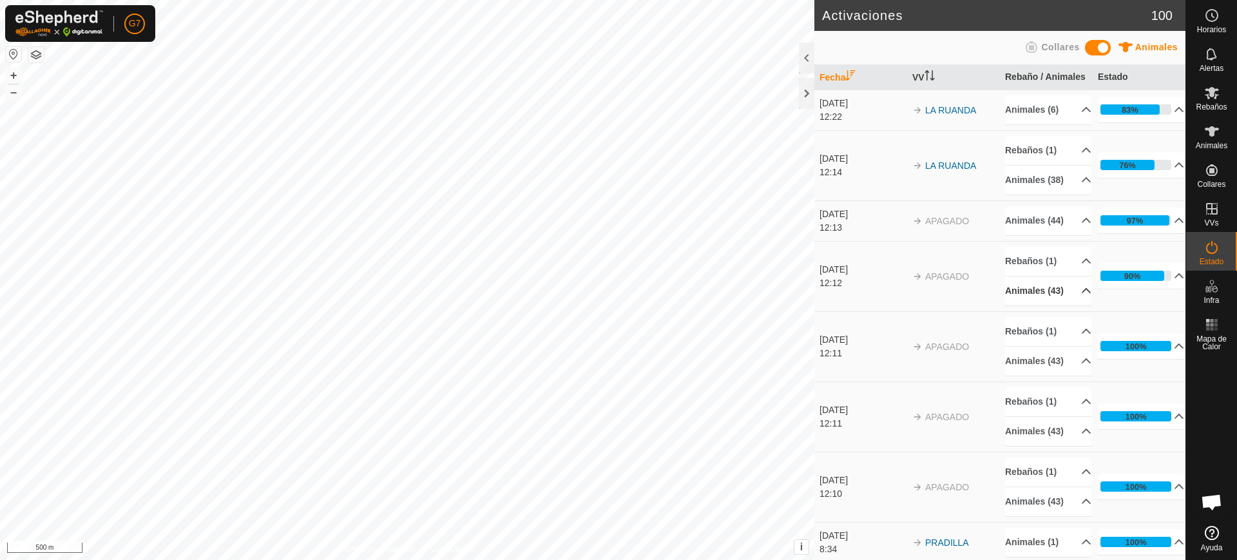
click at [1041, 305] on p-accordion-header "Animales (43)" at bounding box center [1048, 290] width 86 height 29
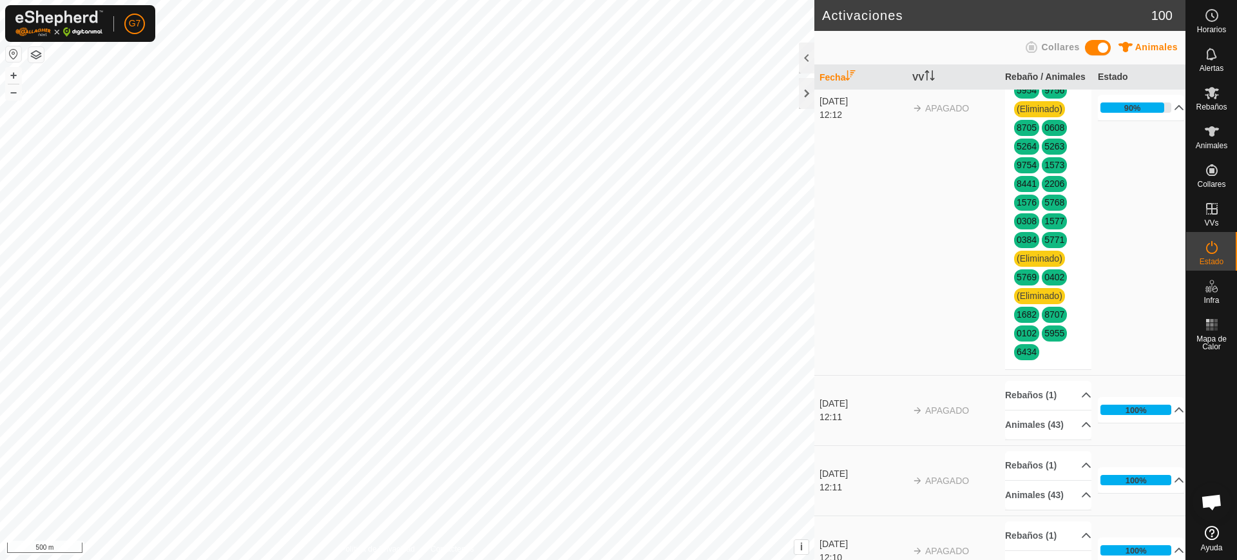
scroll to position [403, 0]
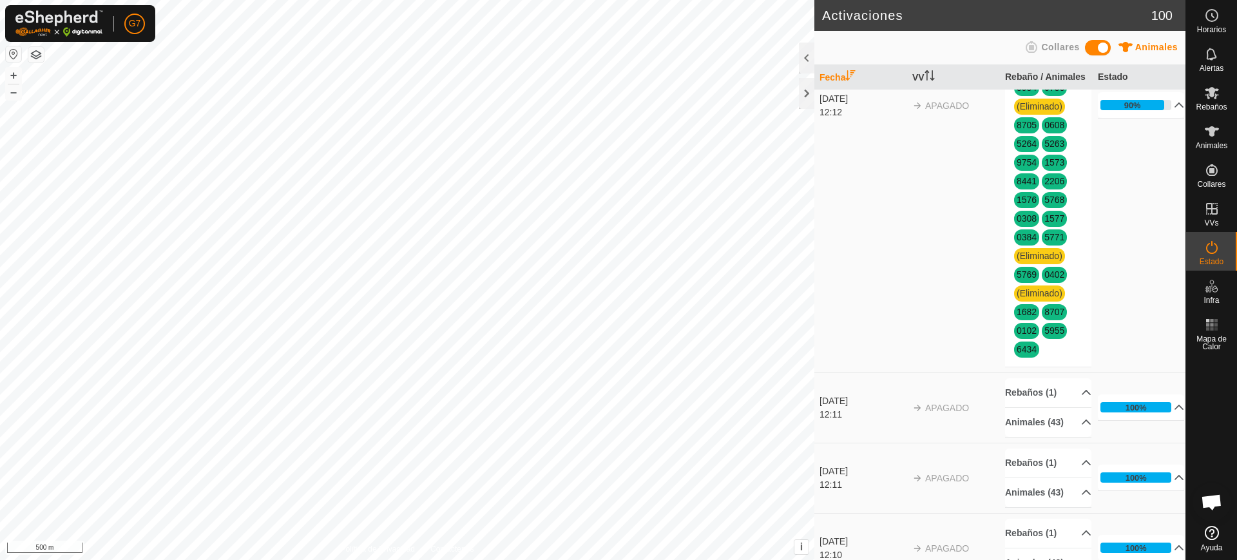
click at [1126, 360] on td "90% En Progreso Pendiente 4 Enviado 0 Completado Confirmado 39 Anulado 0 Cancel…" at bounding box center [1139, 105] width 93 height 534
click at [1039, 302] on span "(Eliminado)" at bounding box center [1039, 293] width 51 height 16
click at [1032, 264] on span "(Eliminado)" at bounding box center [1039, 256] width 51 height 16
click at [1039, 115] on span "(Eliminado)" at bounding box center [1039, 107] width 51 height 16
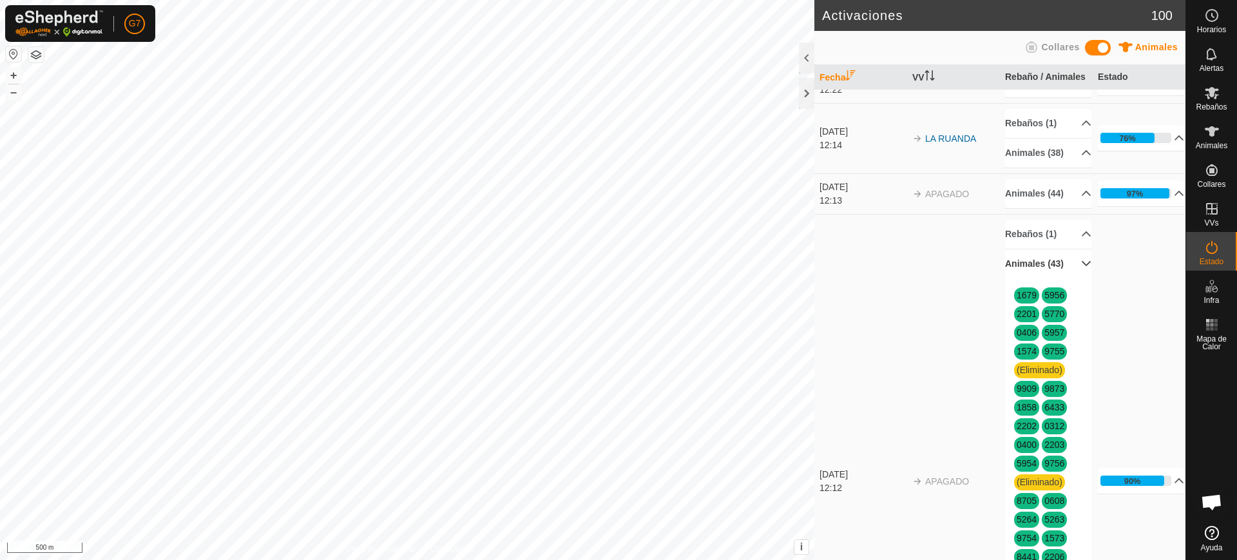
scroll to position [0, 0]
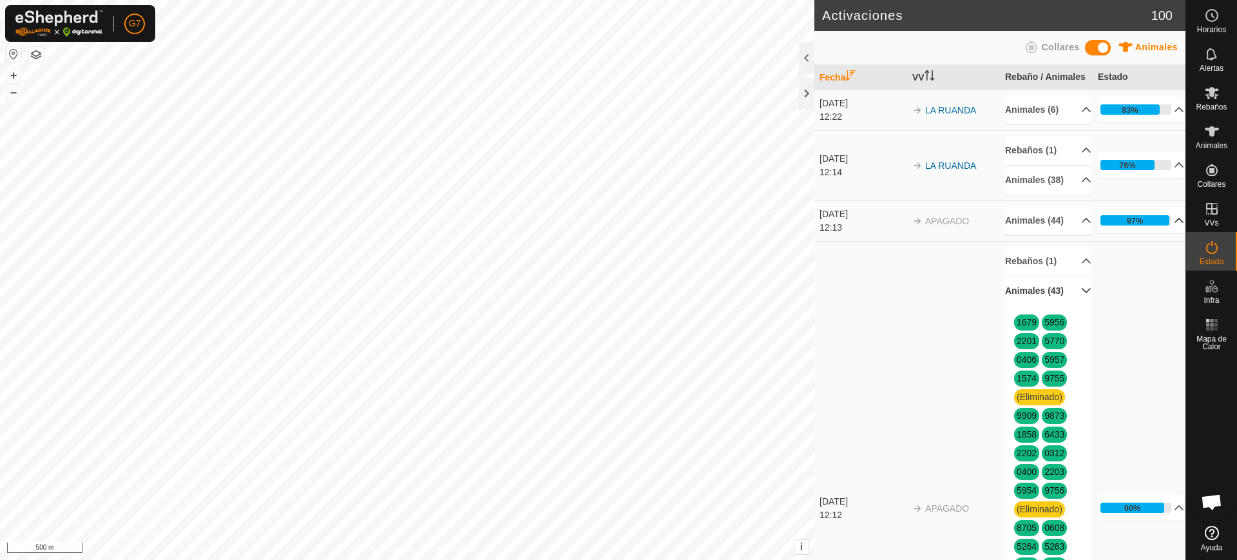
click at [1164, 233] on p-accordion-header "97%" at bounding box center [1141, 220] width 86 height 26
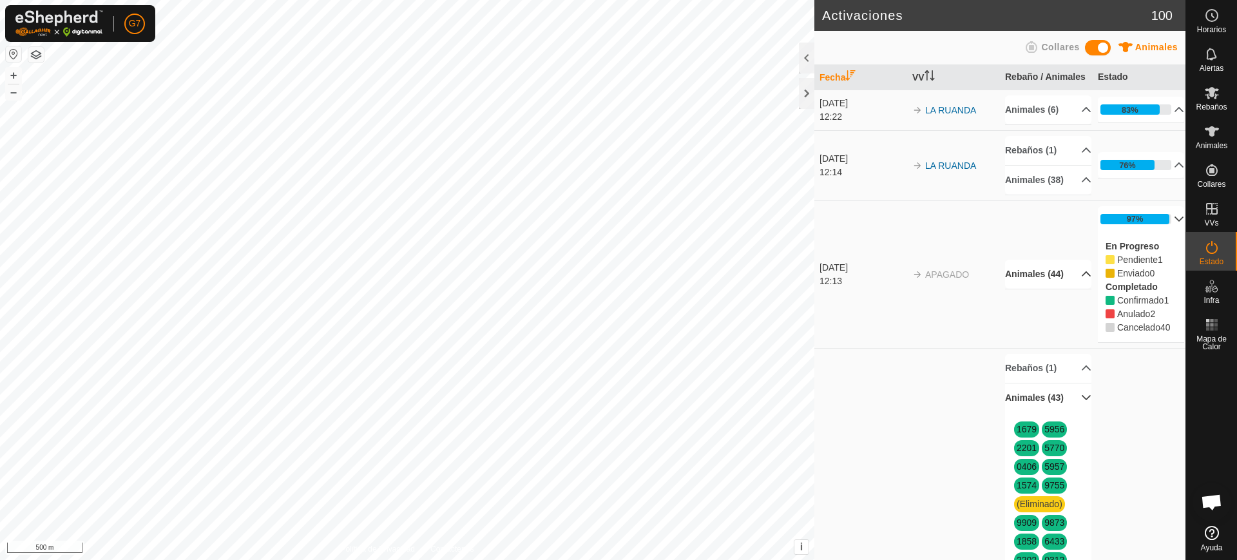
click at [1037, 289] on p-accordion-header "Animales (44)" at bounding box center [1048, 274] width 86 height 29
